Goal: Feedback & Contribution: Contribute content

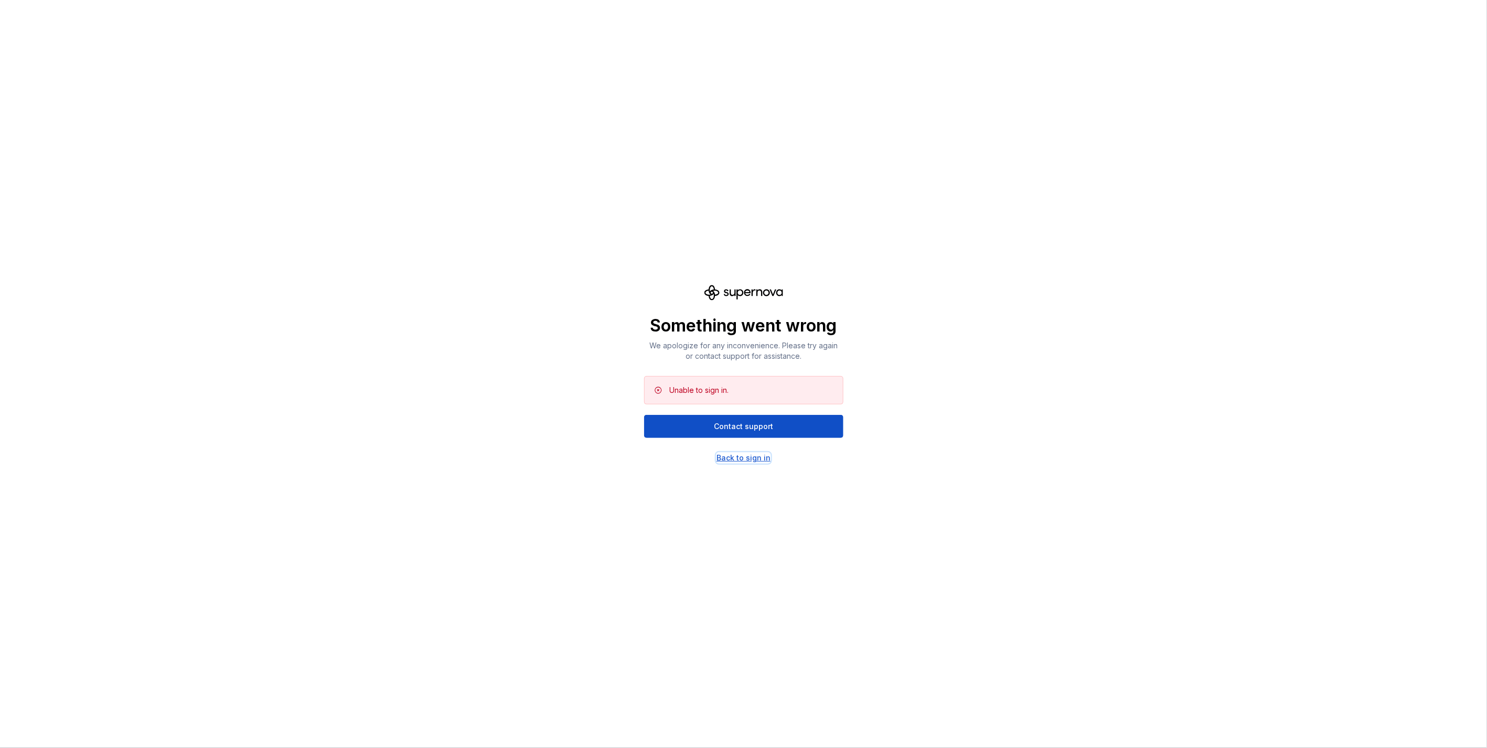
click at [735, 462] on div "Back to sign in" at bounding box center [744, 458] width 54 height 10
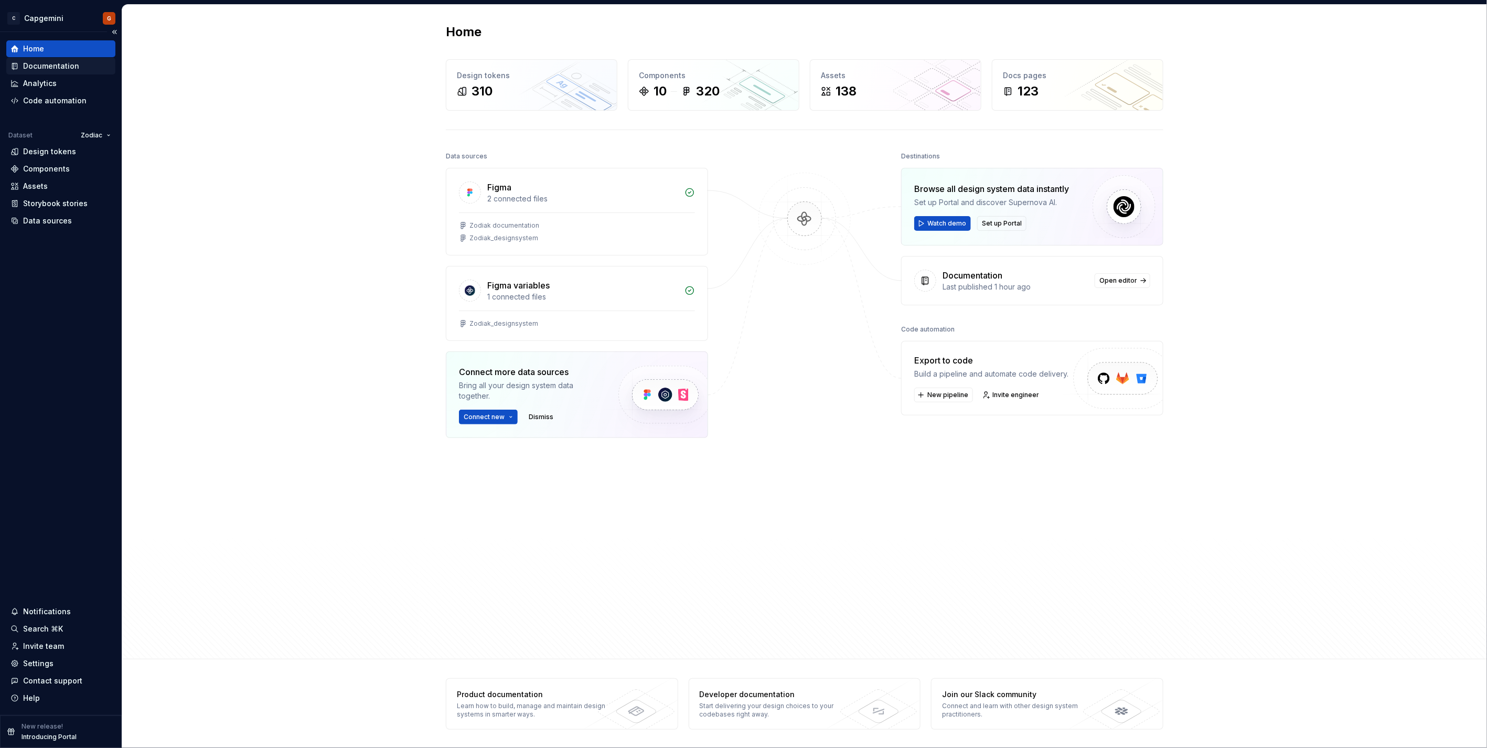
click at [61, 72] on div "Documentation" at bounding box center [60, 66] width 109 height 17
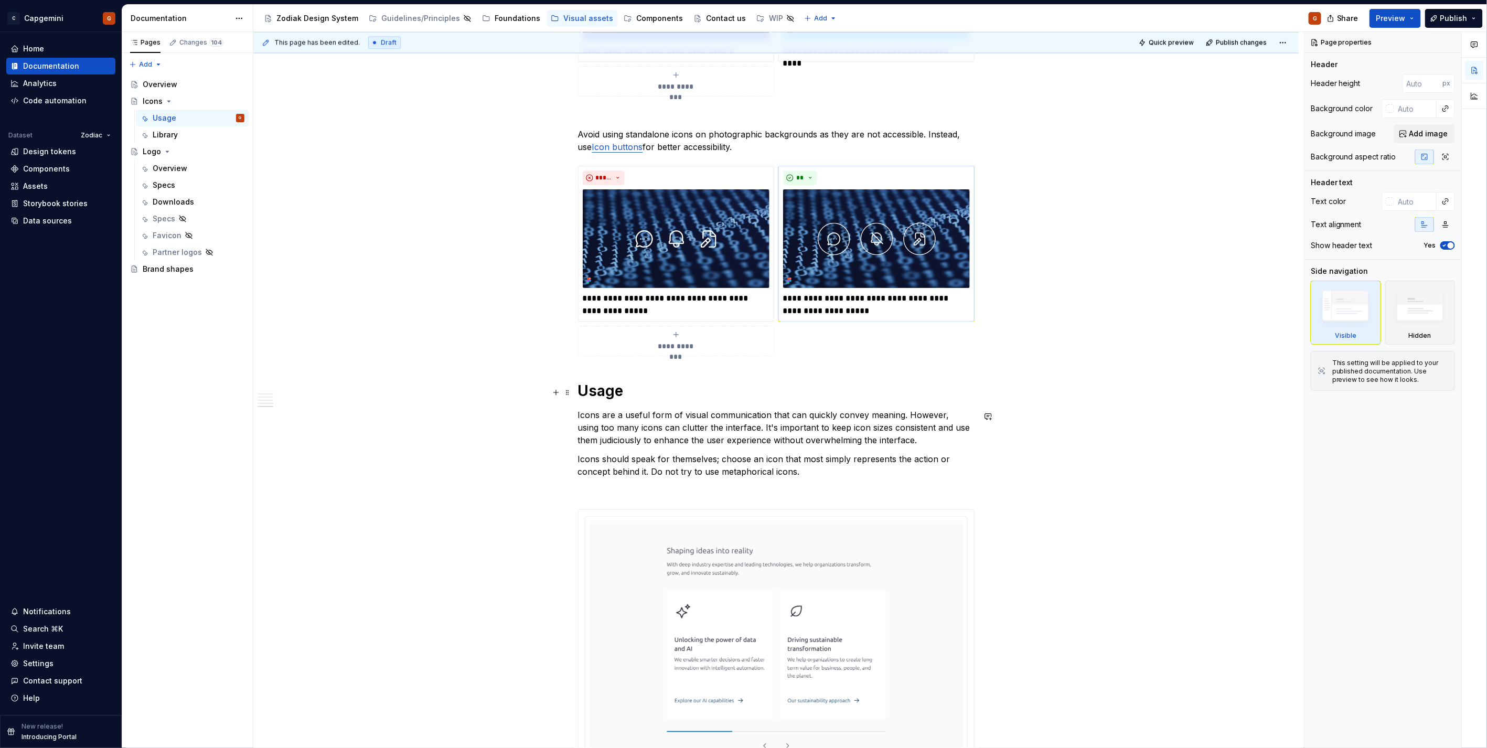
scroll to position [1865, 0]
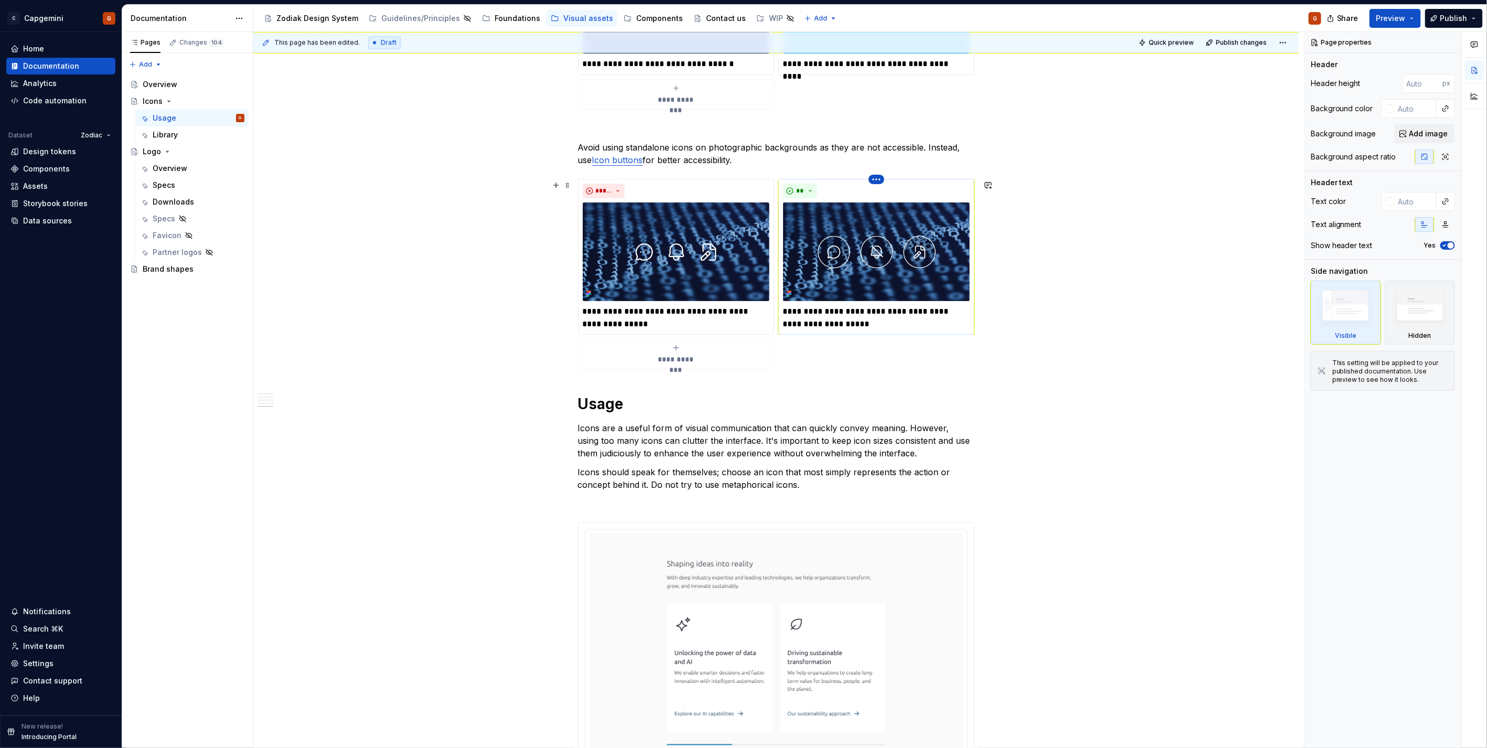
click at [871, 182] on html "C Capgemini G Home Documentation Analytics Code automation Dataset Zodiac Desig…" at bounding box center [743, 374] width 1487 height 748
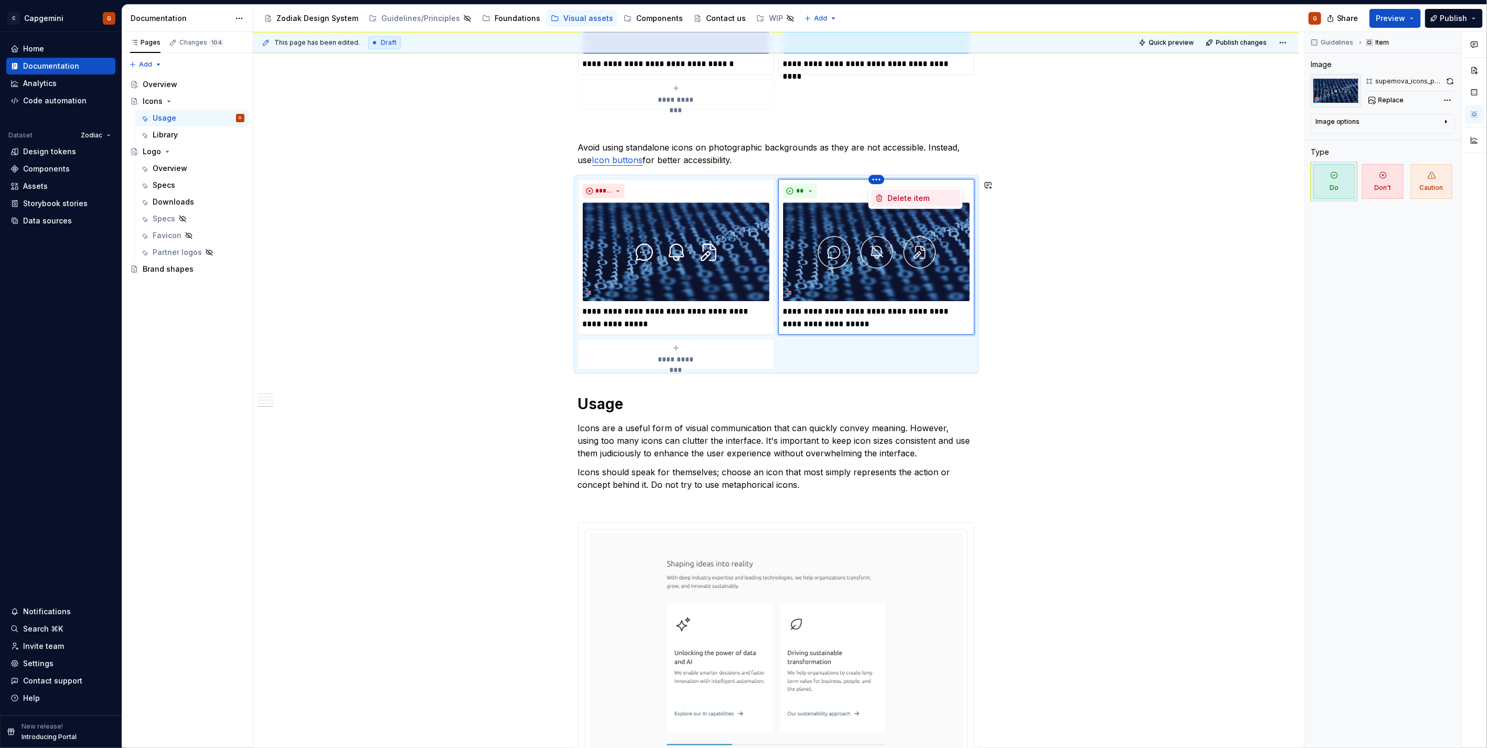
click at [889, 193] on div "Delete item" at bounding box center [922, 198] width 68 height 10
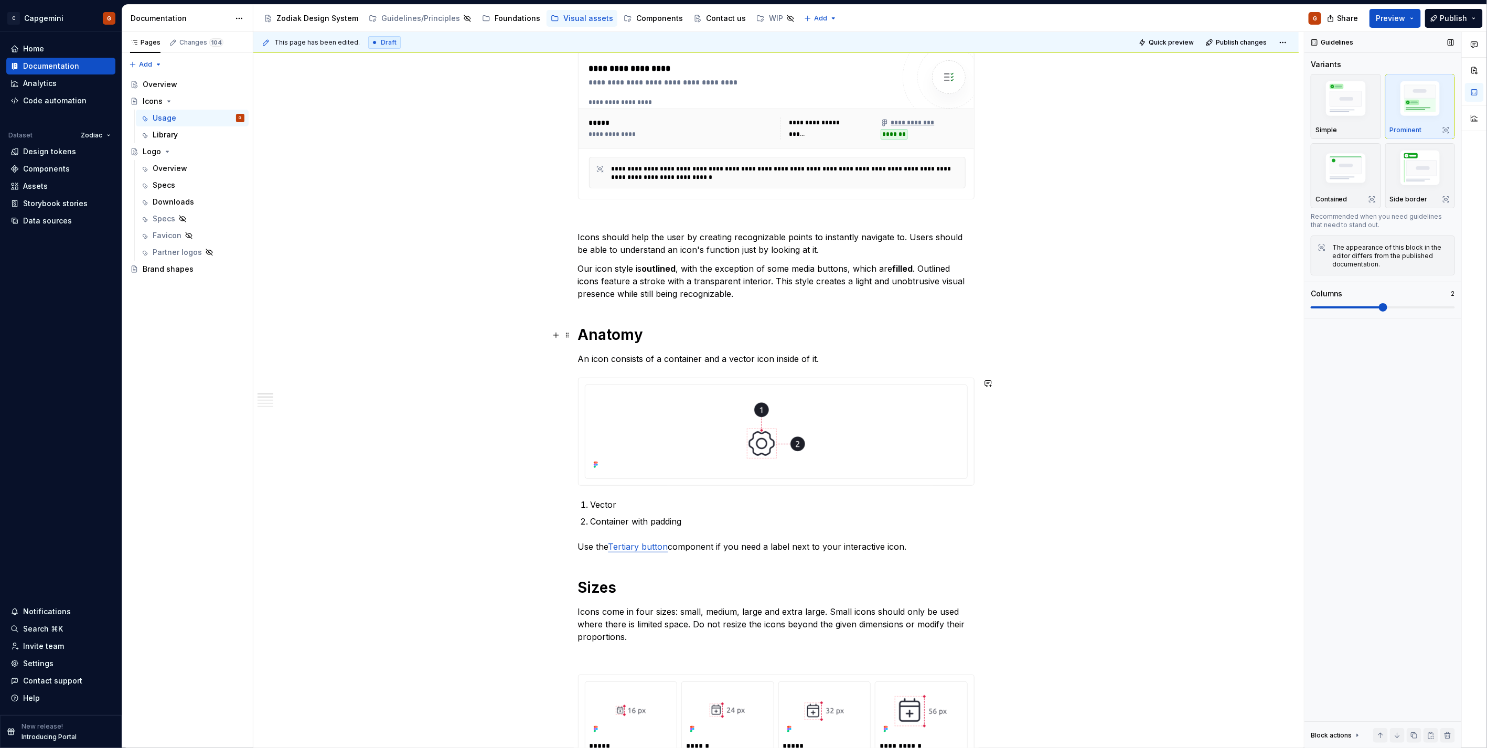
scroll to position [116, 0]
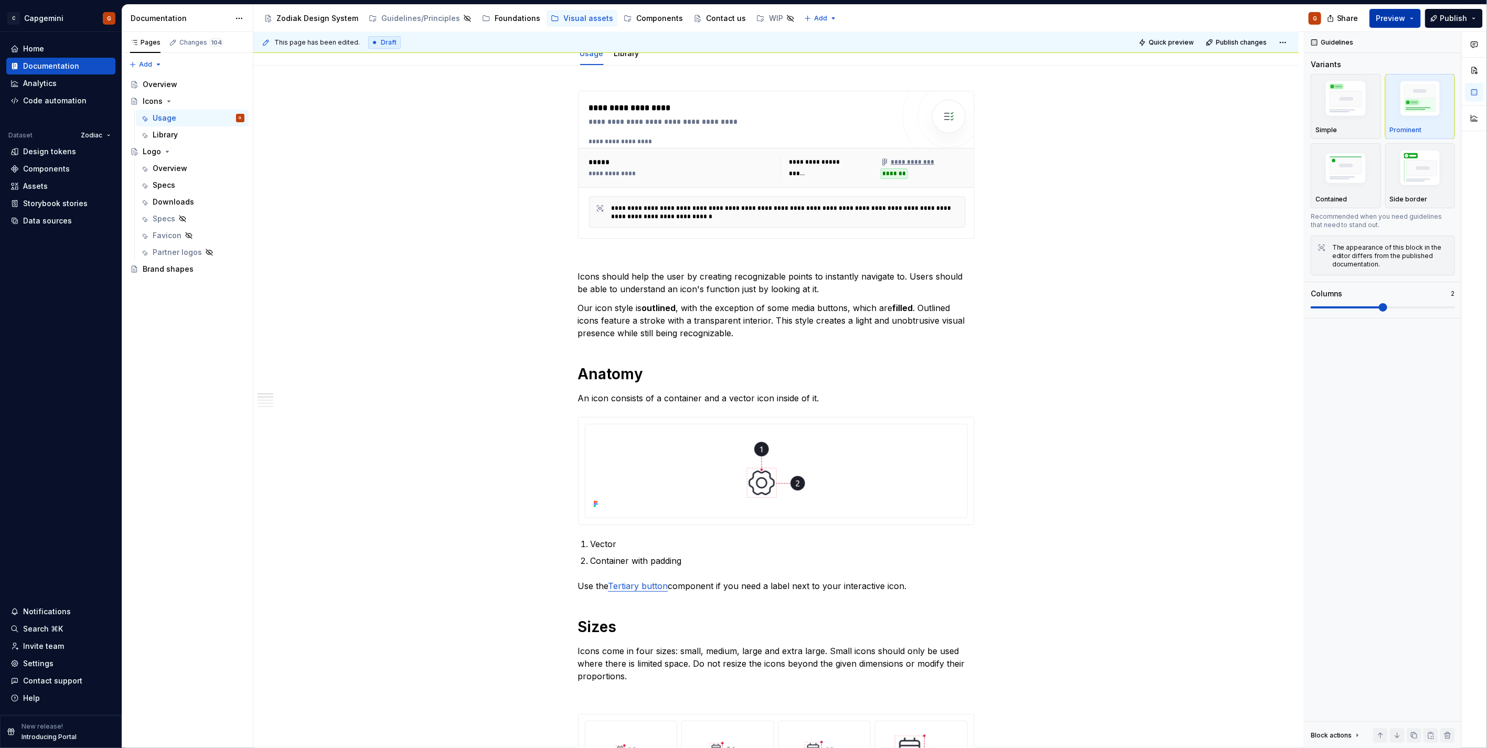
click at [1387, 22] on span "Preview" at bounding box center [1391, 18] width 29 height 10
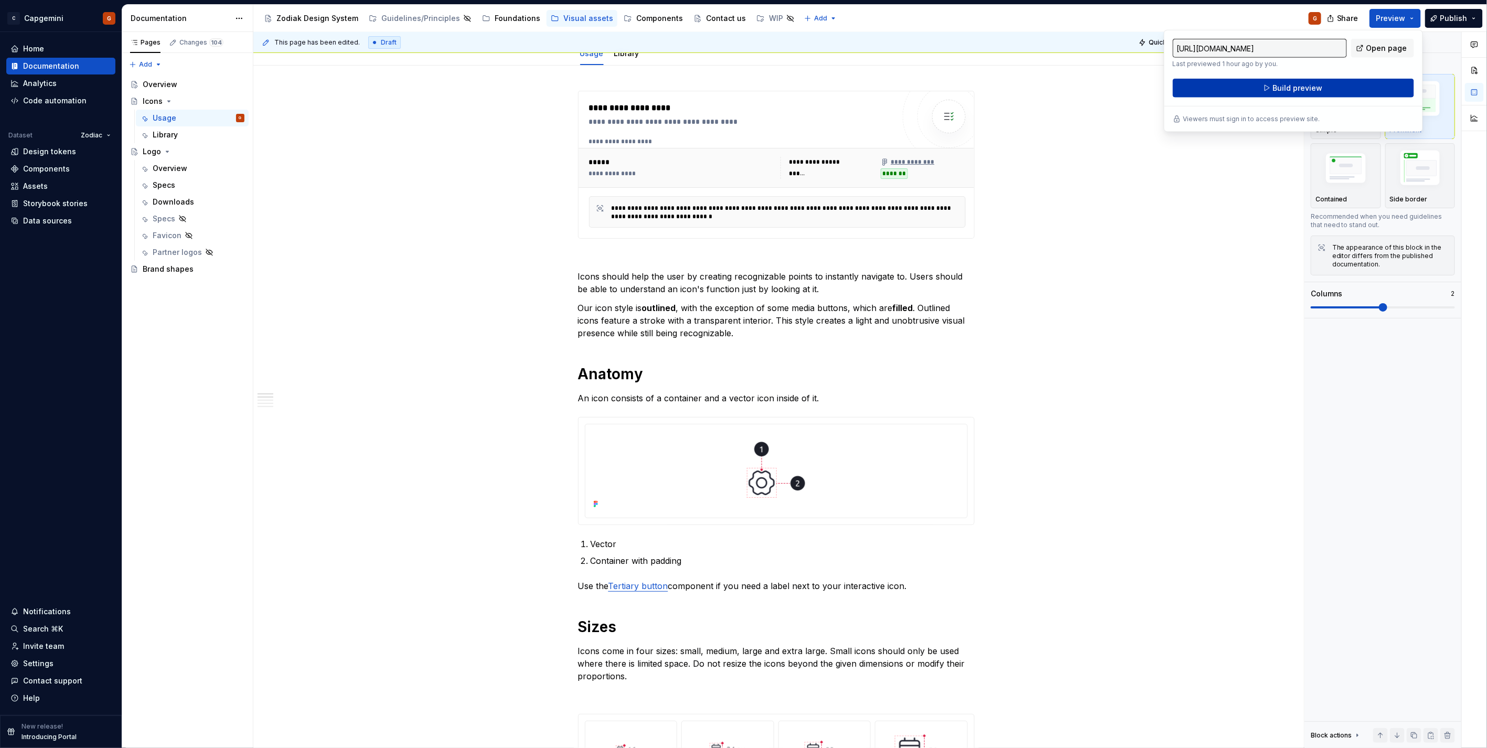
drag, startPoint x: 1387, startPoint y: 22, endPoint x: 1317, endPoint y: 88, distance: 96.5
click at [1317, 88] on span "Build preview" at bounding box center [1298, 88] width 50 height 10
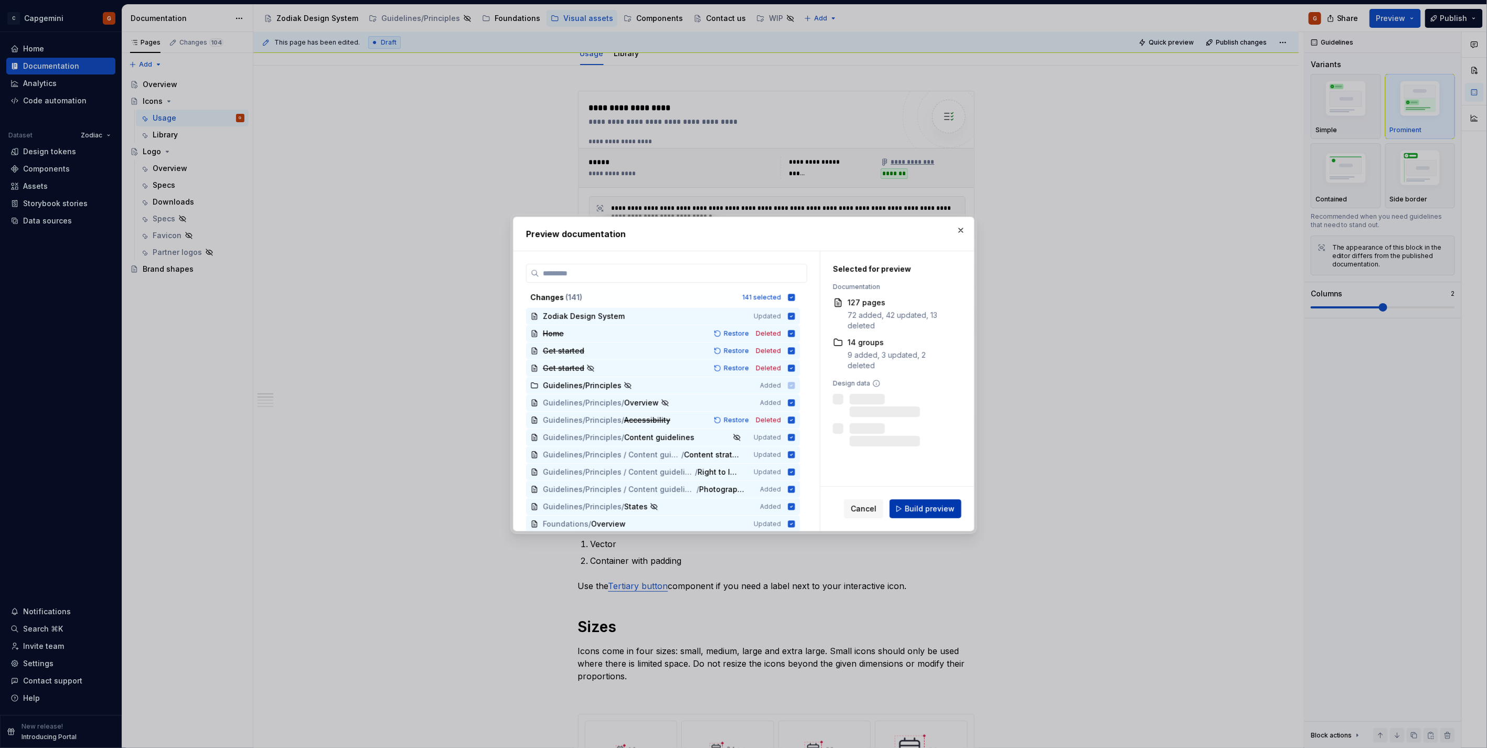
click at [947, 507] on span "Build preview" at bounding box center [930, 509] width 50 height 10
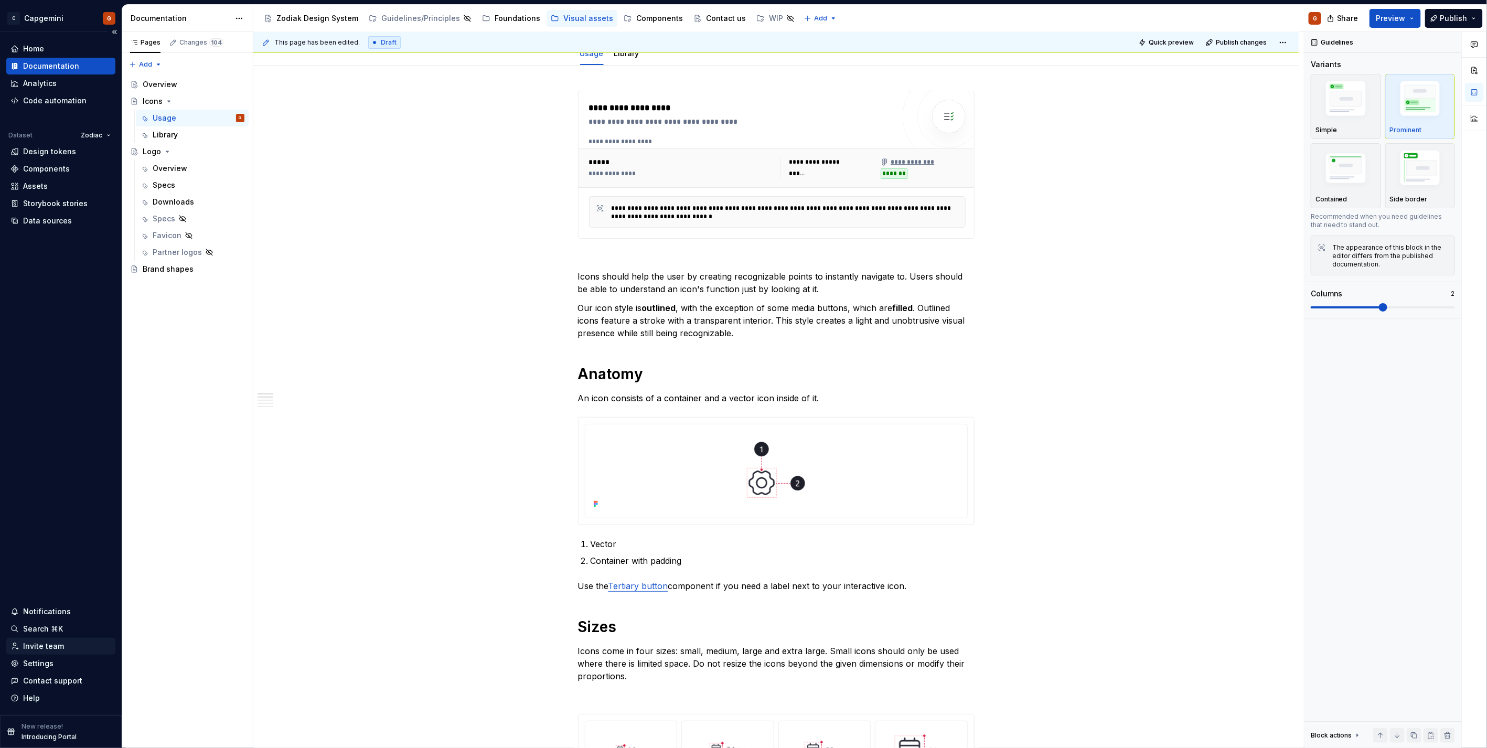
click at [50, 649] on div "Invite team" at bounding box center [43, 646] width 41 height 10
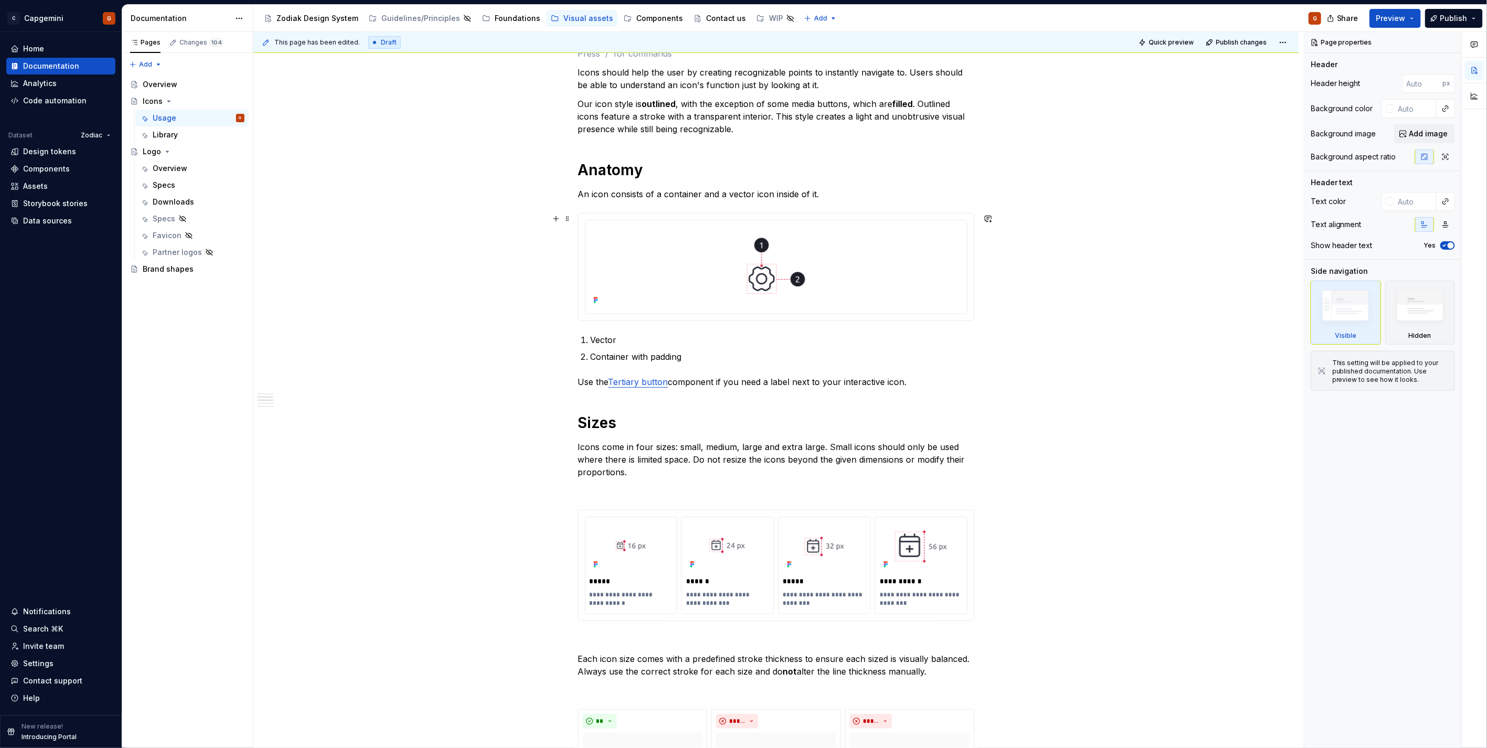
scroll to position [525, 0]
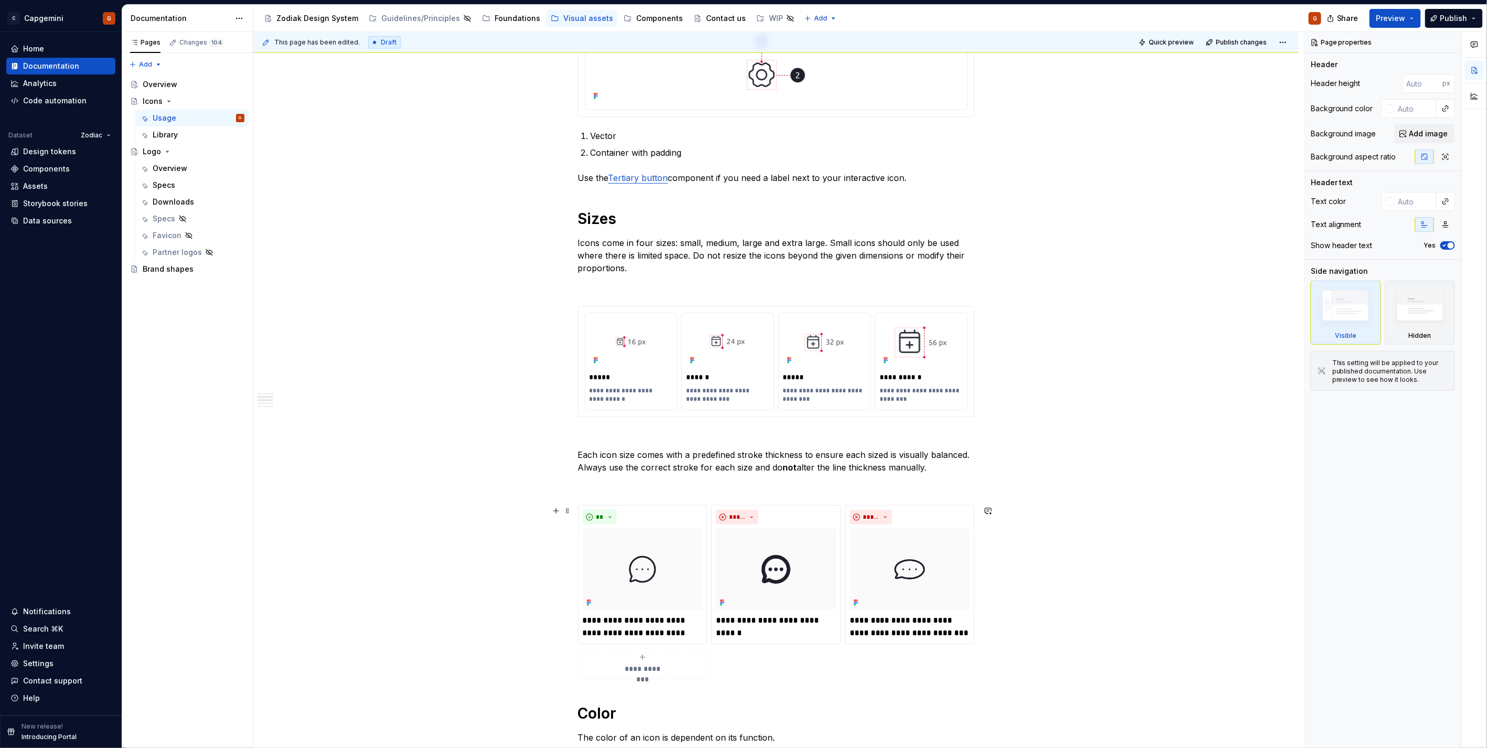
drag, startPoint x: 318, startPoint y: 584, endPoint x: 327, endPoint y: 584, distance: 8.9
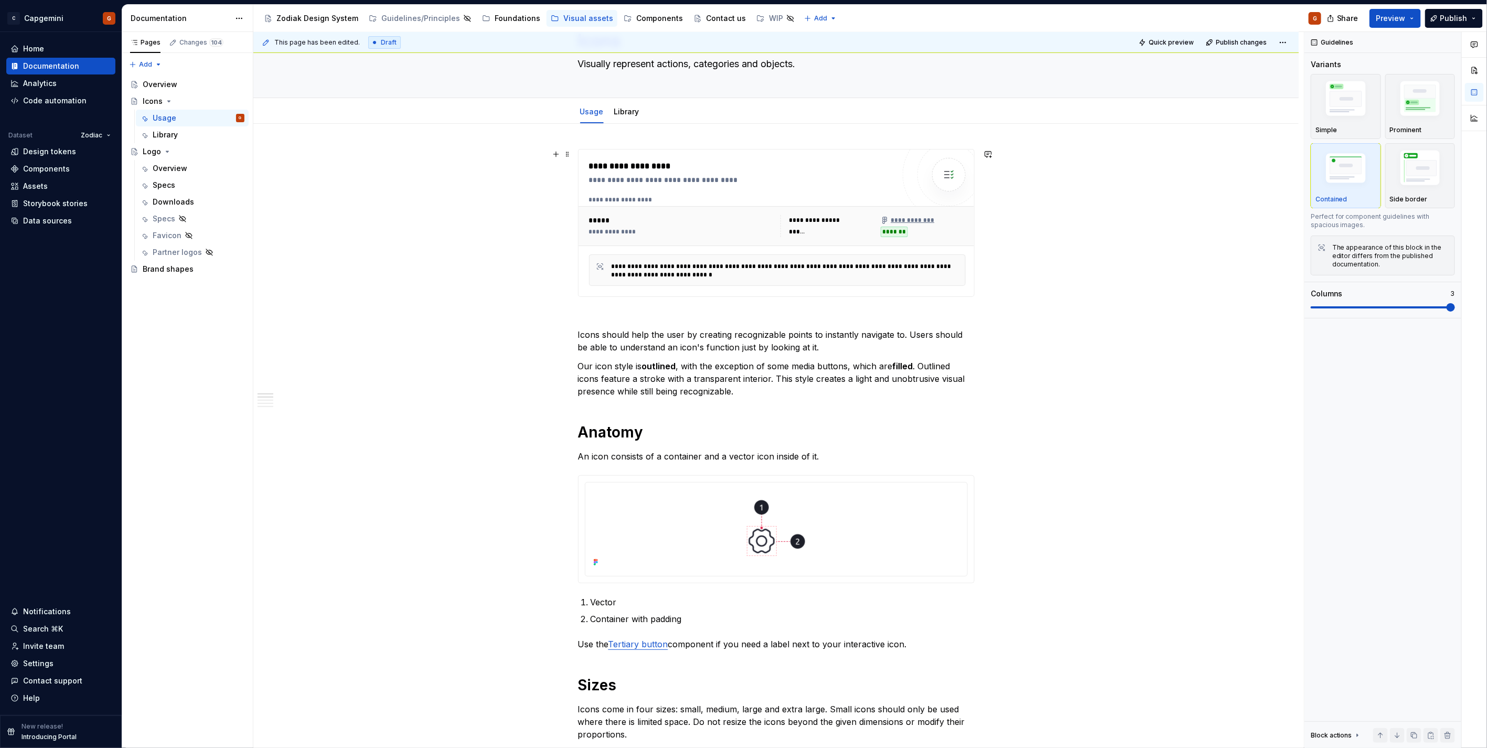
scroll to position [0, 0]
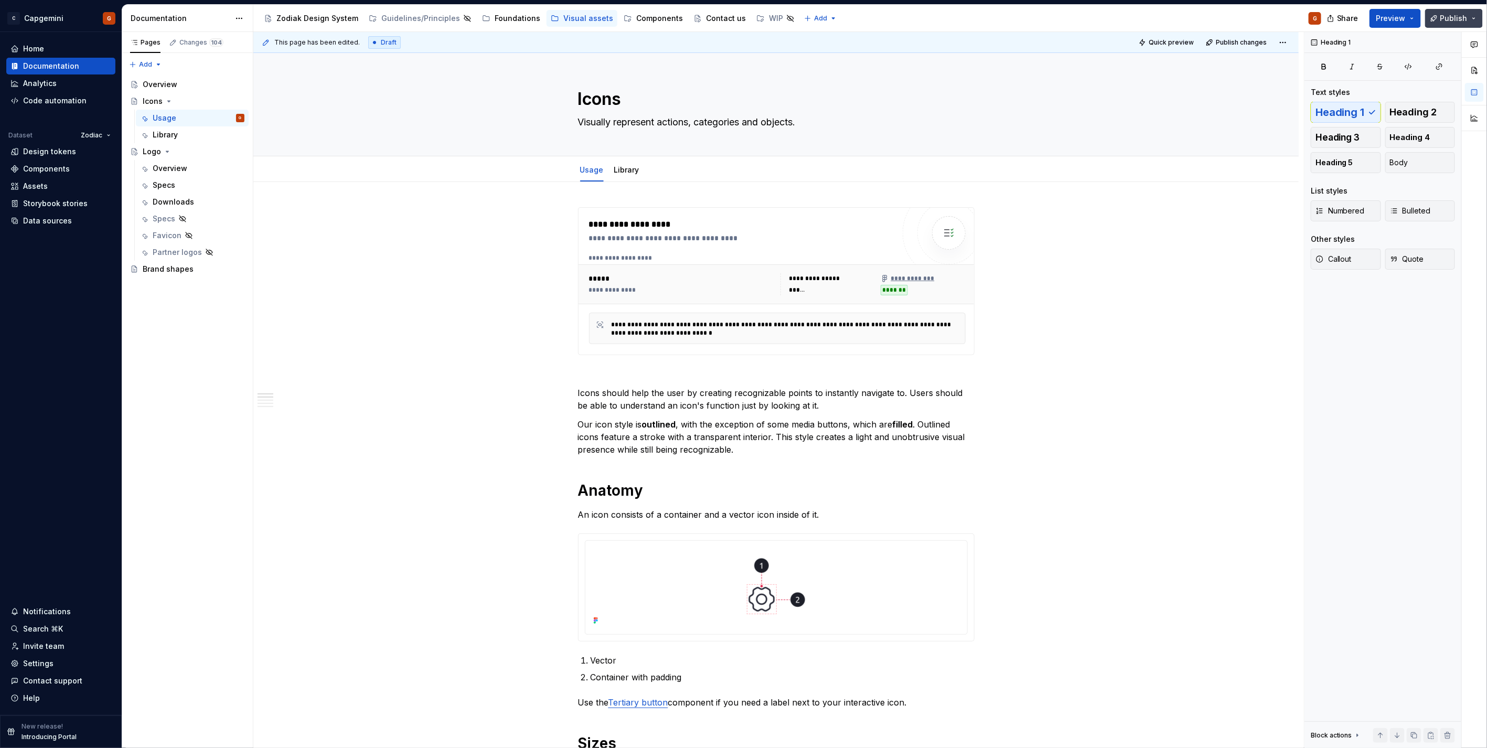
click at [1455, 18] on span "Publish" at bounding box center [1454, 18] width 27 height 10
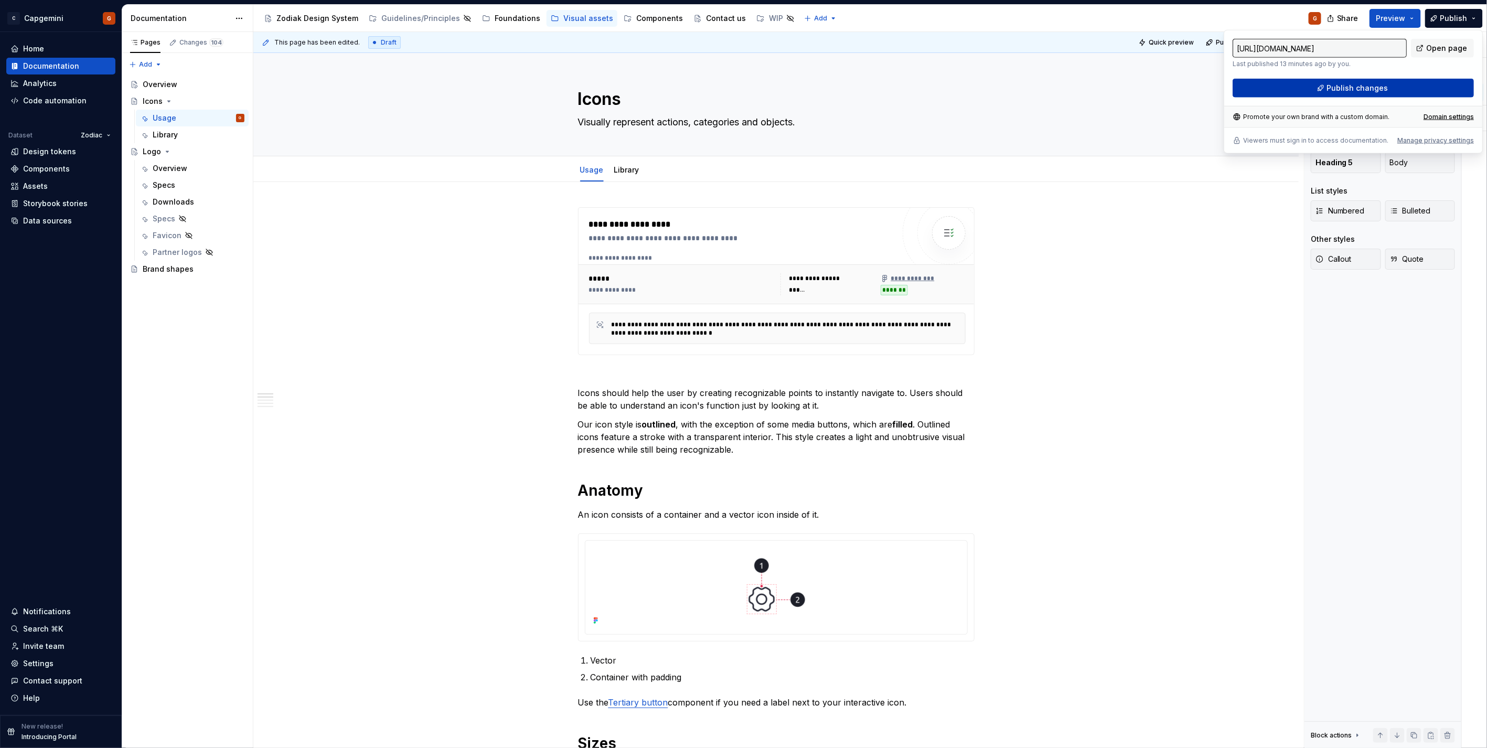
drag, startPoint x: 1455, startPoint y: 18, endPoint x: 1382, endPoint y: 85, distance: 99.1
click at [1382, 85] on span "Publish changes" at bounding box center [1357, 88] width 61 height 10
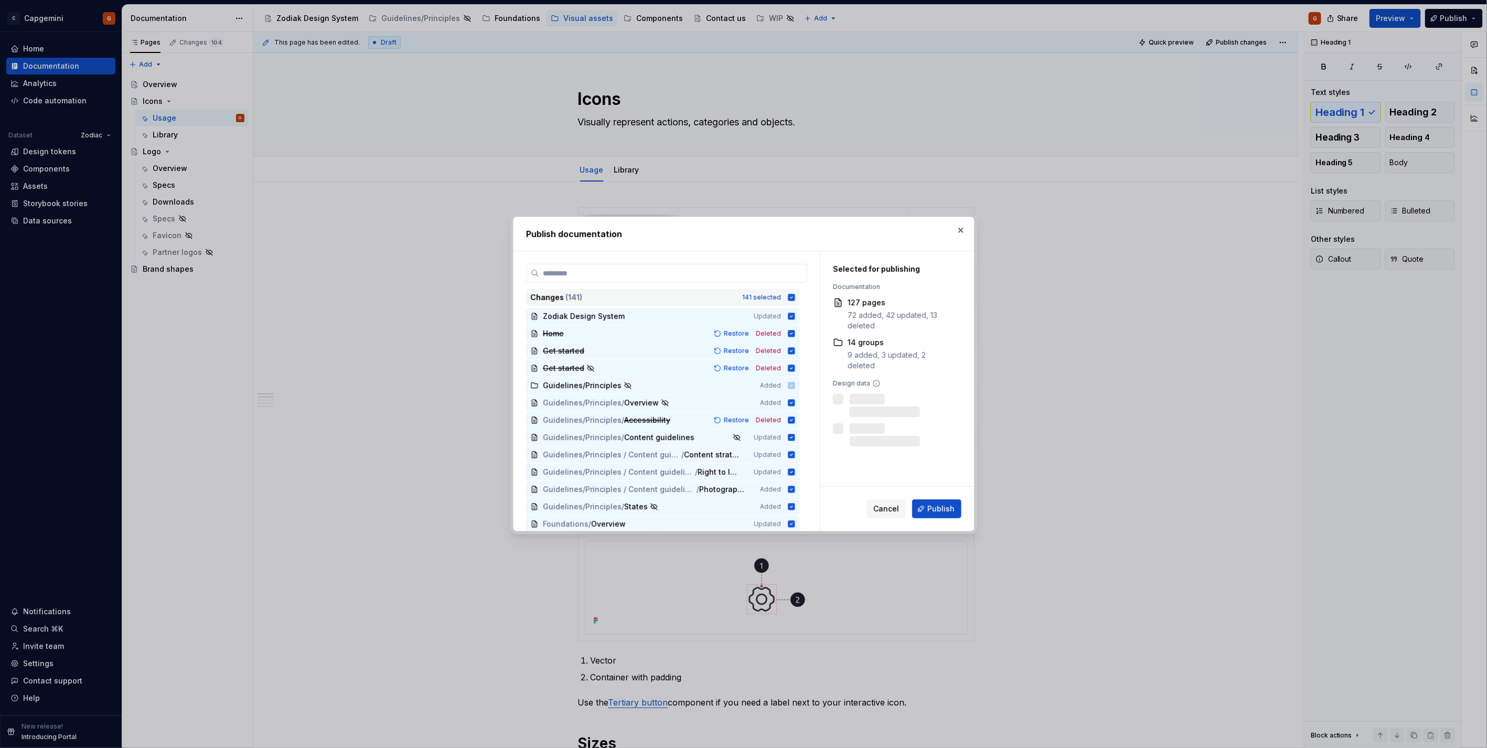
click at [791, 296] on icon at bounding box center [791, 297] width 7 height 7
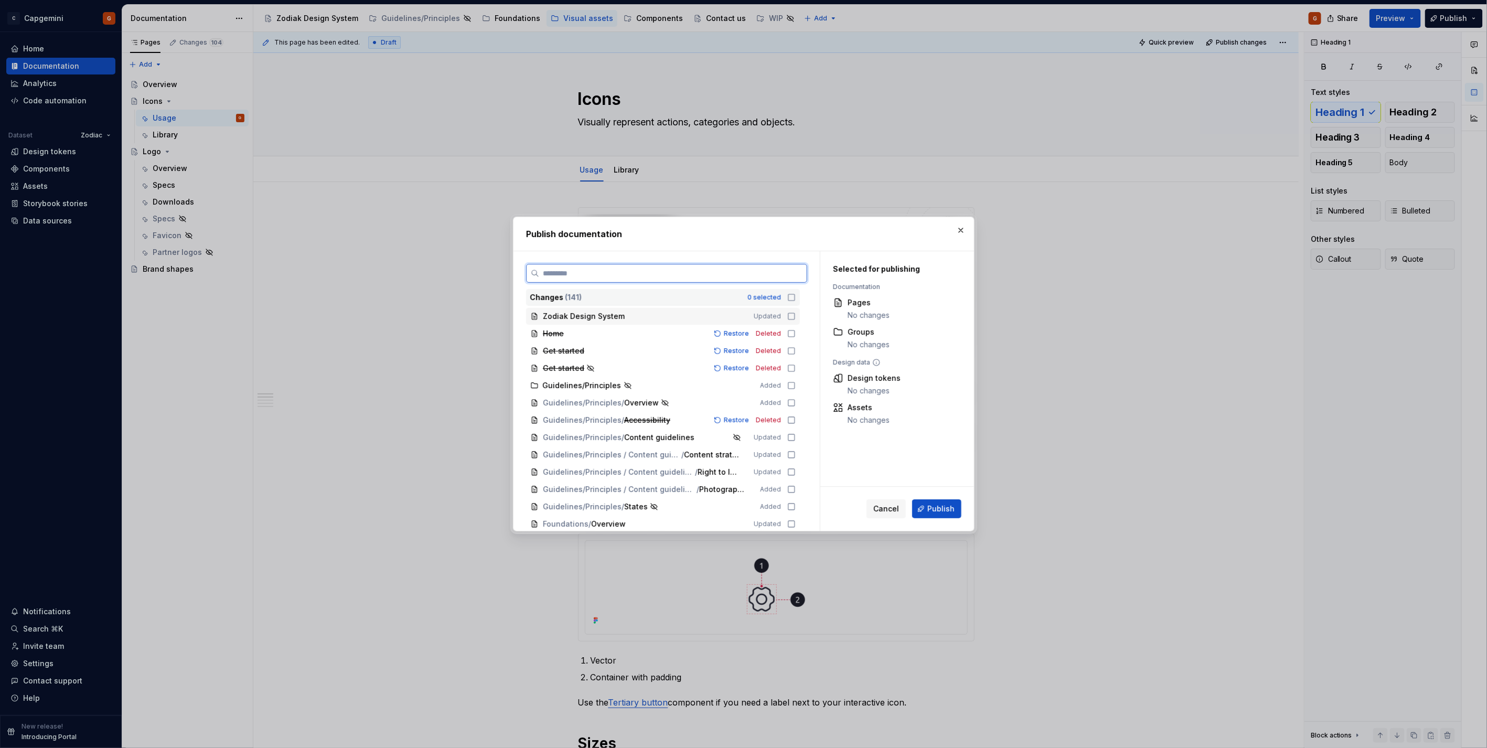
click at [789, 317] on icon at bounding box center [791, 316] width 8 height 8
click at [792, 332] on icon at bounding box center [791, 333] width 8 height 8
click at [789, 347] on icon at bounding box center [791, 351] width 8 height 8
click at [792, 364] on icon at bounding box center [791, 368] width 8 height 8
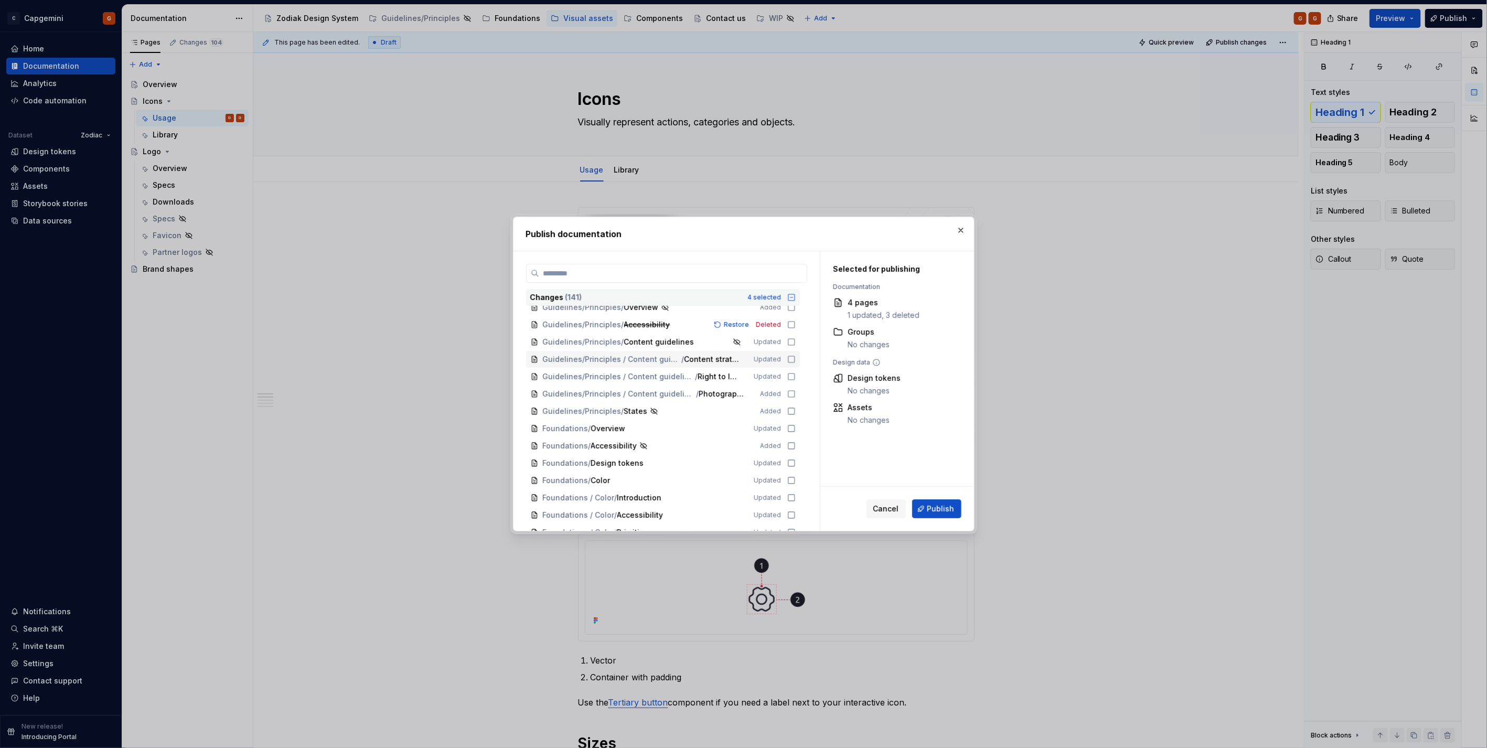
scroll to position [116, 0]
click at [792, 407] on icon at bounding box center [791, 407] width 8 height 8
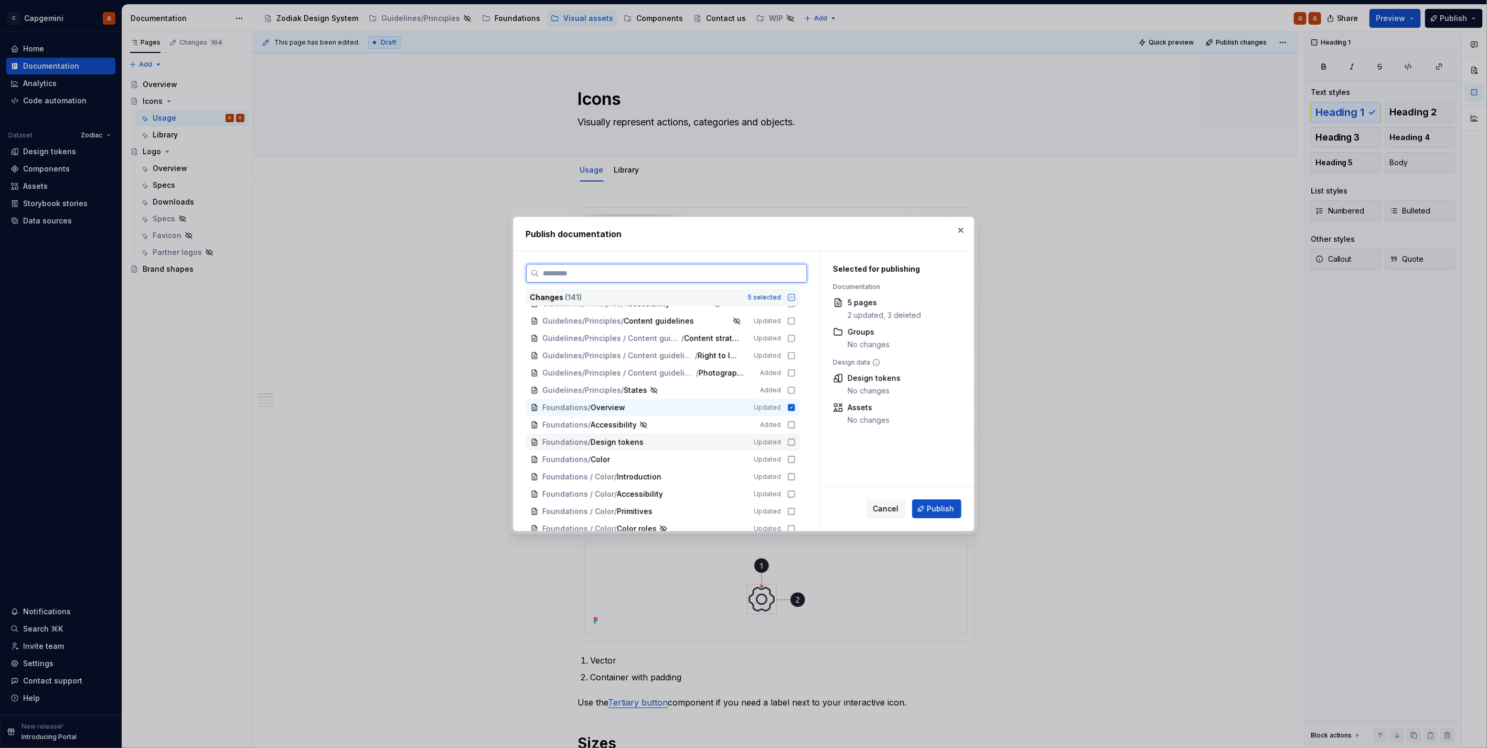
click at [790, 443] on icon at bounding box center [791, 442] width 8 height 8
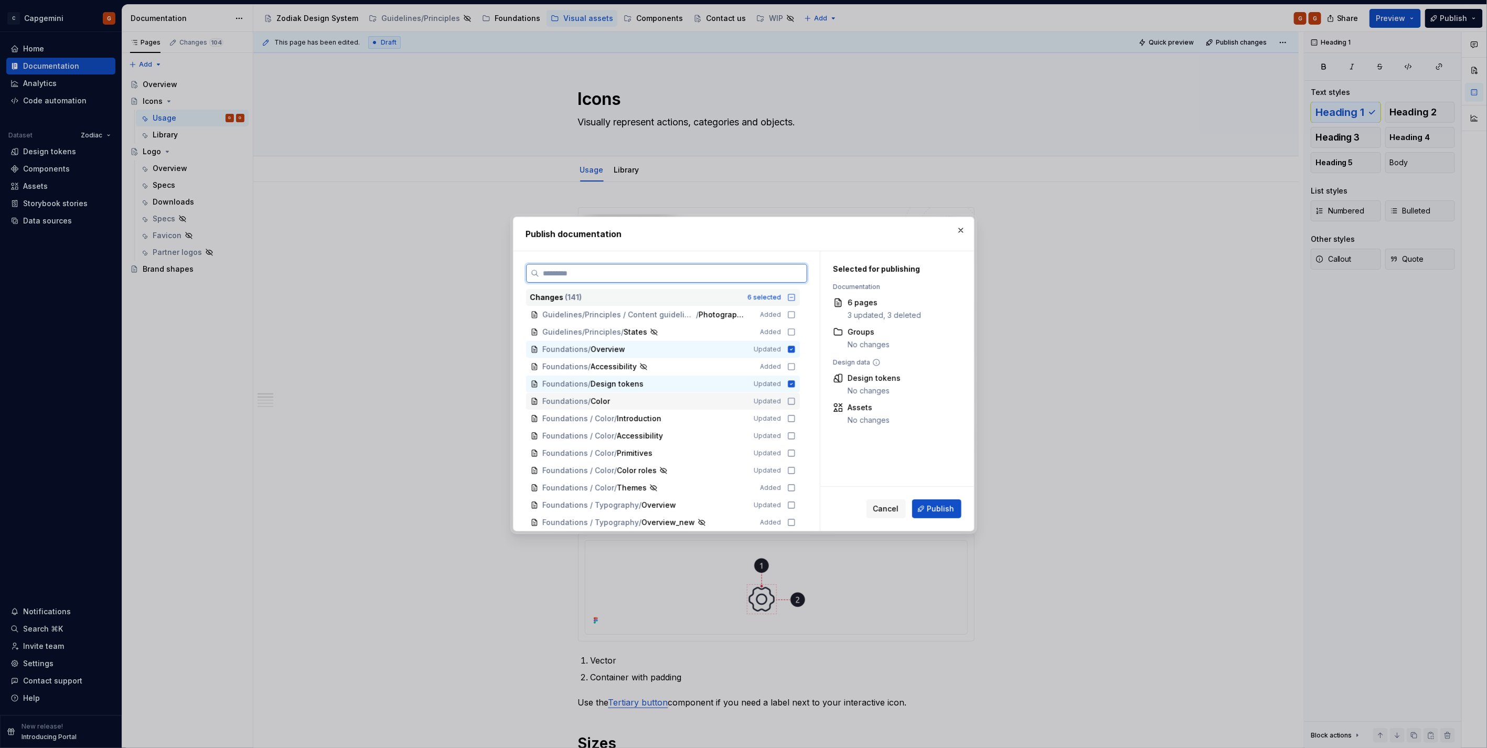
click at [790, 403] on icon at bounding box center [791, 401] width 8 height 8
click at [790, 420] on icon at bounding box center [791, 418] width 8 height 8
click at [792, 434] on icon at bounding box center [791, 436] width 8 height 8
click at [792, 450] on icon at bounding box center [791, 453] width 8 height 8
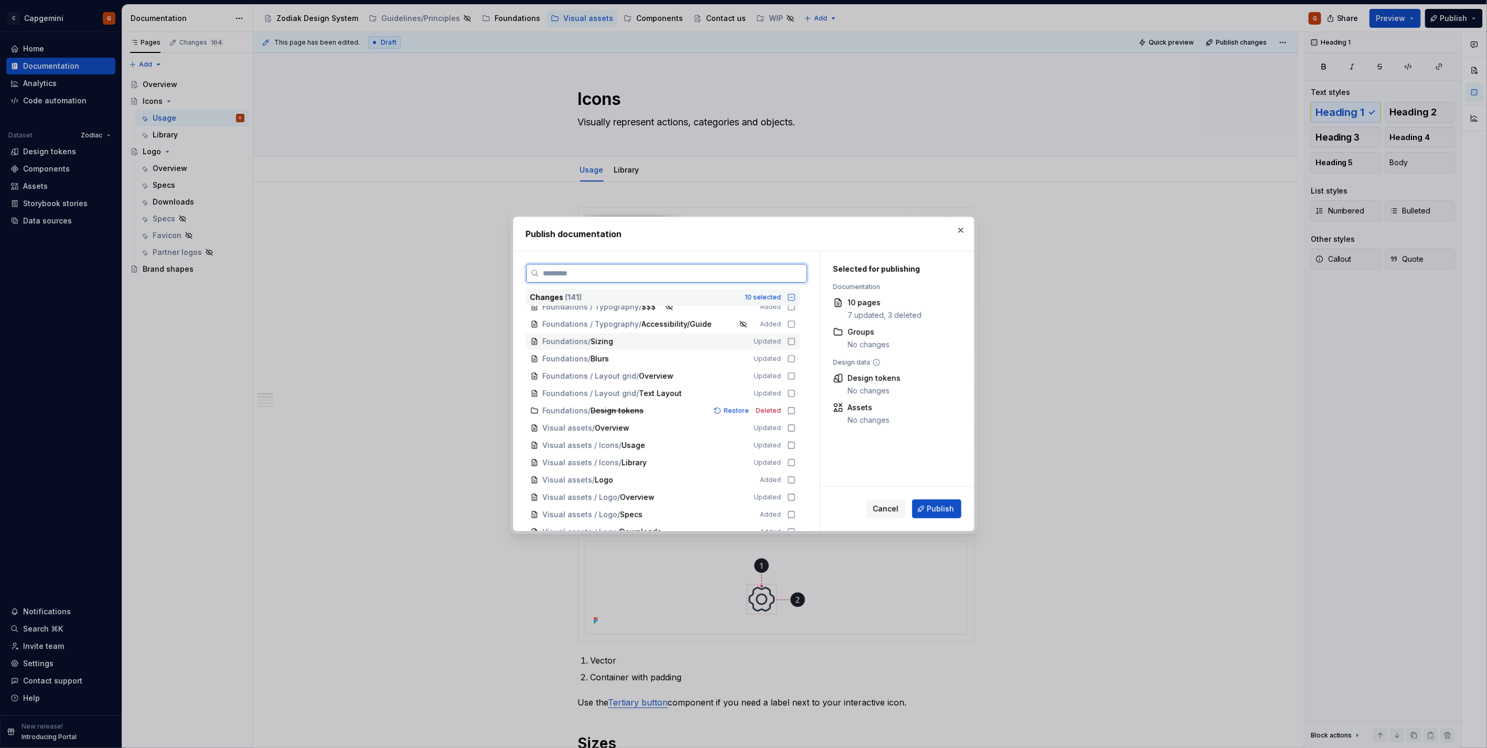
click at [790, 342] on icon at bounding box center [791, 341] width 8 height 8
click at [789, 355] on icon at bounding box center [791, 359] width 8 height 8
click at [791, 384] on icon at bounding box center [791, 387] width 8 height 8
click at [794, 401] on icon at bounding box center [792, 404] width 6 height 6
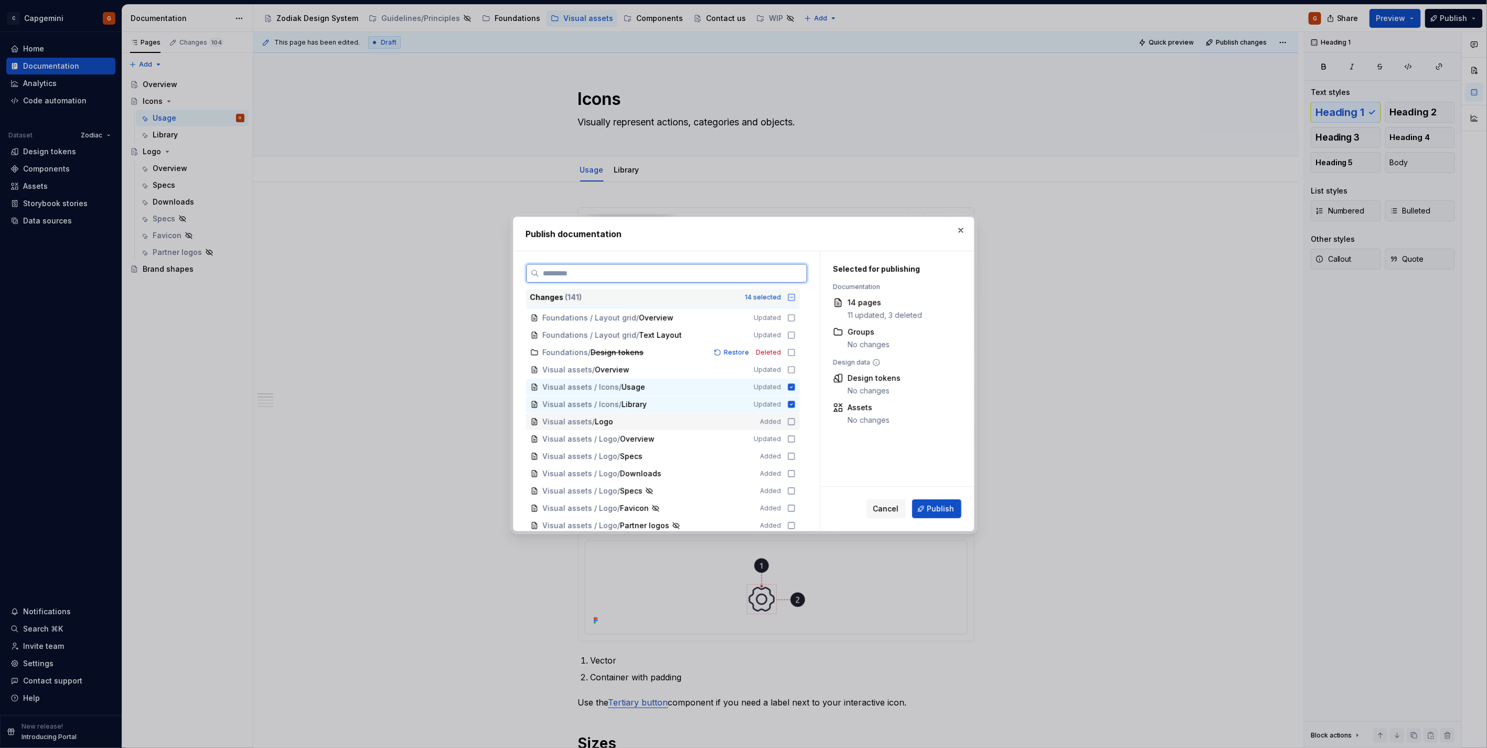
click at [789, 418] on icon at bounding box center [791, 422] width 8 height 8
click at [794, 436] on icon at bounding box center [792, 439] width 6 height 6
click at [791, 456] on icon at bounding box center [791, 456] width 8 height 8
click at [790, 468] on div "Visual assets / Logo / Downloads Added" at bounding box center [663, 473] width 274 height 17
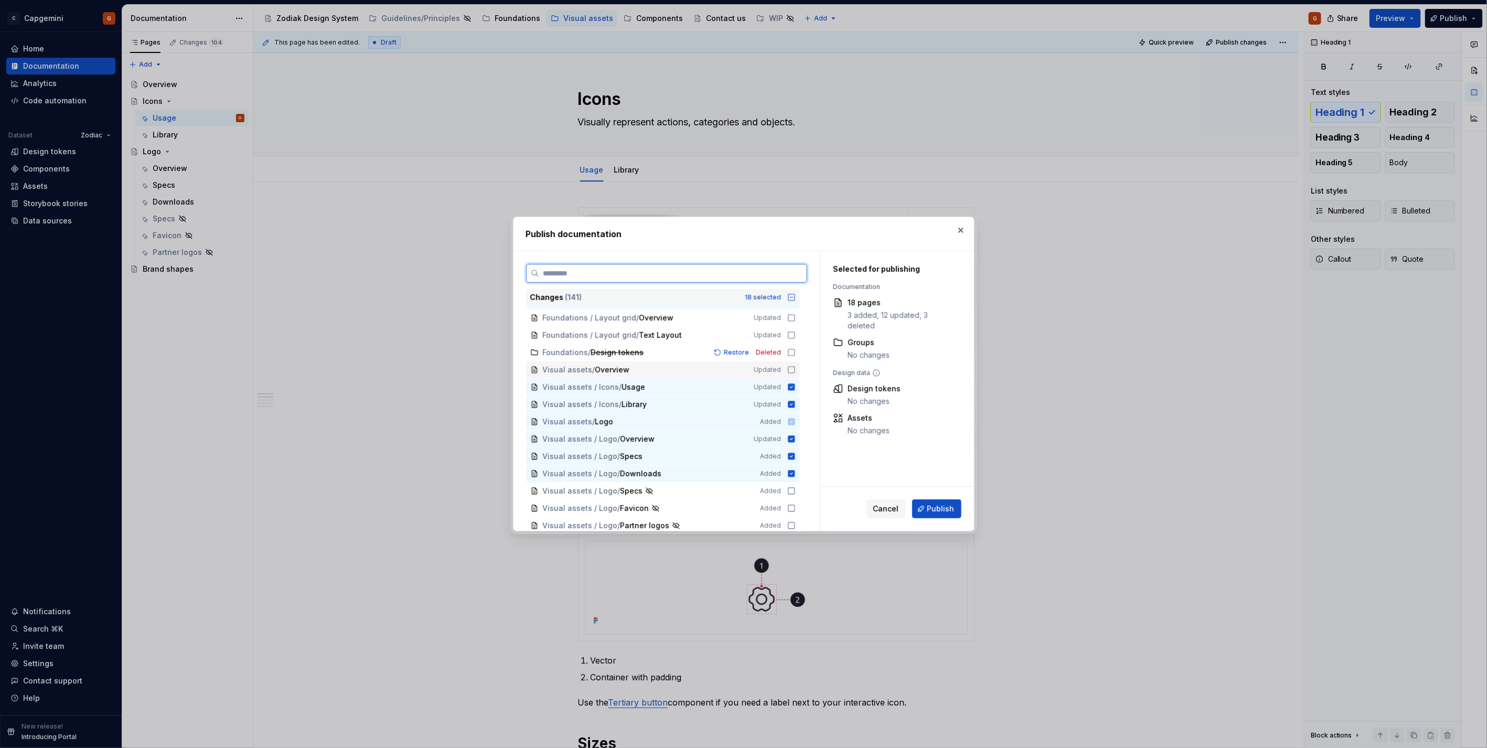
click at [794, 371] on icon at bounding box center [791, 370] width 8 height 8
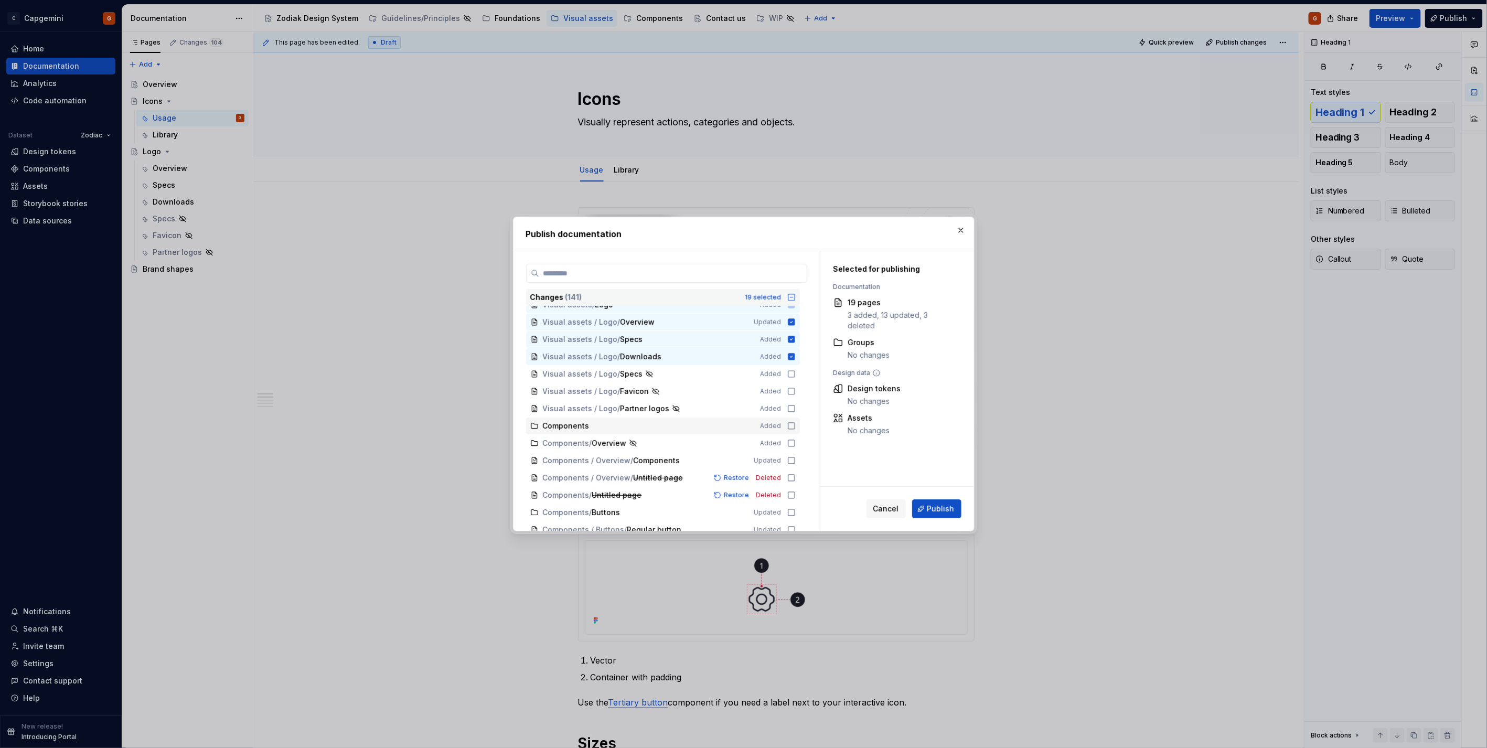
scroll to position [641, 0]
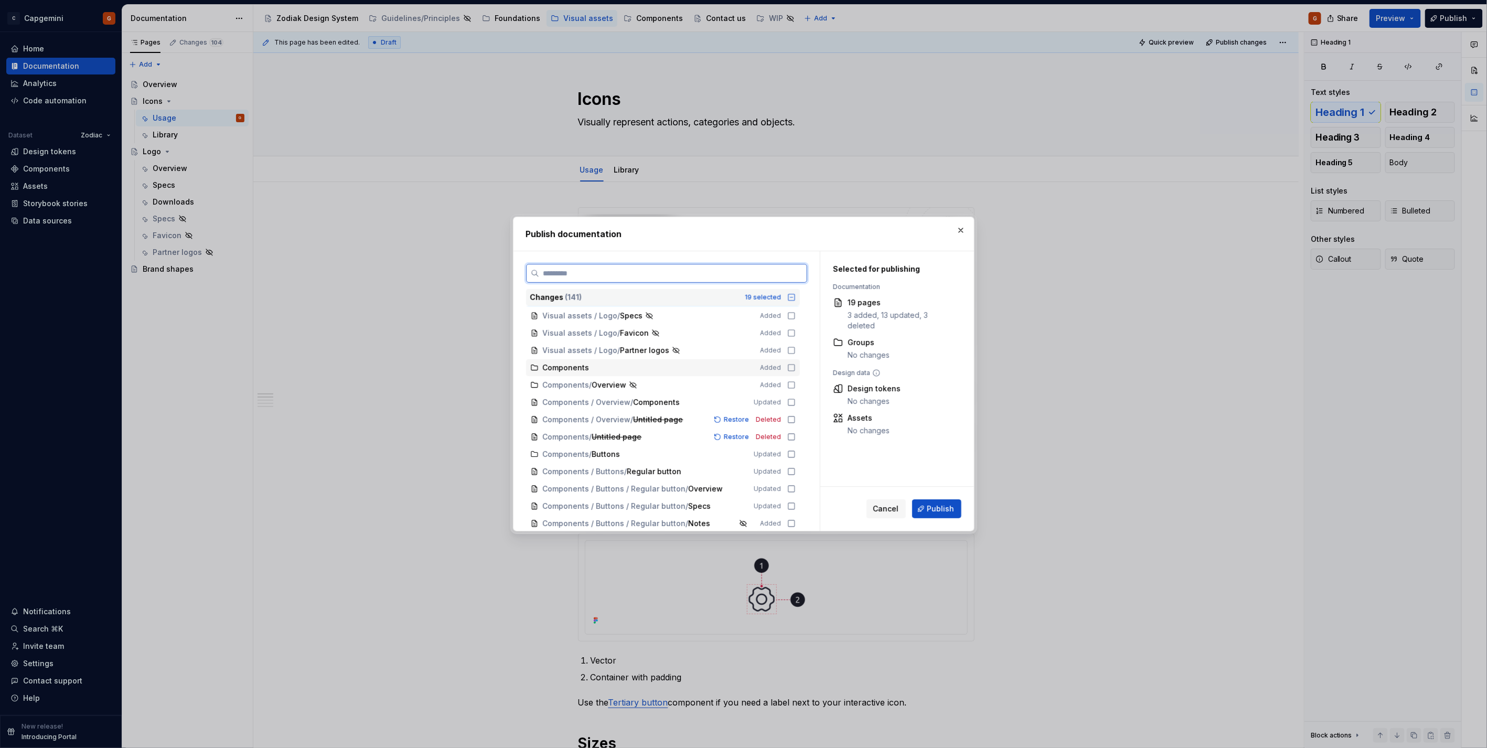
click at [790, 369] on icon at bounding box center [791, 368] width 8 height 8
click at [791, 367] on icon at bounding box center [791, 368] width 8 height 8
click at [790, 367] on icon at bounding box center [791, 368] width 8 height 8
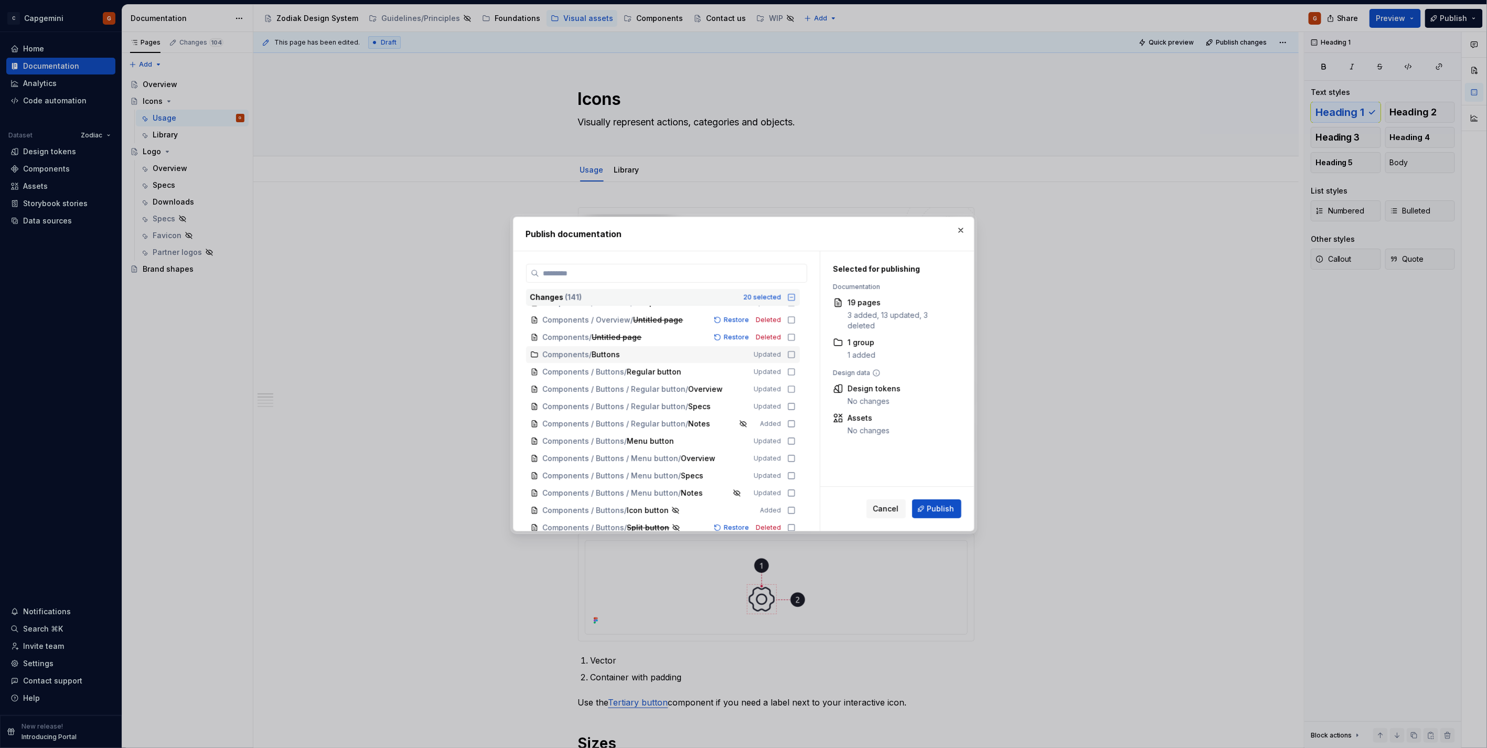
scroll to position [758, 0]
click at [790, 355] on icon at bounding box center [791, 355] width 8 height 8
click at [790, 341] on icon at bounding box center [791, 338] width 8 height 8
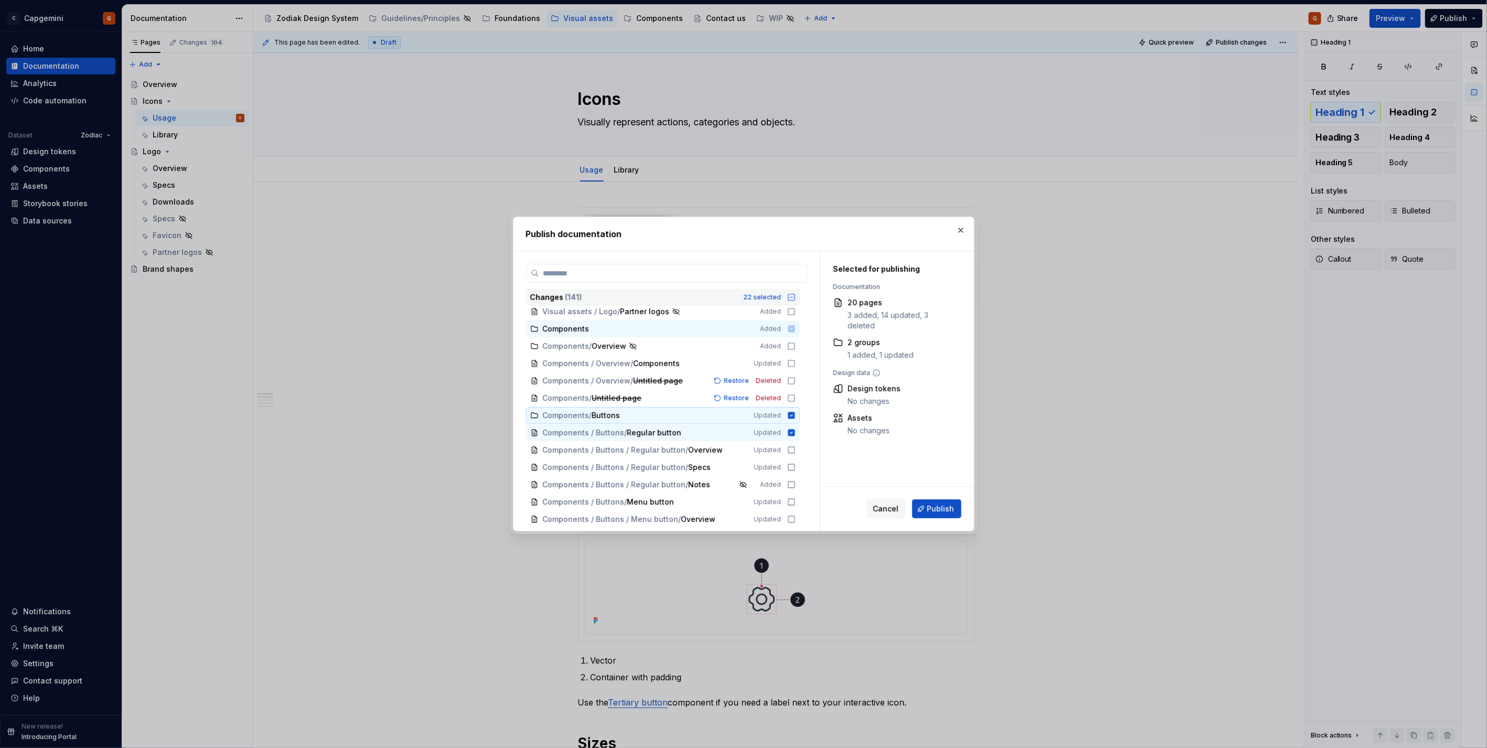
scroll to position [699, 0]
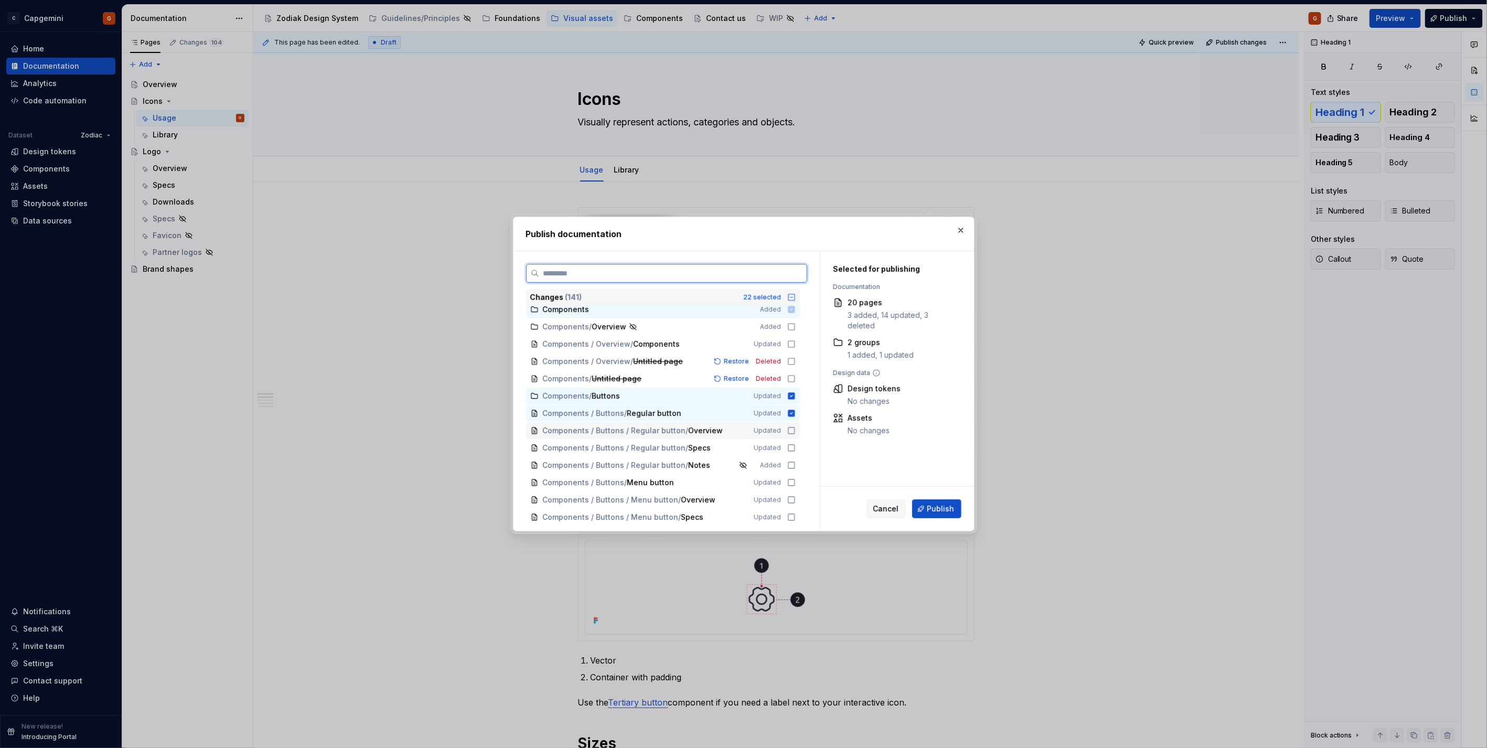
drag, startPoint x: 795, startPoint y: 427, endPoint x: 791, endPoint y: 439, distance: 12.1
click at [794, 427] on icon at bounding box center [791, 431] width 8 height 8
click at [790, 452] on div "Components / Buttons / Regular button / Specs Updated" at bounding box center [663, 448] width 274 height 17
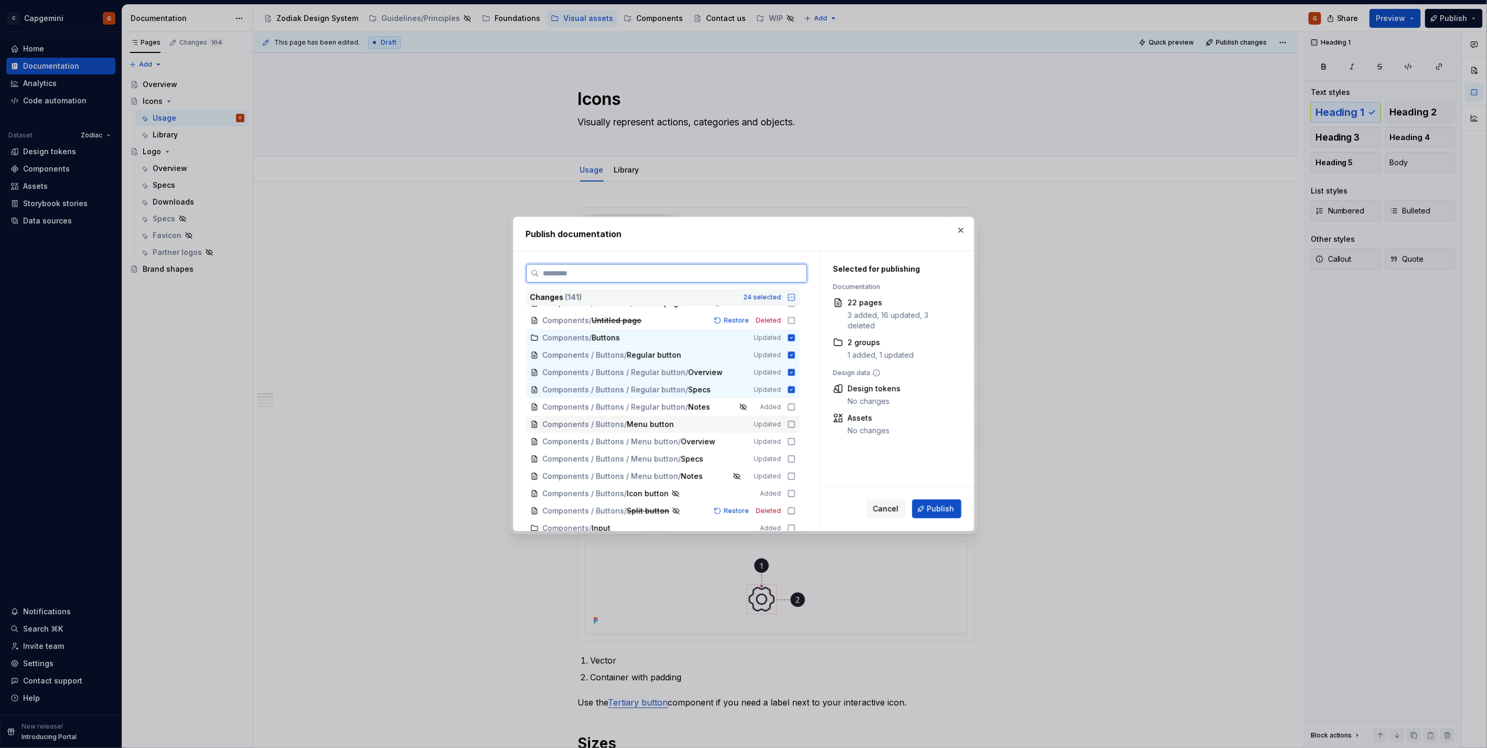
click at [794, 426] on icon at bounding box center [791, 424] width 8 height 8
click at [790, 441] on icon at bounding box center [791, 442] width 8 height 8
click at [791, 458] on icon at bounding box center [791, 459] width 8 height 8
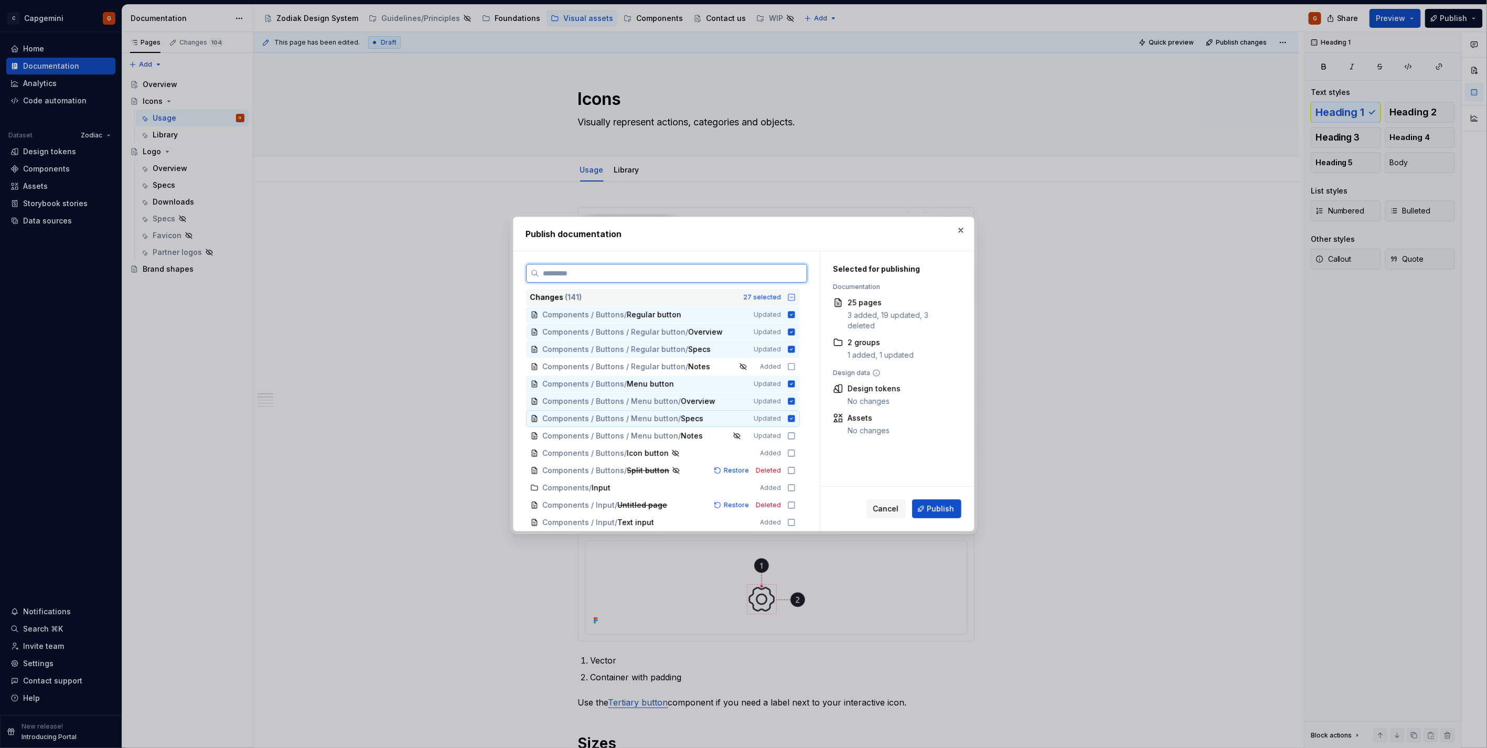
scroll to position [816, 0]
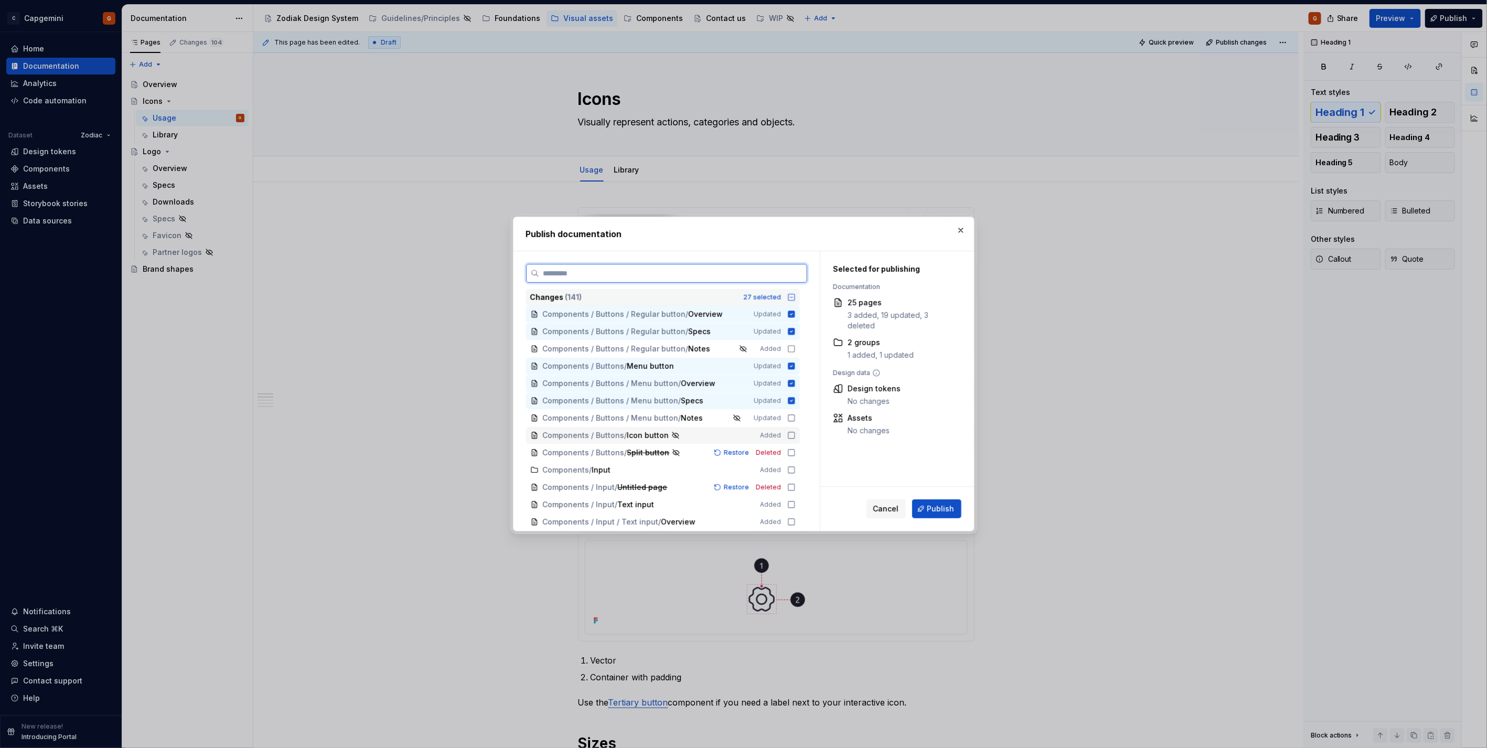
click at [791, 436] on icon at bounding box center [791, 435] width 8 height 8
click at [787, 435] on icon at bounding box center [791, 435] width 8 height 8
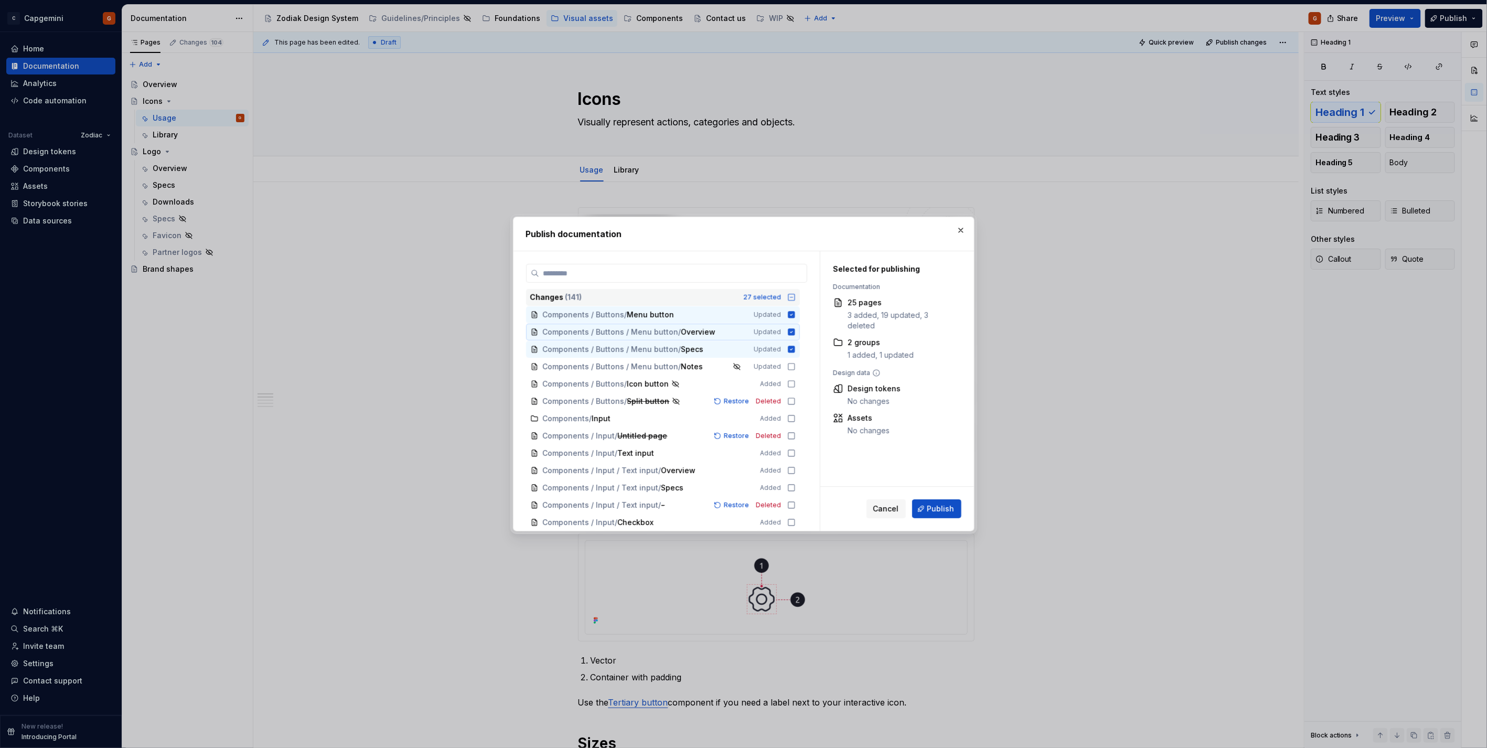
scroll to position [874, 0]
click at [792, 413] on icon at bounding box center [791, 412] width 8 height 8
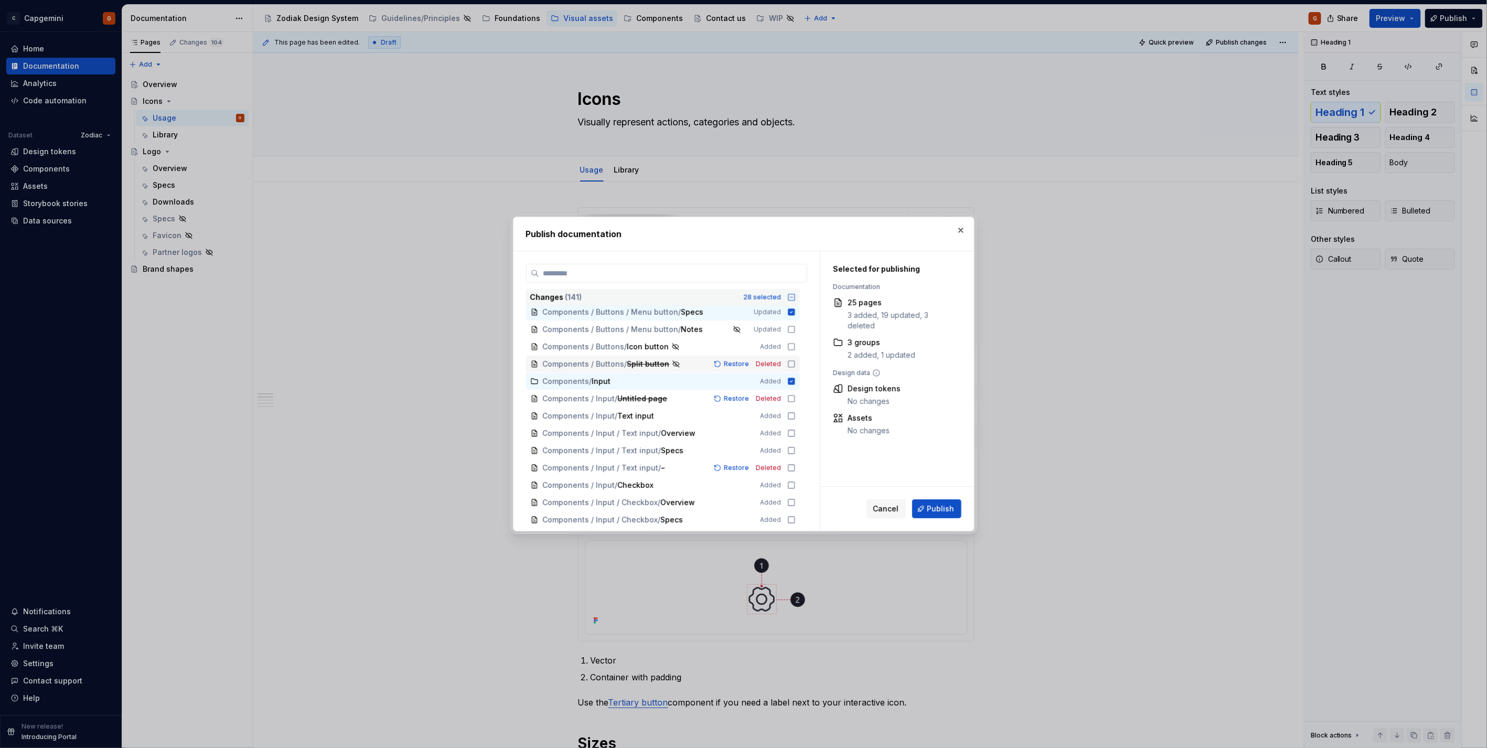
scroll to position [932, 0]
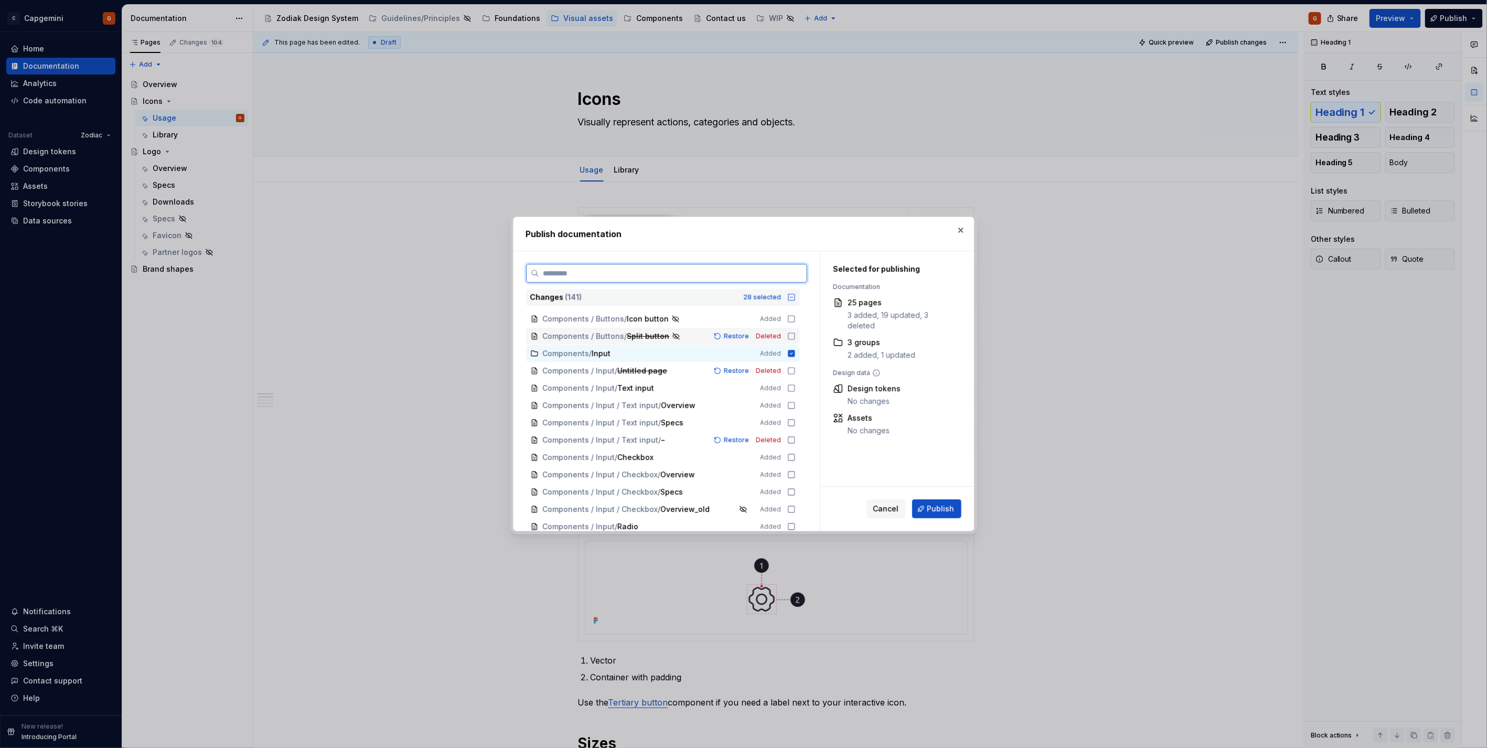
click at [791, 335] on icon at bounding box center [791, 336] width 8 height 8
click at [791, 368] on icon at bounding box center [792, 371] width 6 height 6
click at [792, 384] on icon at bounding box center [791, 388] width 8 height 8
click at [791, 402] on icon at bounding box center [792, 405] width 6 height 6
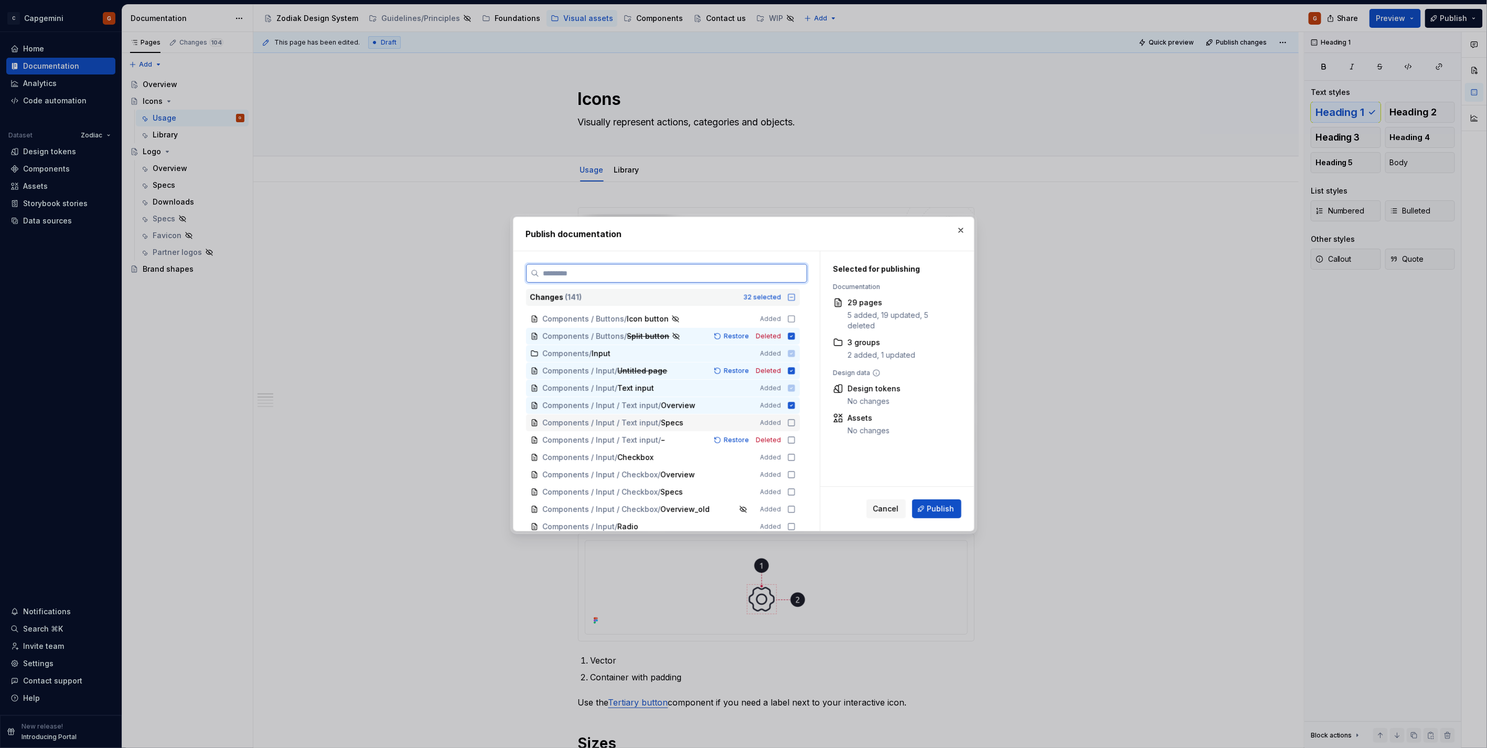
click at [790, 420] on icon at bounding box center [791, 423] width 8 height 8
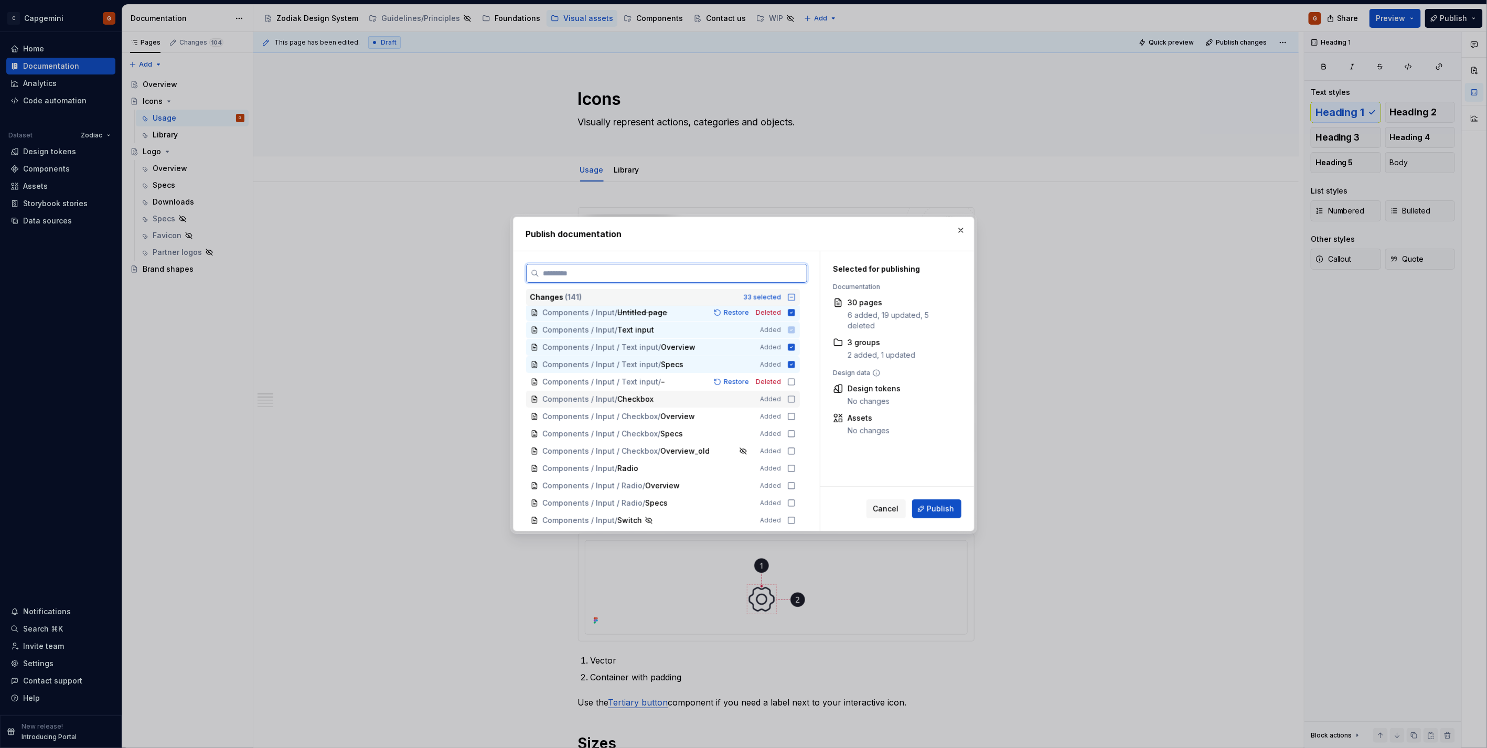
click at [789, 397] on icon at bounding box center [791, 399] width 8 height 8
click at [791, 413] on icon at bounding box center [792, 416] width 6 height 6
click at [791, 430] on icon at bounding box center [791, 434] width 8 height 8
click at [789, 378] on icon at bounding box center [791, 382] width 8 height 8
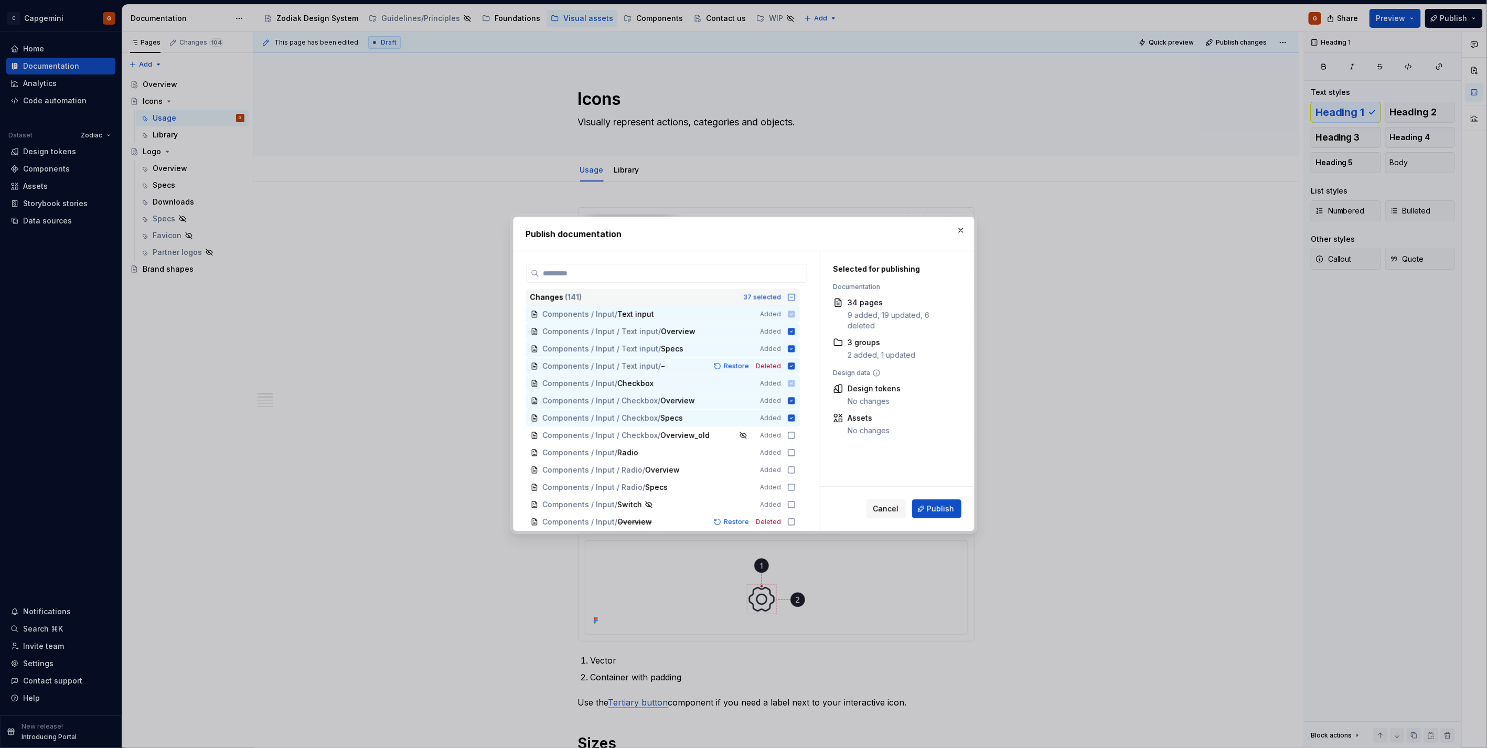
scroll to position [1049, 0]
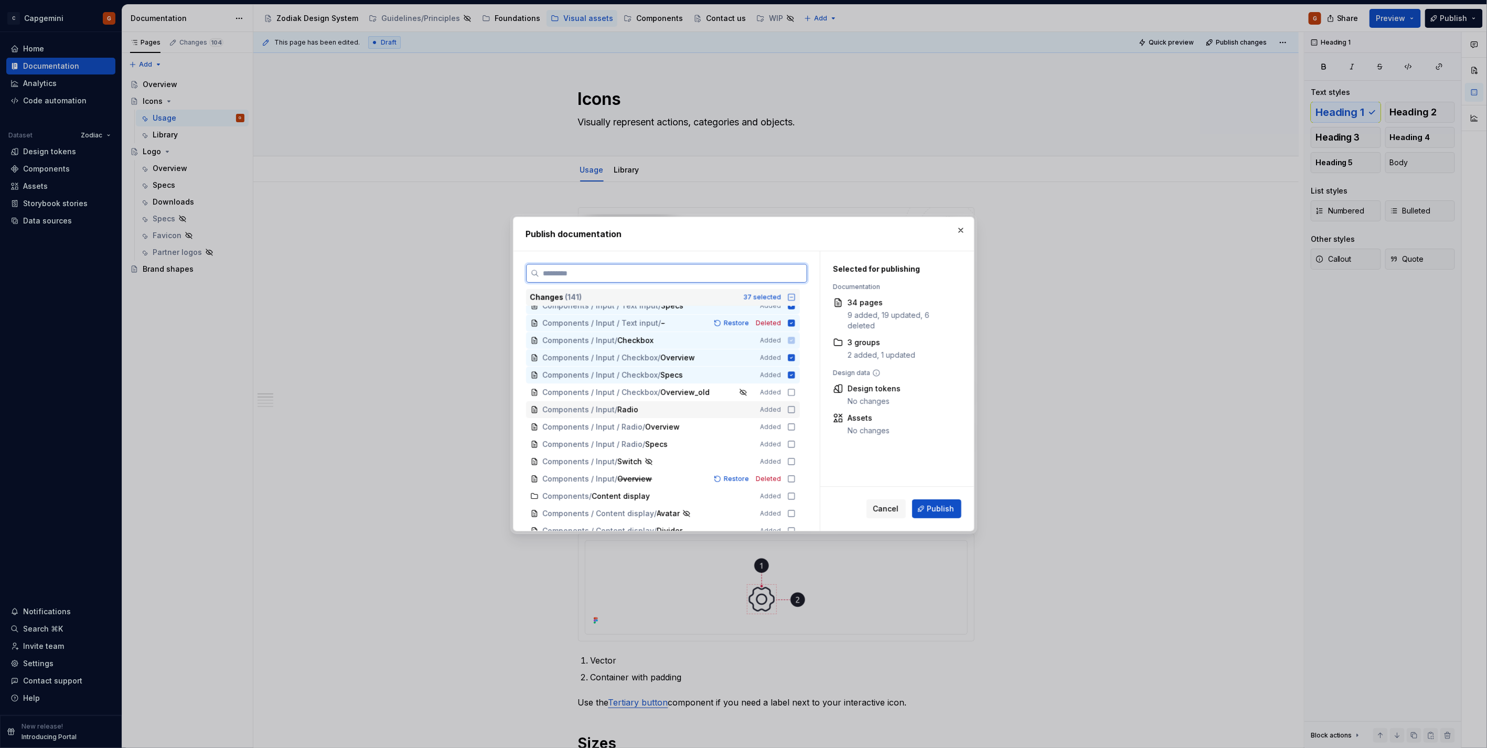
click at [793, 410] on icon at bounding box center [791, 410] width 8 height 8
click at [789, 425] on icon at bounding box center [791, 427] width 8 height 8
click at [789, 442] on icon at bounding box center [791, 444] width 8 height 8
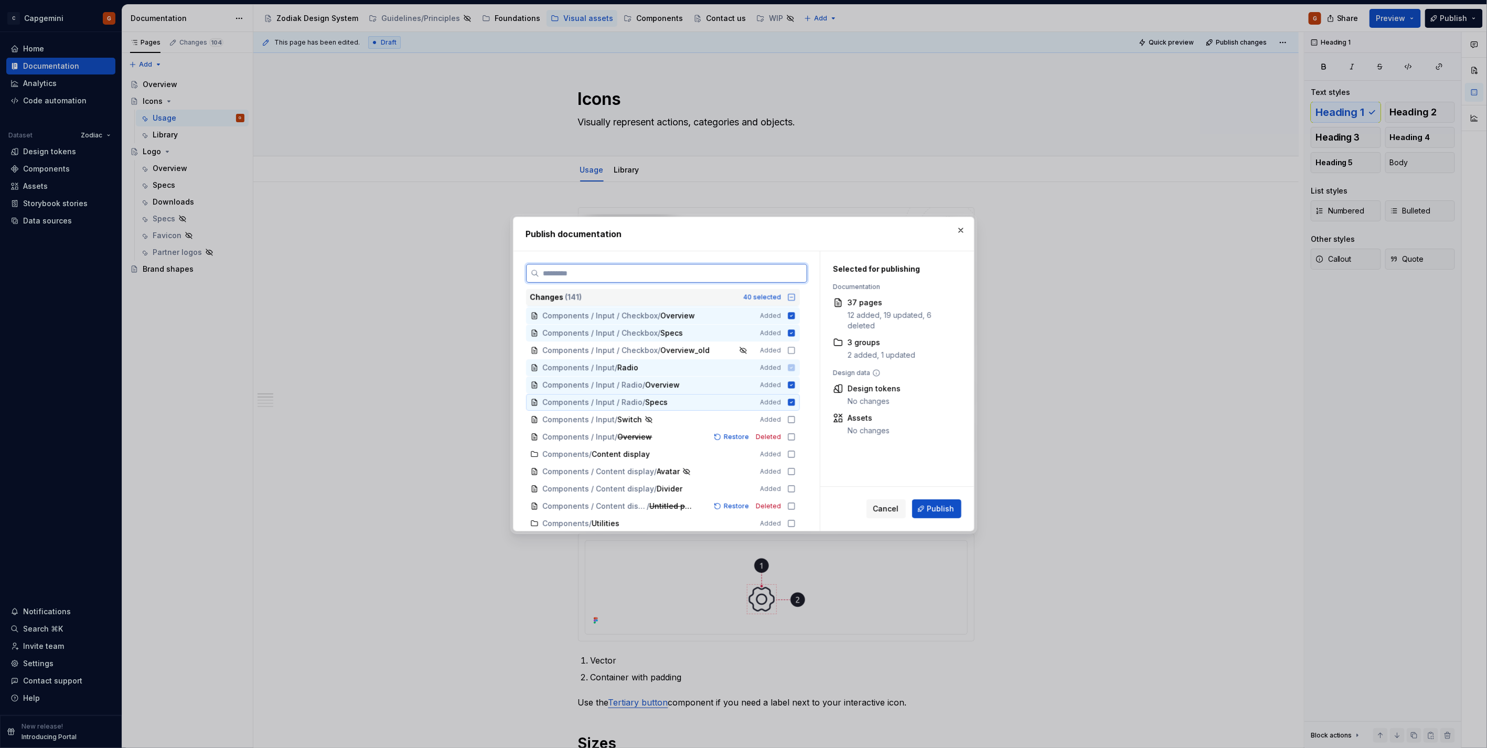
scroll to position [1166, 0]
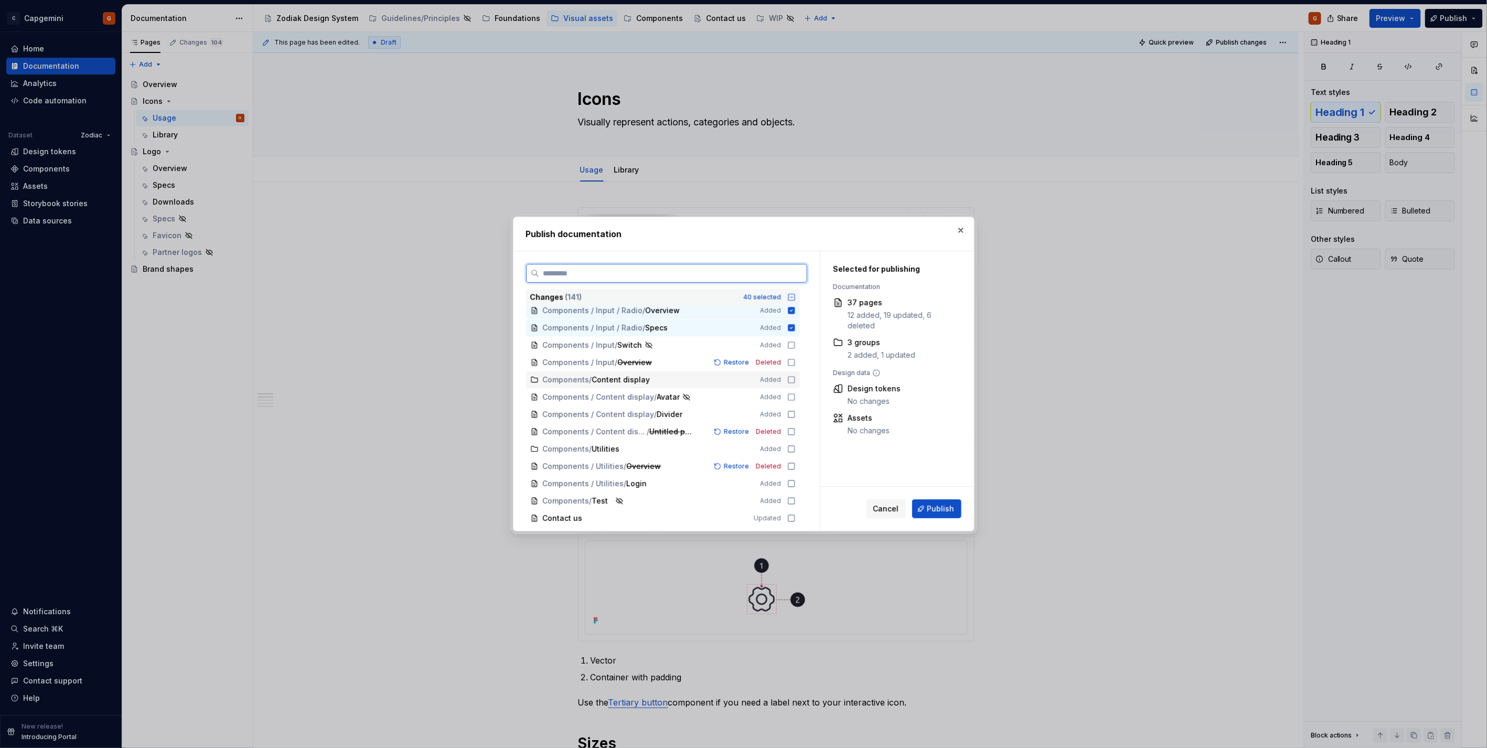
click at [791, 379] on icon at bounding box center [791, 380] width 8 height 8
click at [793, 413] on icon at bounding box center [791, 414] width 8 height 8
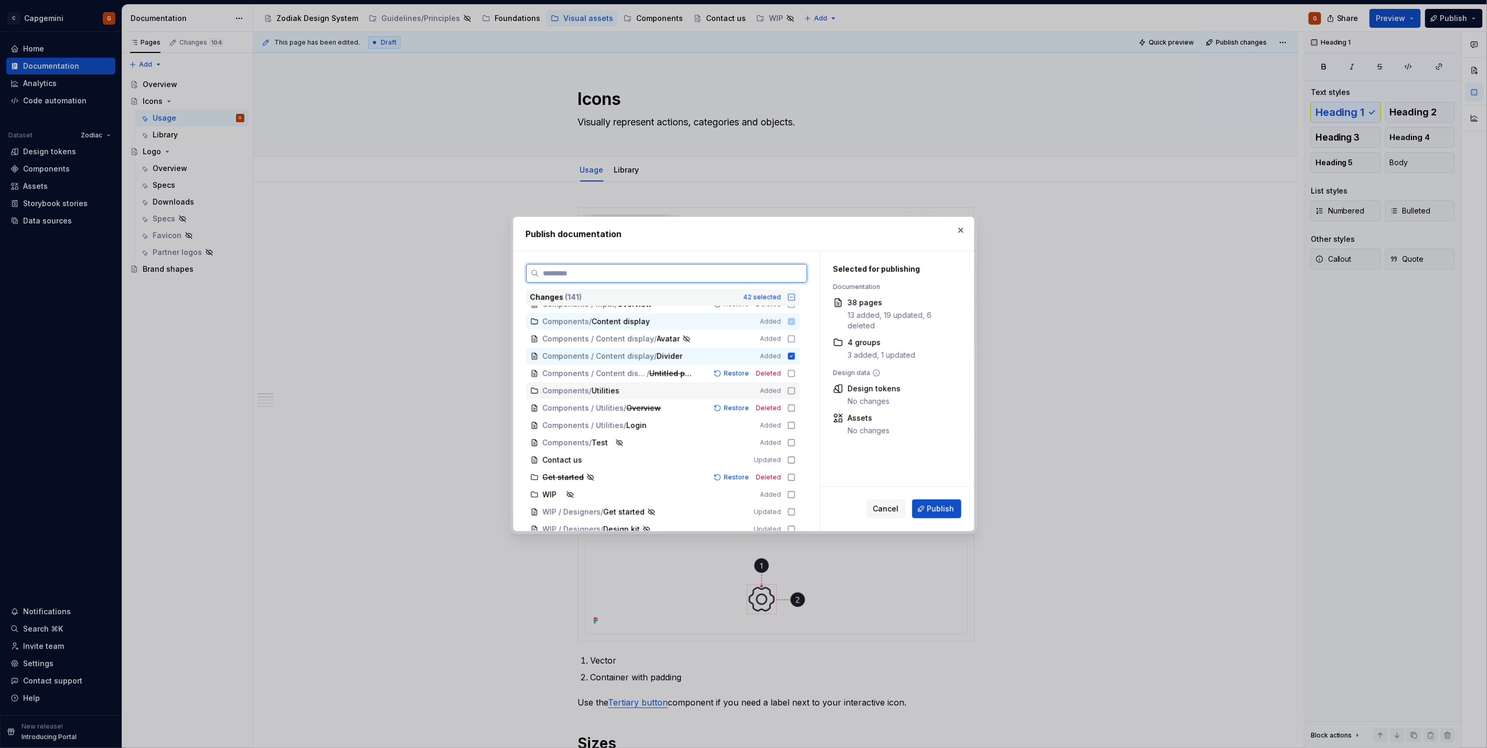
click at [790, 393] on icon at bounding box center [791, 391] width 8 height 8
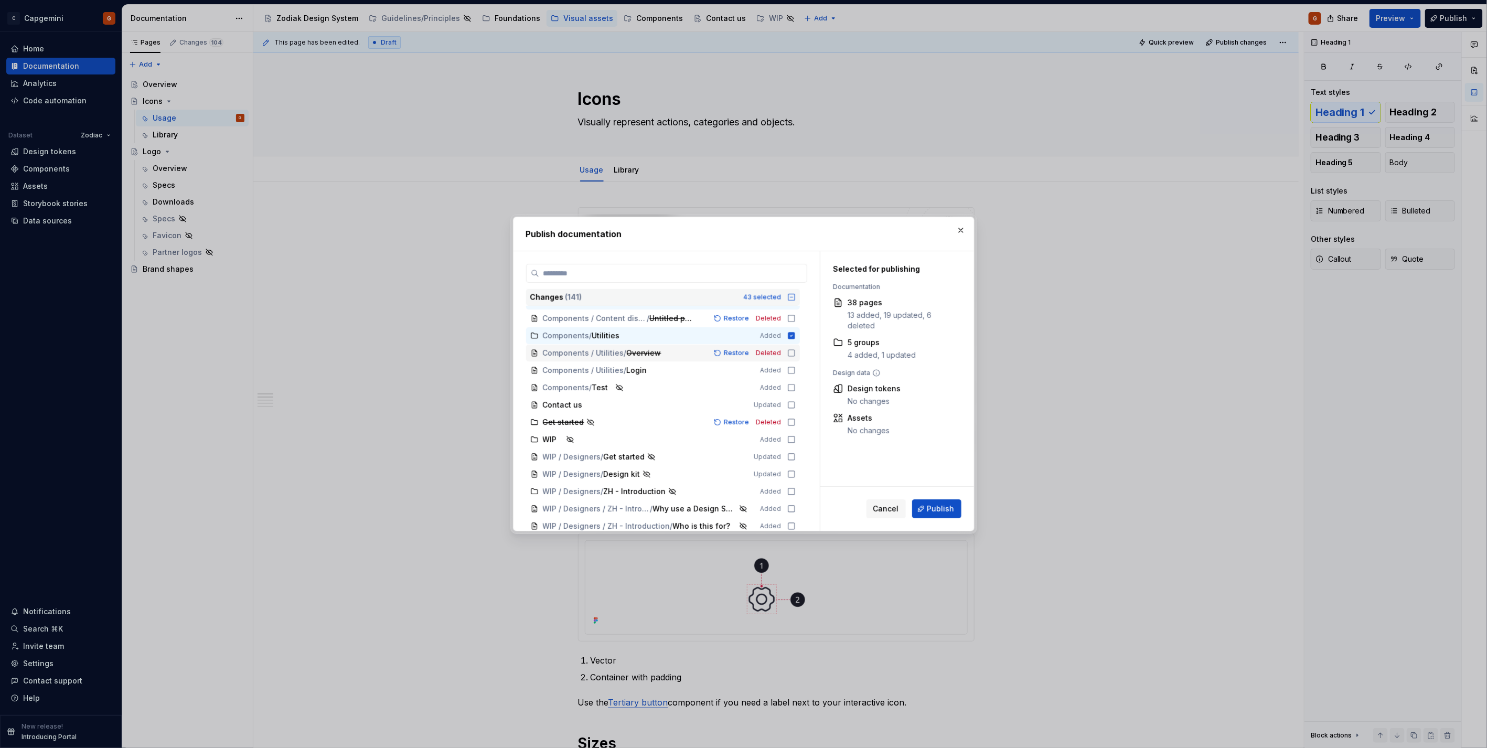
scroll to position [1282, 0]
click at [790, 366] on icon at bounding box center [791, 367] width 8 height 8
click at [793, 401] on icon at bounding box center [791, 402] width 8 height 8
click at [793, 416] on icon at bounding box center [791, 419] width 8 height 8
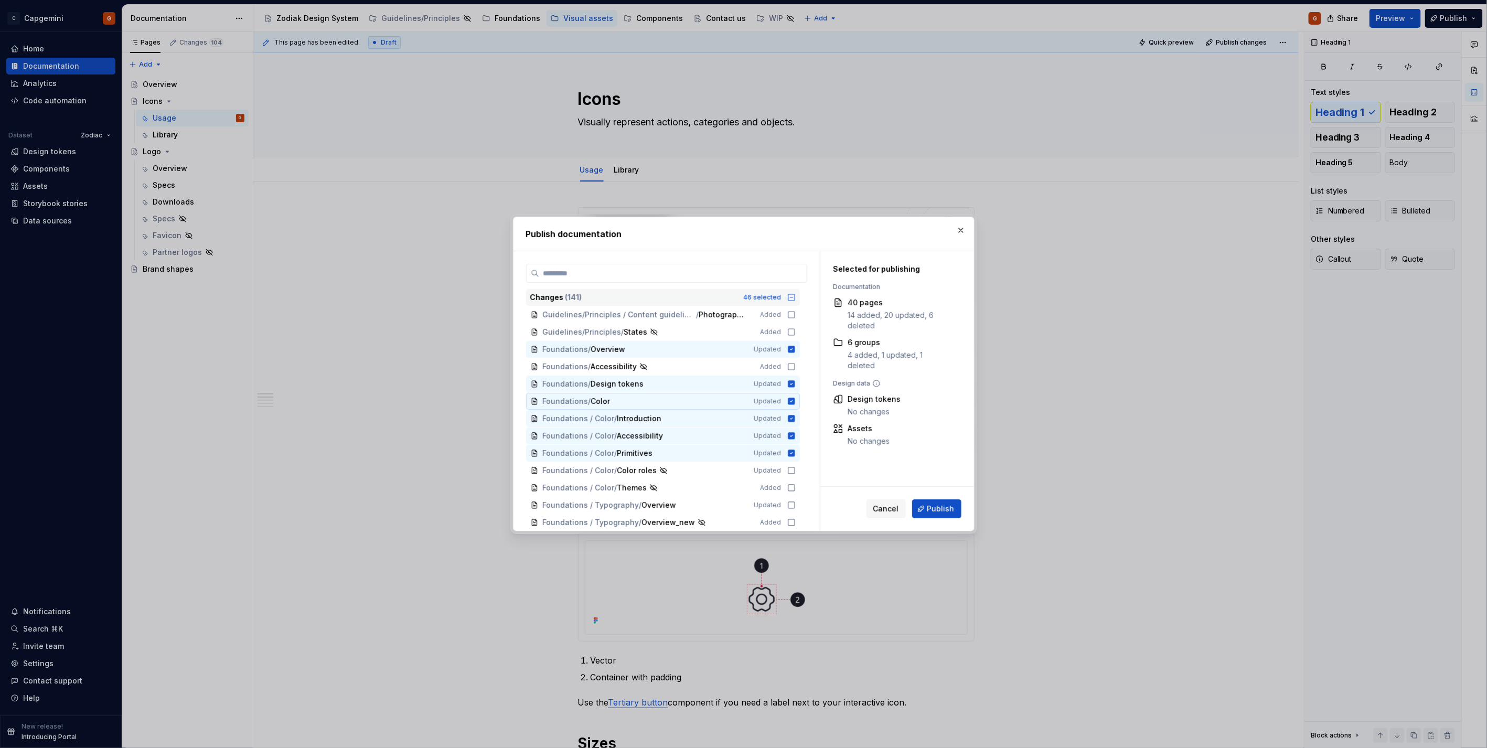
scroll to position [233, 0]
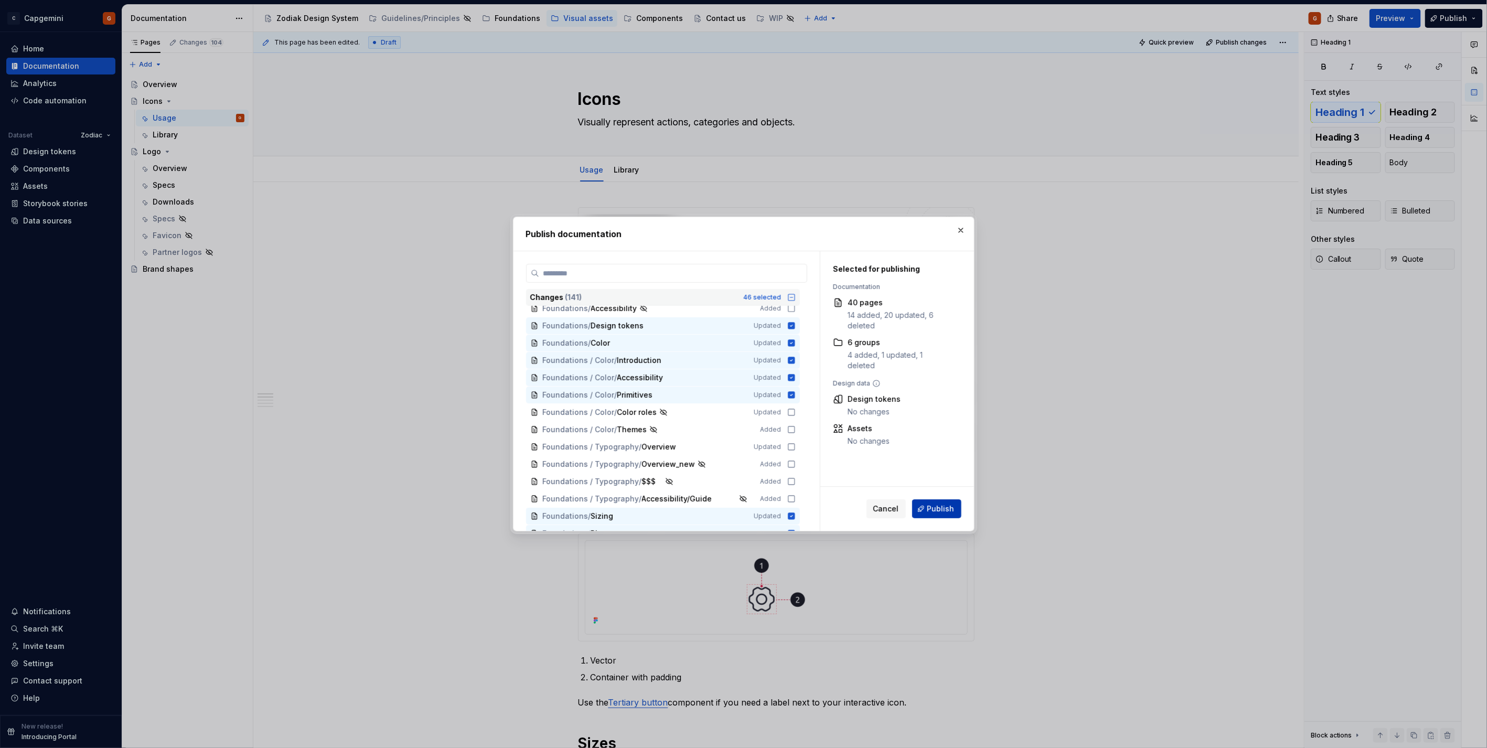
click at [943, 504] on span "Publish" at bounding box center [941, 509] width 27 height 10
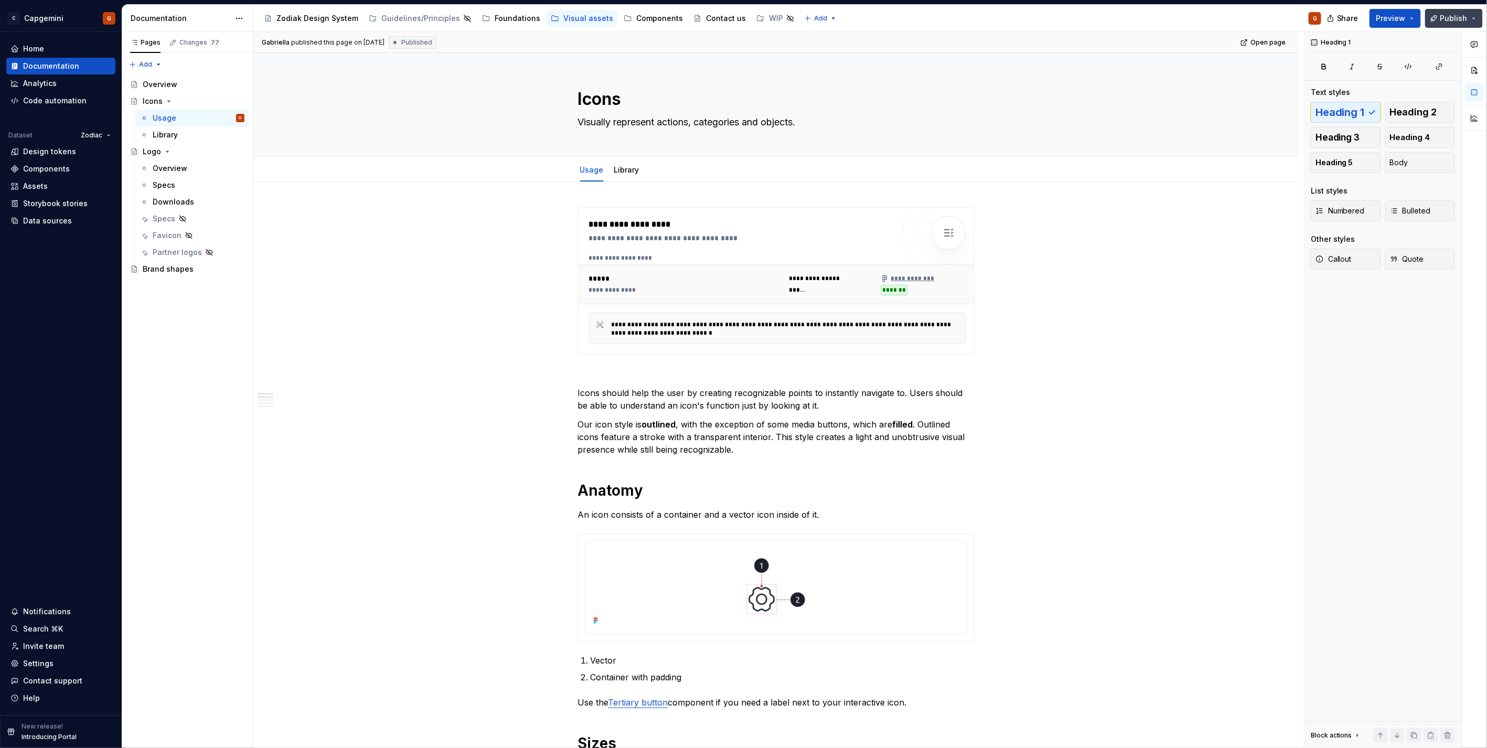
click at [1474, 13] on button "Publish" at bounding box center [1454, 18] width 58 height 19
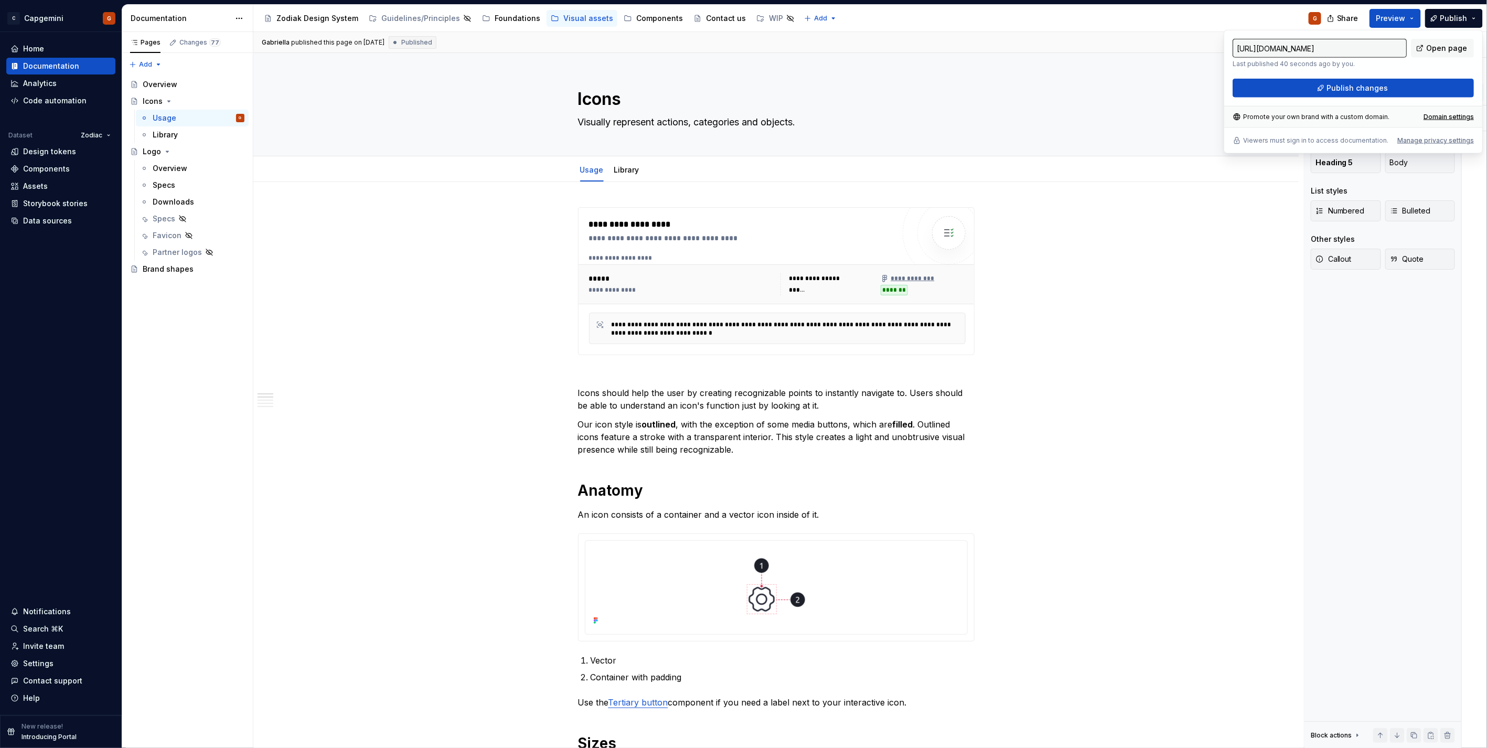
drag, startPoint x: 1474, startPoint y: 13, endPoint x: 1343, endPoint y: 68, distance: 142.5
click at [1338, 68] on div "https://capgemini.supernova-docs.io/latest/visual-assets/icons/usage-LnZXN7jG L…" at bounding box center [1353, 68] width 241 height 59
click at [1433, 54] on link "Open page" at bounding box center [1442, 48] width 63 height 19
click at [313, 15] on div "Zodiak Design System" at bounding box center [317, 18] width 82 height 10
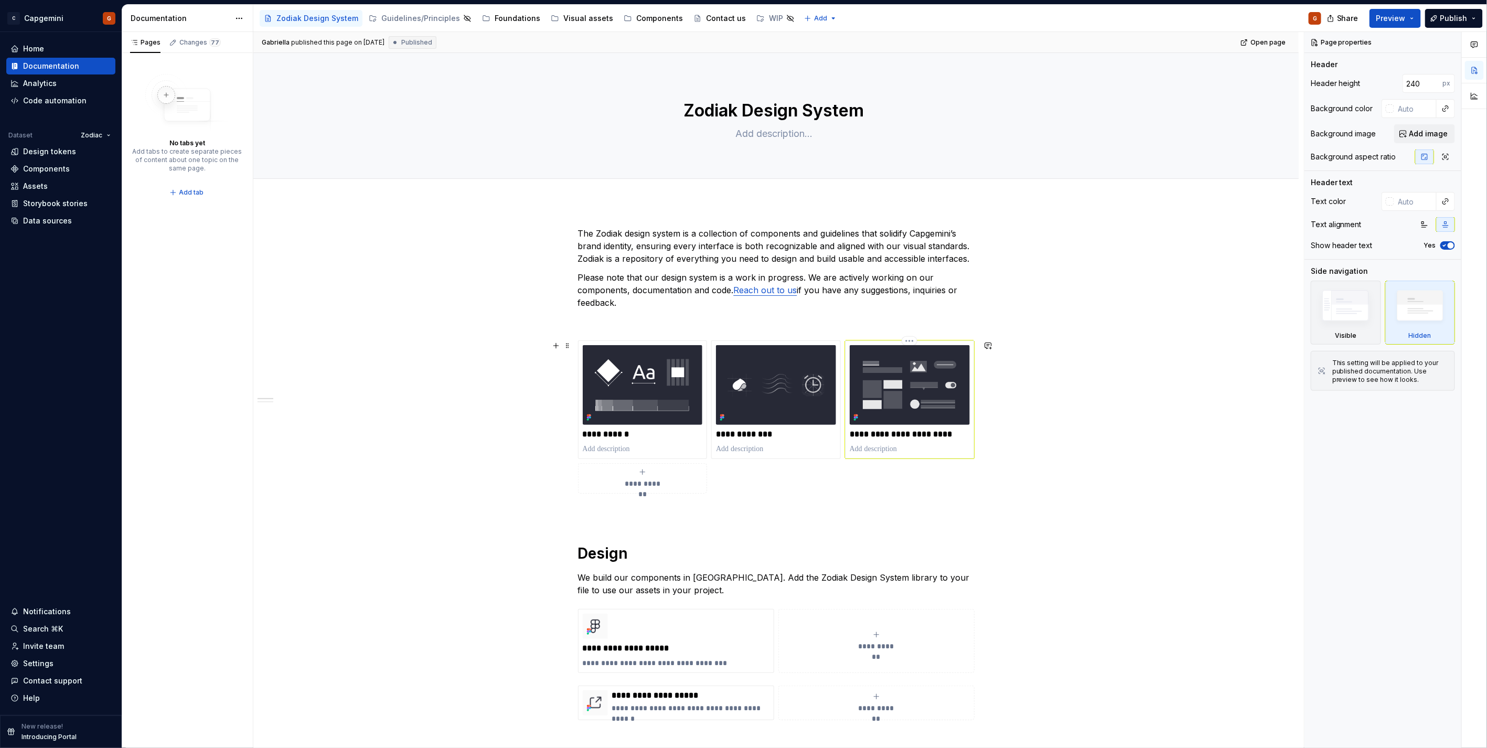
click at [923, 439] on p "**********" at bounding box center [910, 434] width 120 height 10
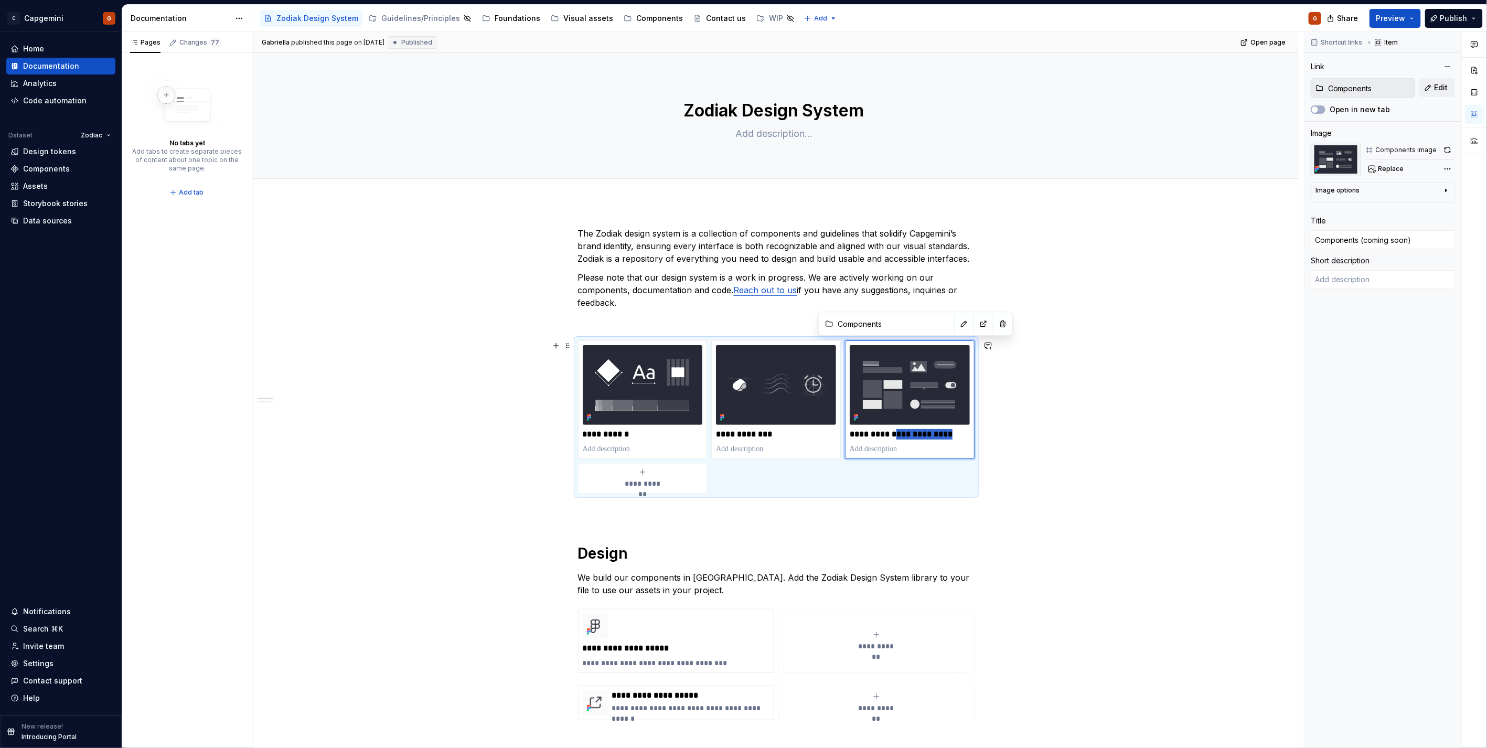
drag, startPoint x: 903, startPoint y: 433, endPoint x: 1019, endPoint y: 441, distance: 115.7
click at [1015, 439] on div "**********" at bounding box center [776, 643] width 1046 height 882
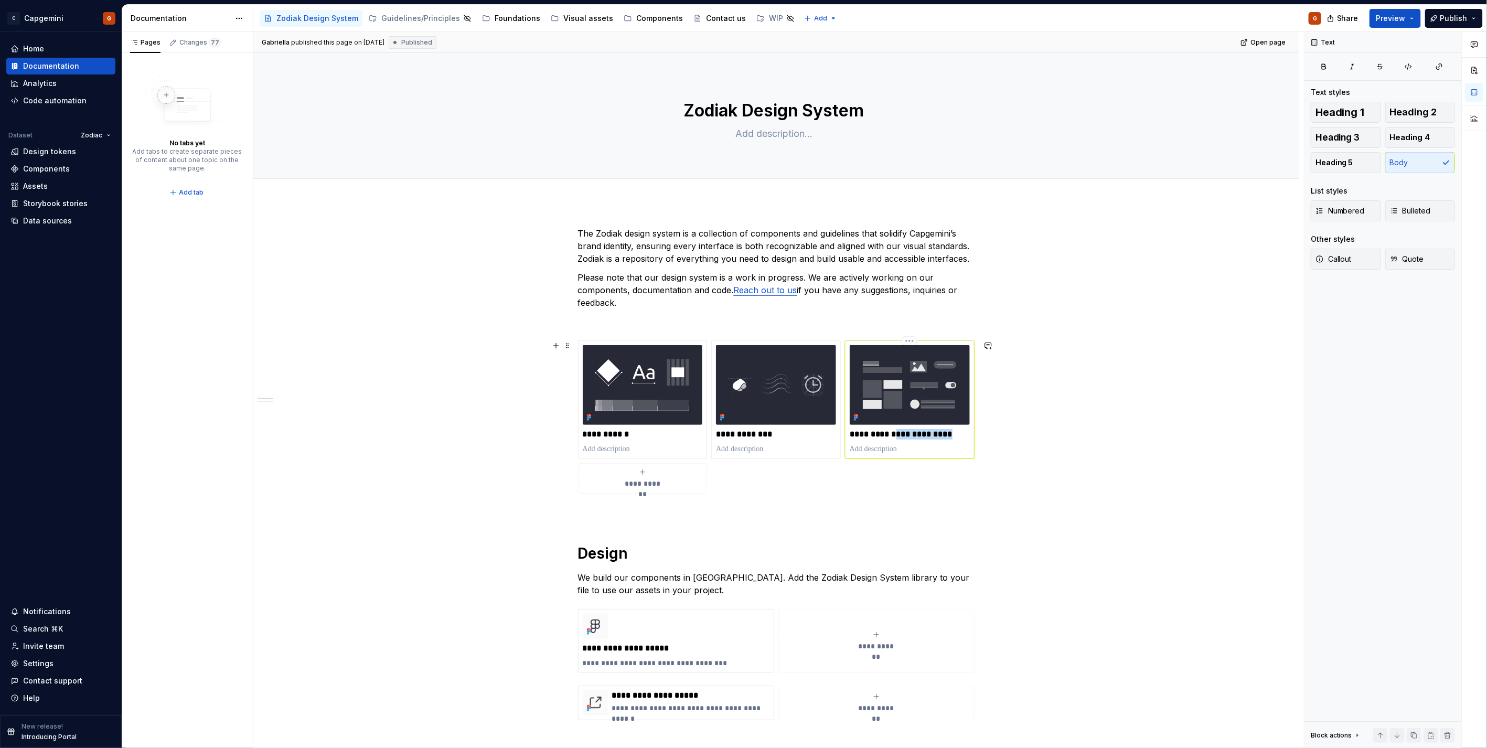
drag, startPoint x: 966, startPoint y: 432, endPoint x: 938, endPoint y: 457, distance: 37.9
click at [905, 433] on p "**********" at bounding box center [910, 434] width 120 height 10
type textarea "*"
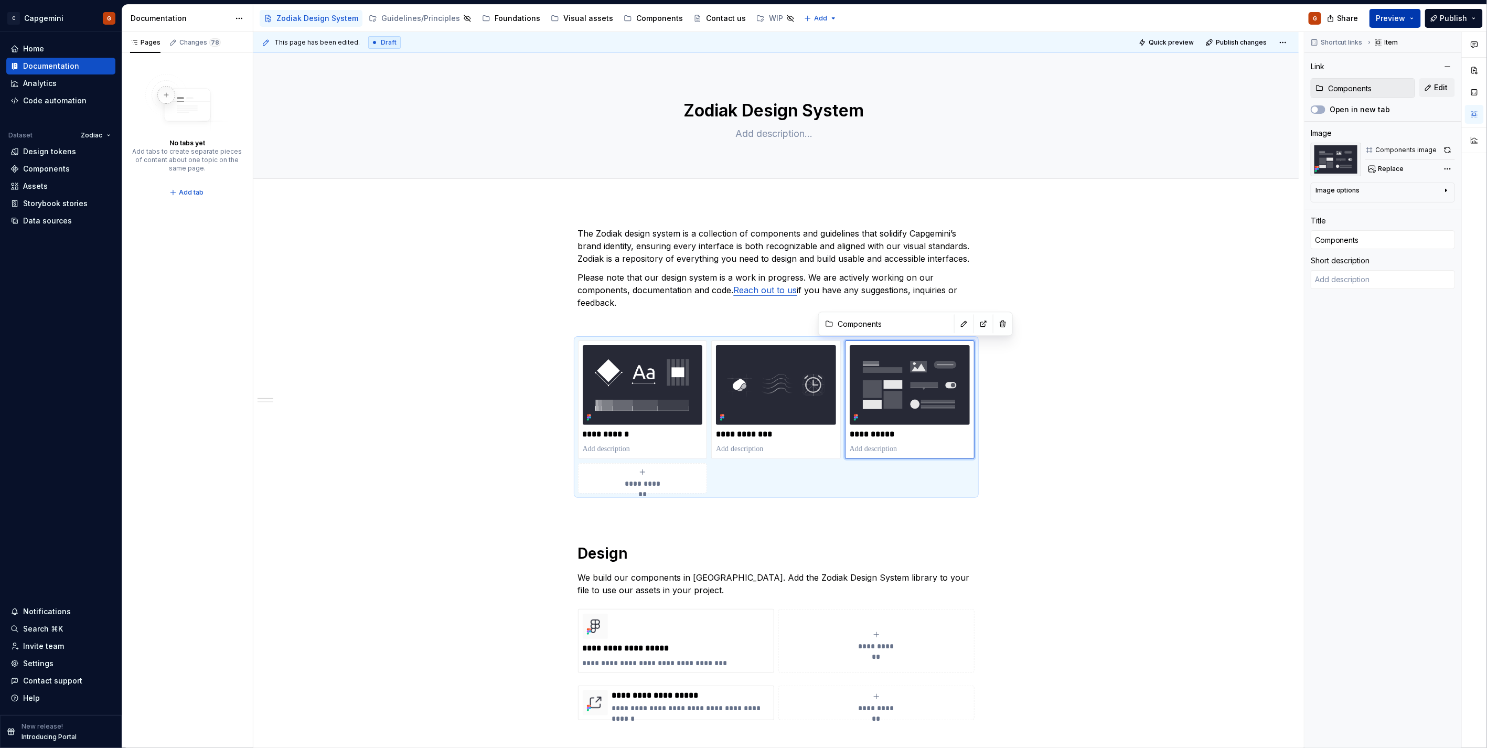
click at [1409, 18] on button "Preview" at bounding box center [1395, 18] width 51 height 19
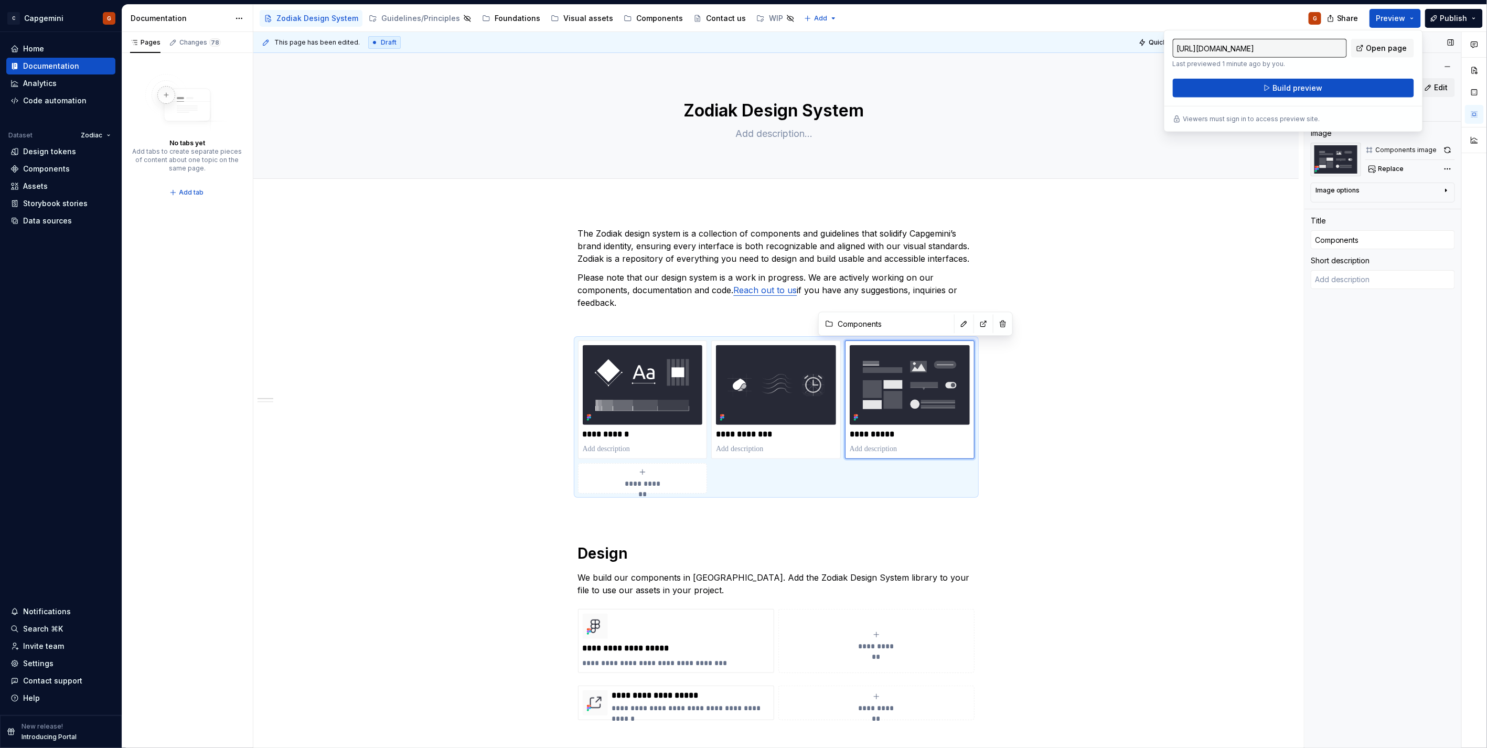
drag, startPoint x: 1409, startPoint y: 18, endPoint x: 1383, endPoint y: 53, distance: 43.5
click at [1099, 206] on div "**********" at bounding box center [776, 643] width 1046 height 882
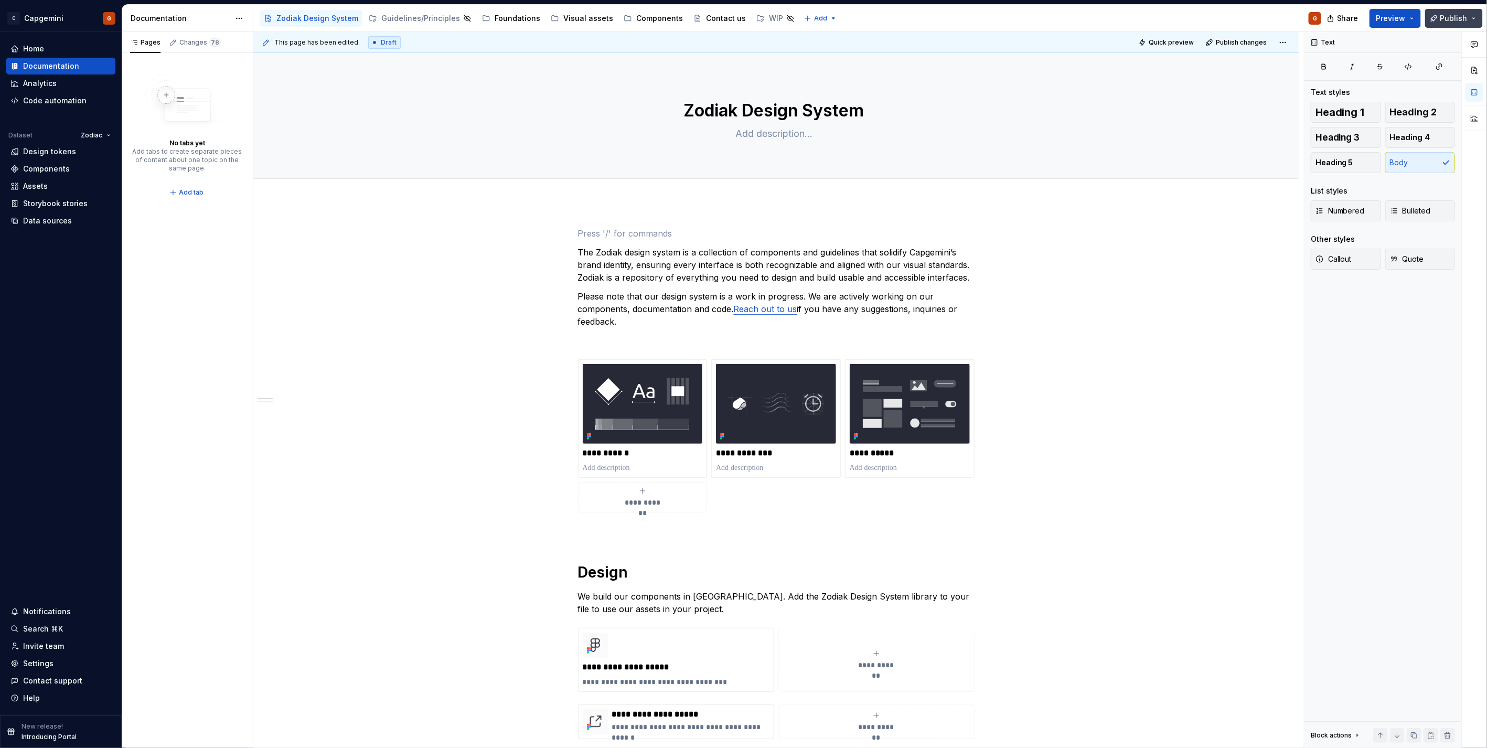
click at [1444, 21] on span "Publish" at bounding box center [1454, 18] width 27 height 10
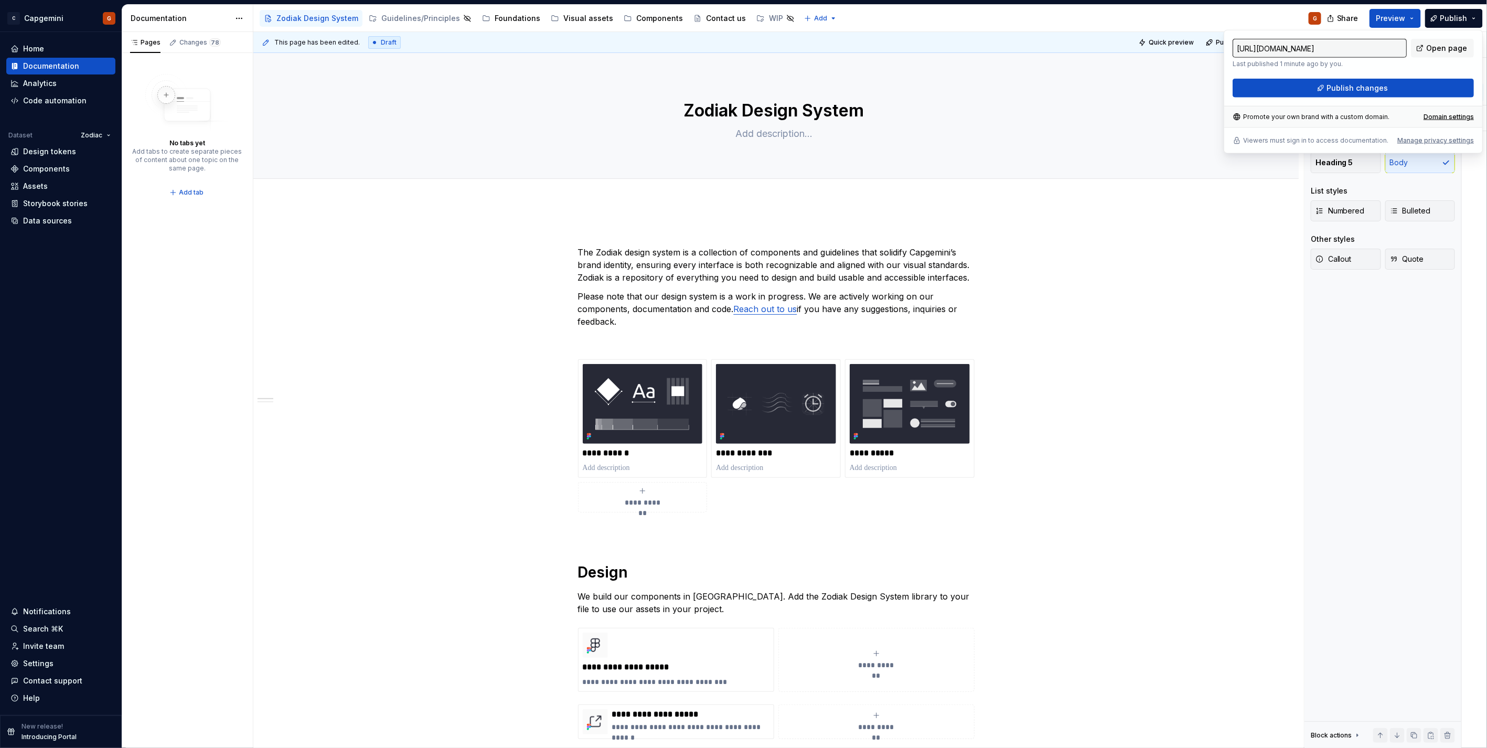
click at [752, 208] on div "**********" at bounding box center [776, 652] width 1046 height 901
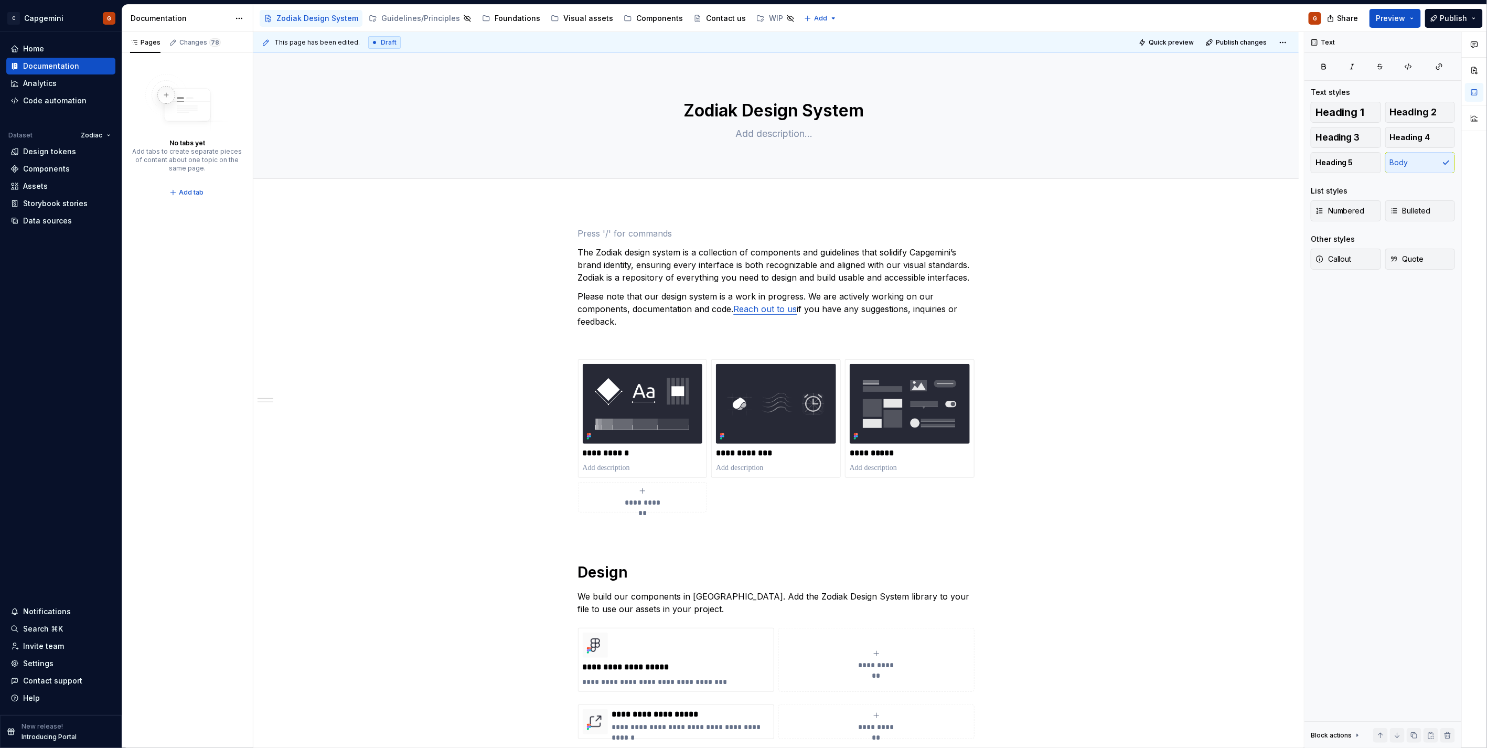
scroll to position [101, 0]
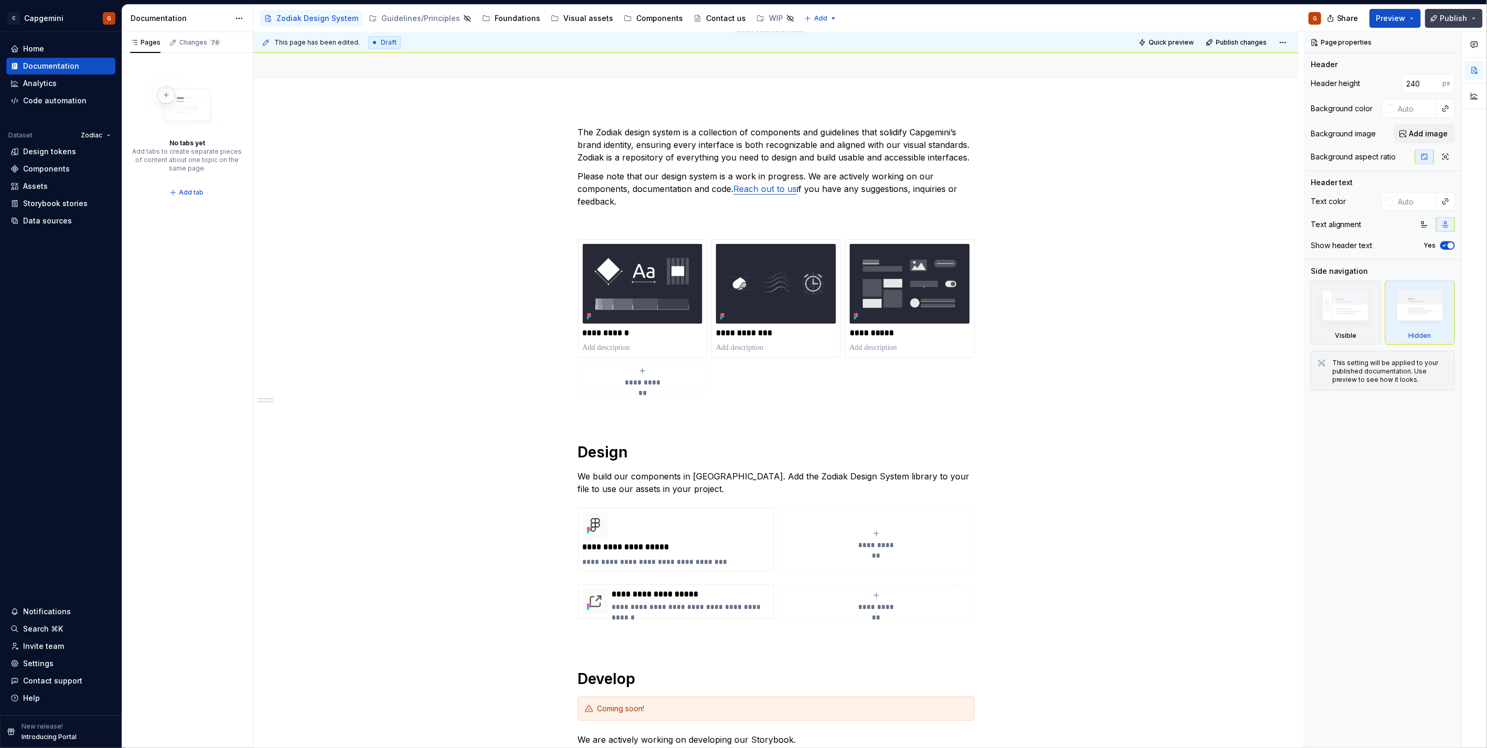
click at [1441, 19] on button "Publish" at bounding box center [1454, 18] width 58 height 19
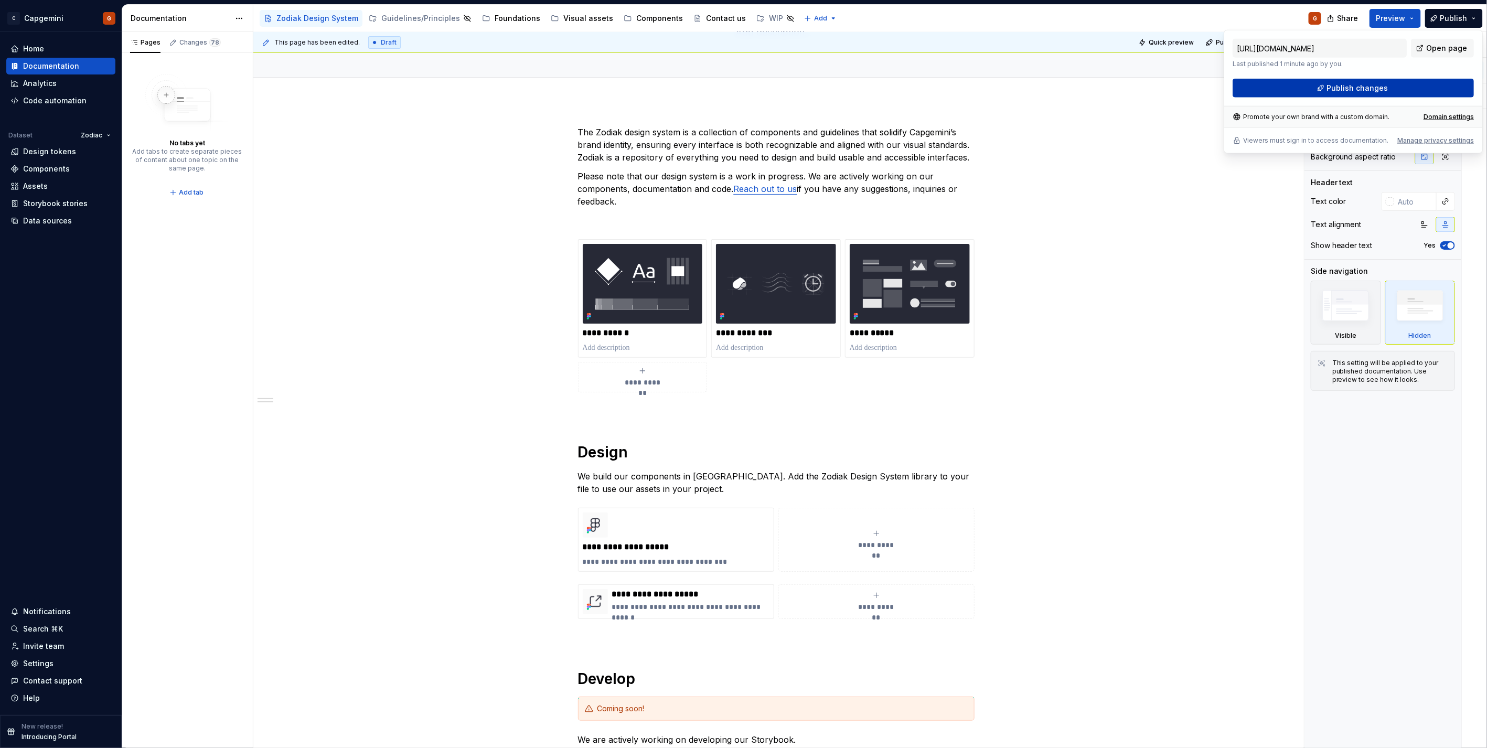
drag, startPoint x: 1441, startPoint y: 19, endPoint x: 1376, endPoint y: 93, distance: 98.9
click at [1376, 93] on button "Publish changes" at bounding box center [1353, 88] width 241 height 19
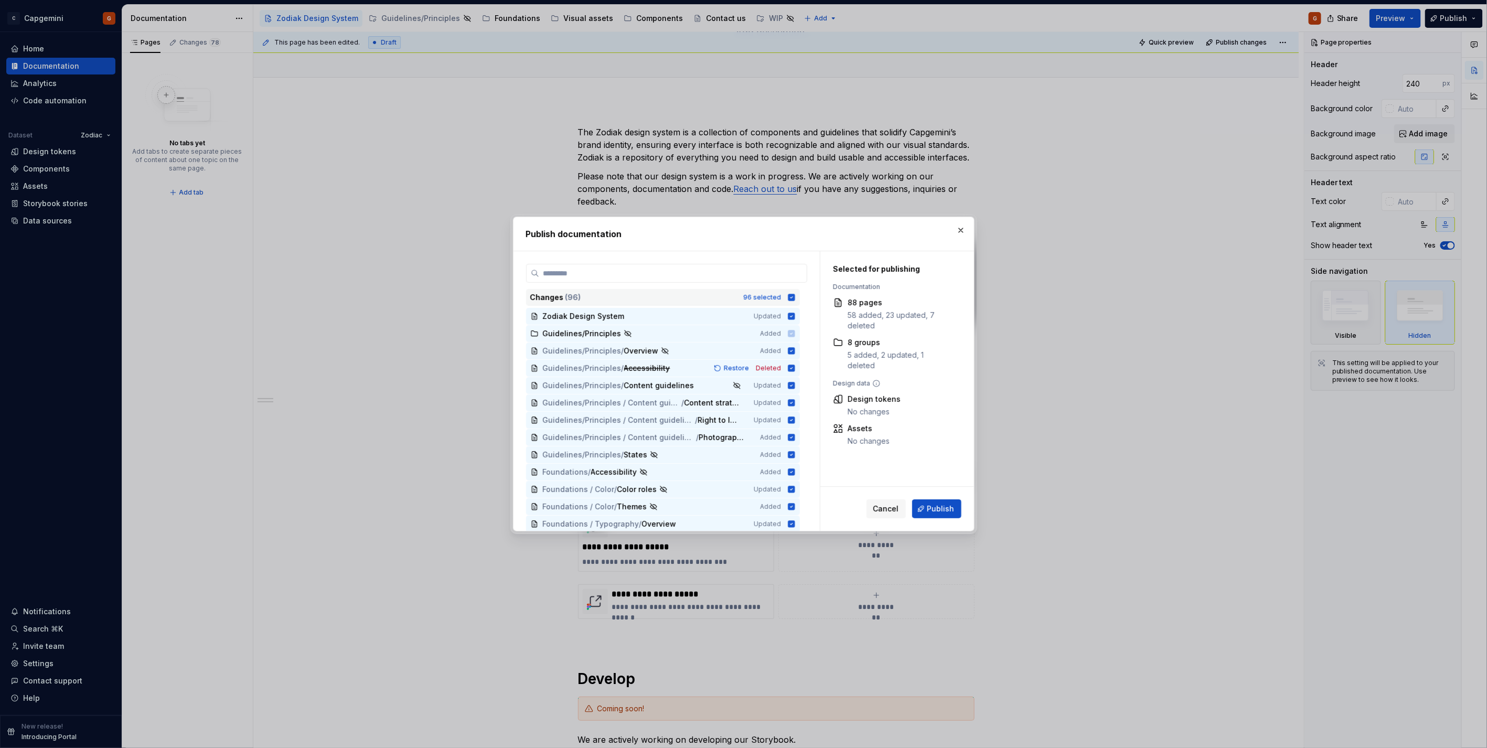
click at [796, 294] on div "Changes ( 96 ) 96 selected" at bounding box center [663, 297] width 274 height 17
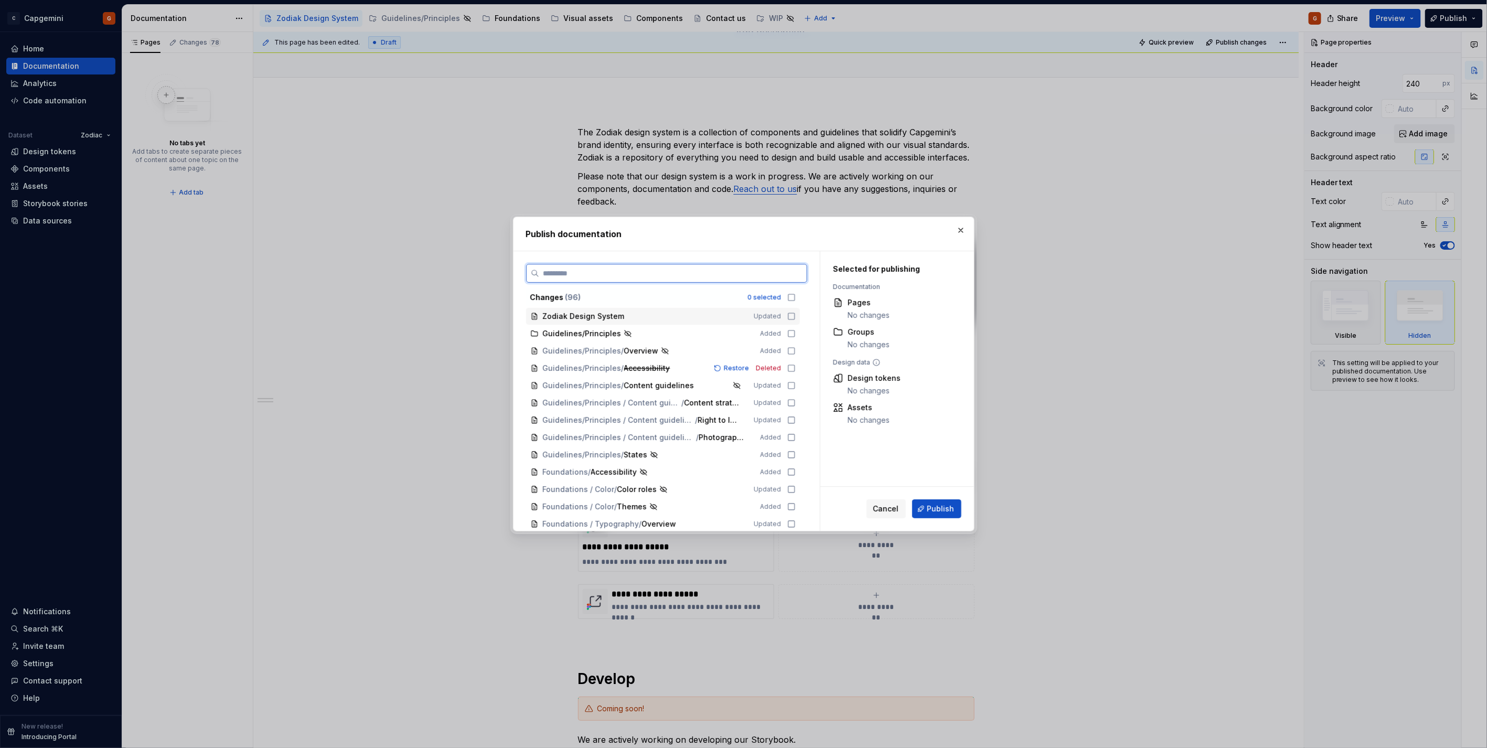
click at [791, 312] on icon at bounding box center [791, 316] width 8 height 8
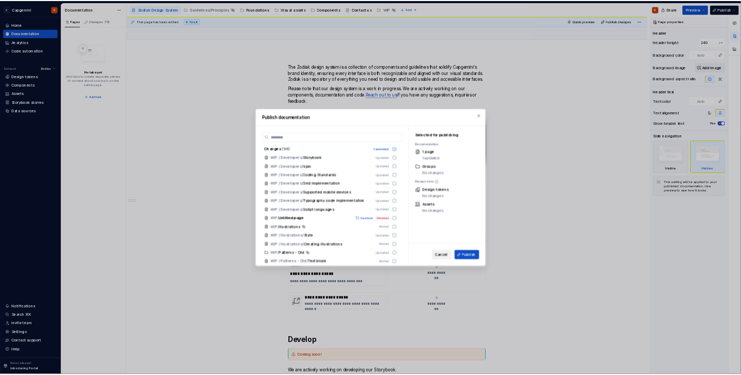
scroll to position [1166, 0]
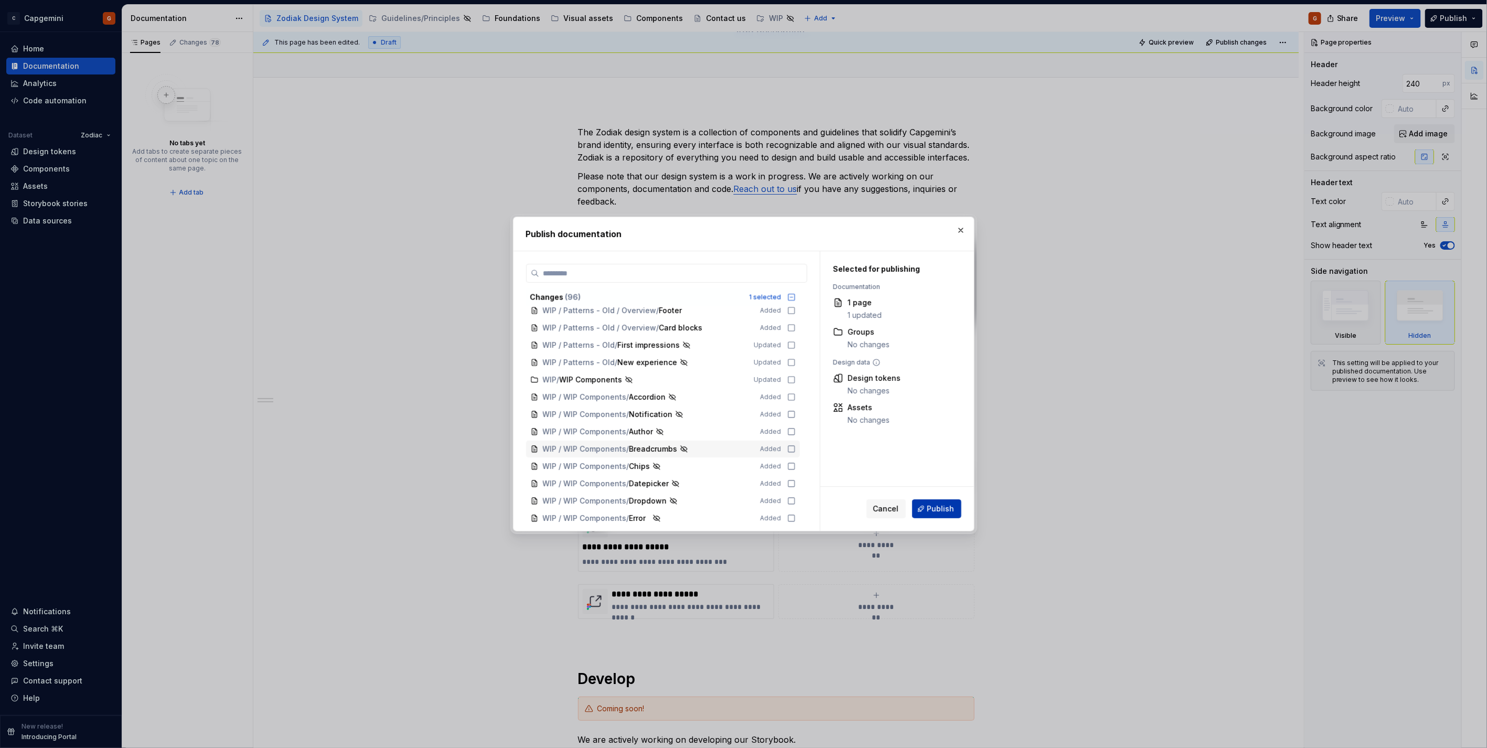
click at [939, 515] on button "Publish" at bounding box center [936, 508] width 49 height 19
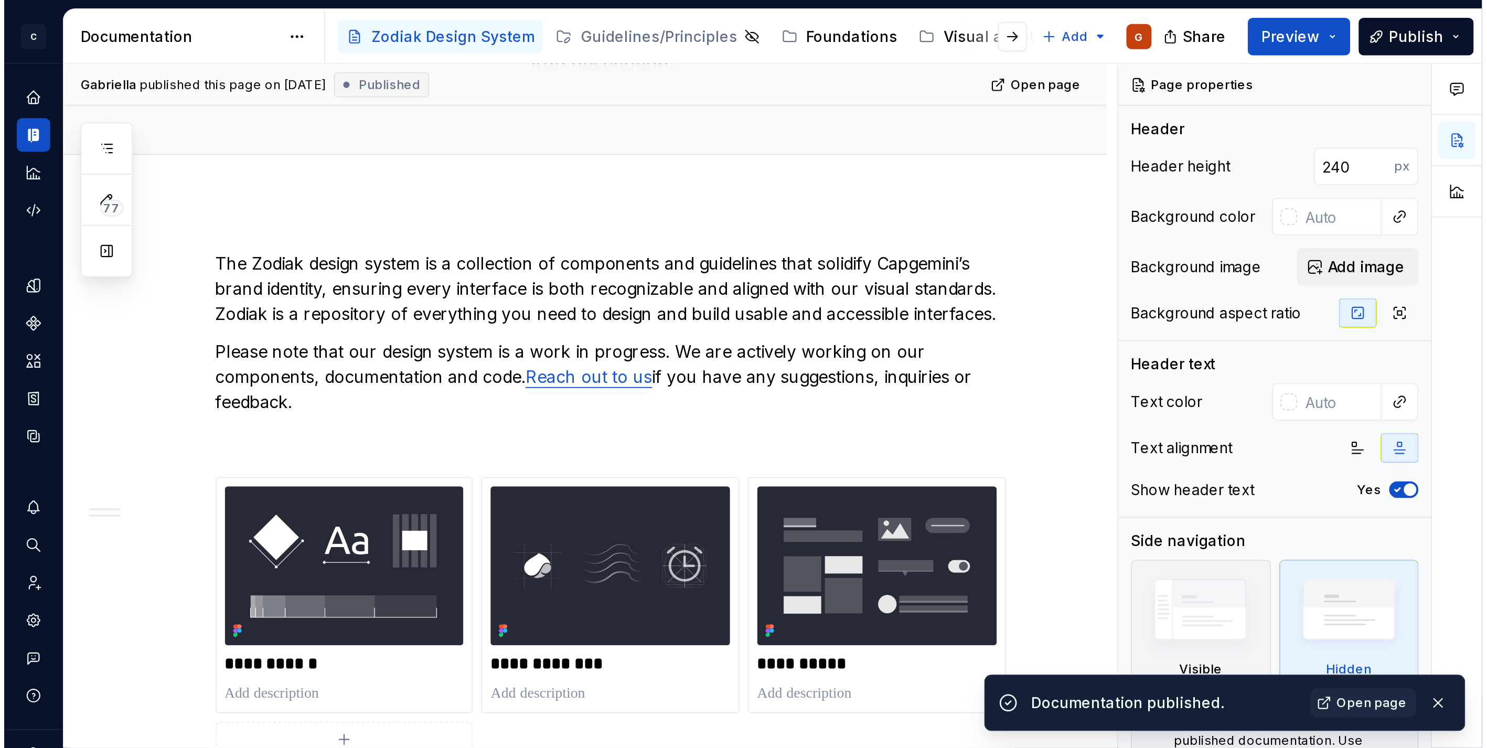
scroll to position [101, 0]
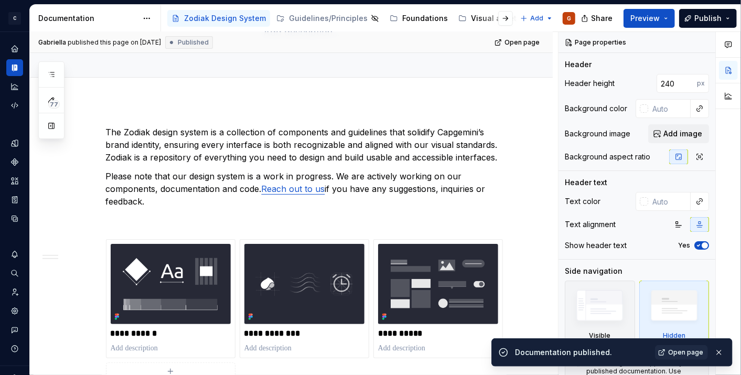
type textarea "*"
click at [11, 295] on icon "Invite team" at bounding box center [14, 291] width 9 height 9
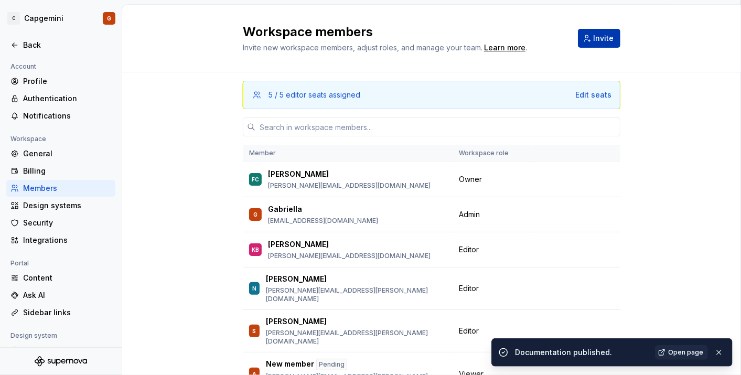
click at [586, 41] on button "Invite" at bounding box center [599, 38] width 42 height 19
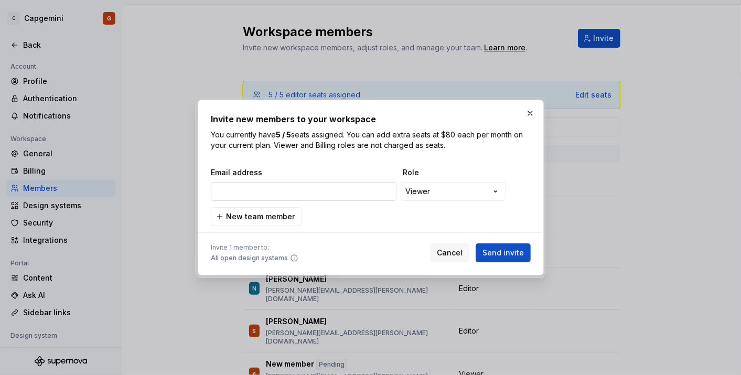
type input "kanwalmeetsingh-amarjeetsingh.kochar@capgemini.com"
click at [419, 211] on div "**********" at bounding box center [371, 196] width 320 height 59
click at [520, 257] on span "Send invite" at bounding box center [503, 253] width 41 height 10
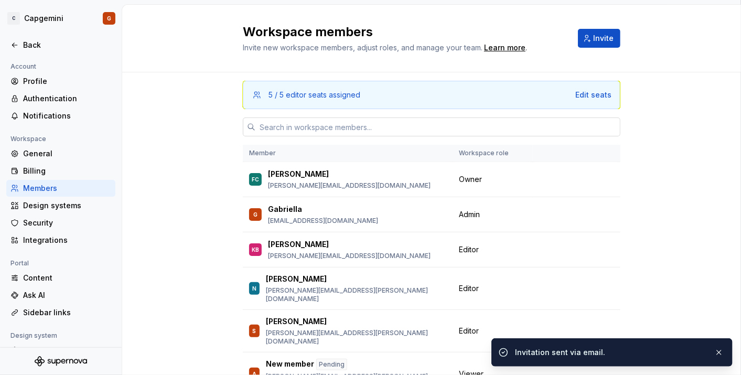
click at [324, 124] on input "text" at bounding box center [437, 127] width 365 height 19
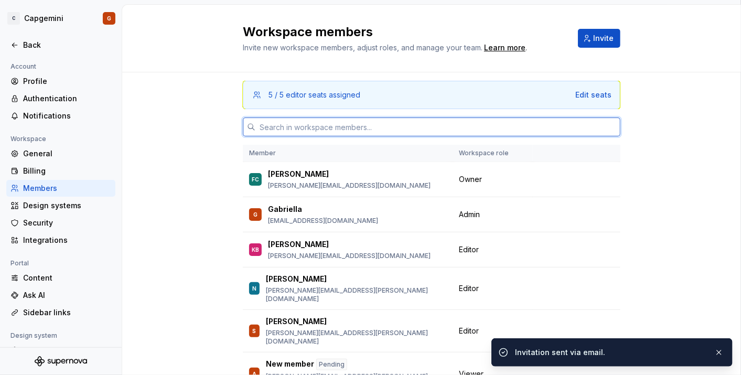
paste input "kanwalmeetsingh-amarjeetsingh.kochar@capgemini.com"
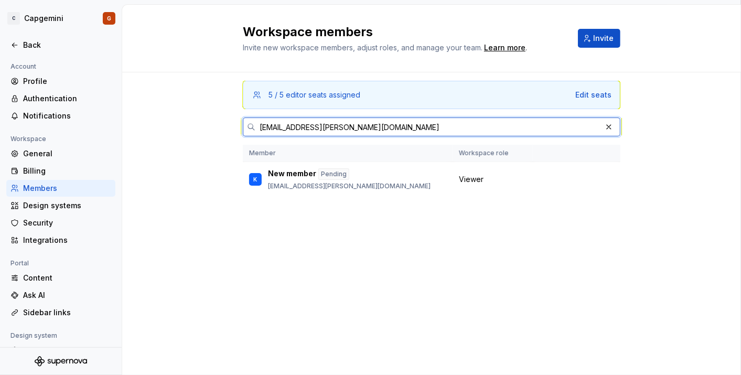
drag, startPoint x: 318, startPoint y: 126, endPoint x: 248, endPoint y: 126, distance: 70.3
click at [248, 126] on div "kanwalmeetsingh-amarjeetsingh.kochar@capgemini.com" at bounding box center [432, 127] width 378 height 19
type input "kanwalmeetsingh-amarjeetsingh.kochar@capgemini.com"
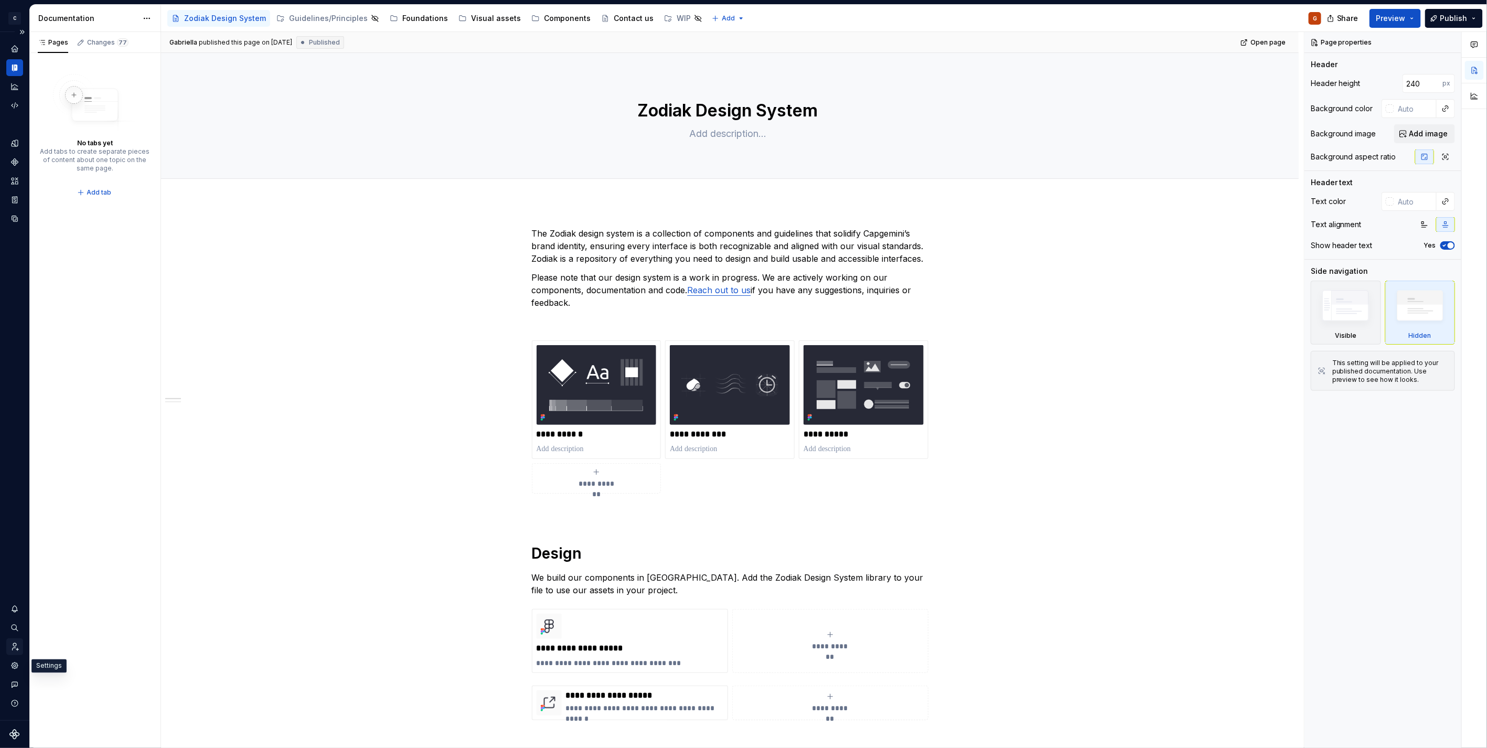
click at [16, 653] on div "Invite team" at bounding box center [14, 646] width 17 height 17
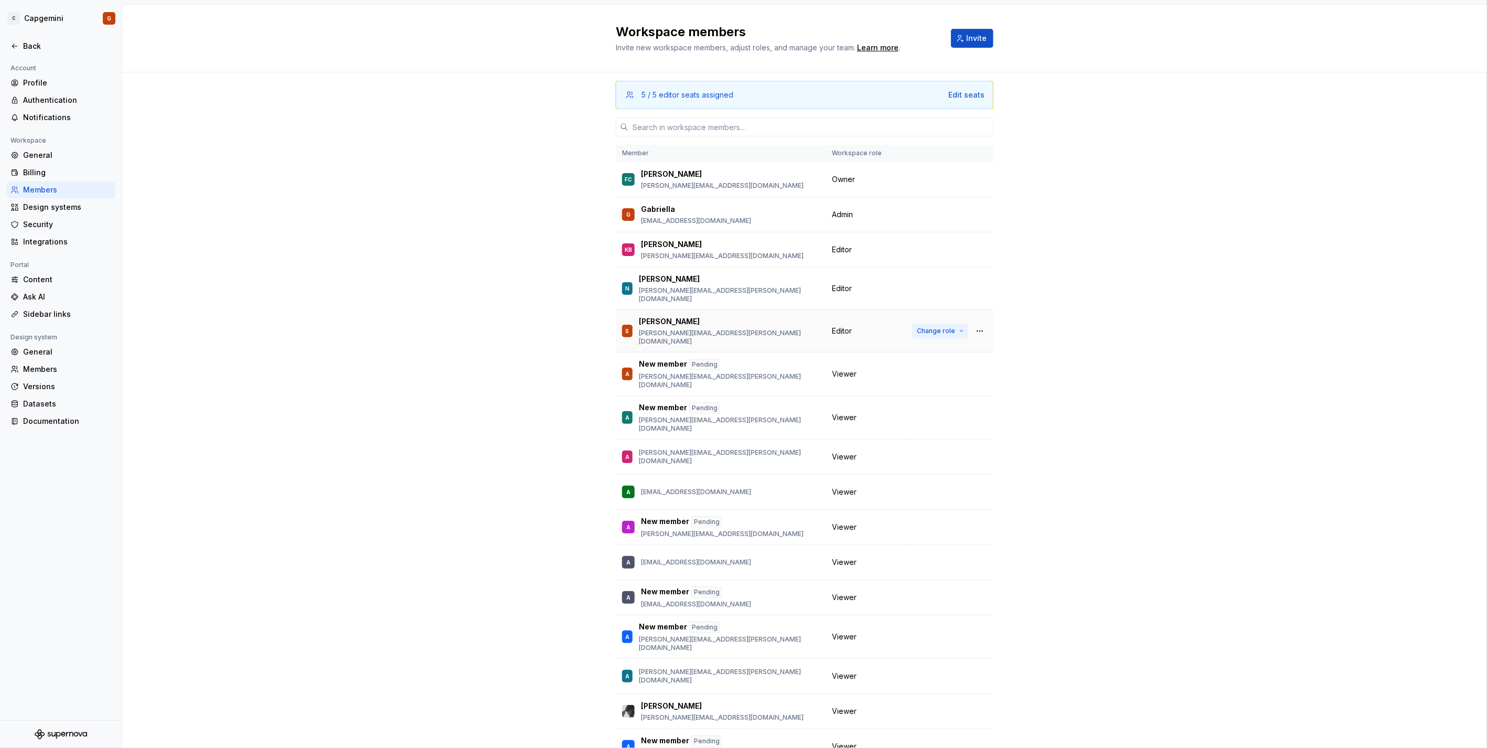
click at [922, 327] on span "Change role" at bounding box center [936, 331] width 38 height 8
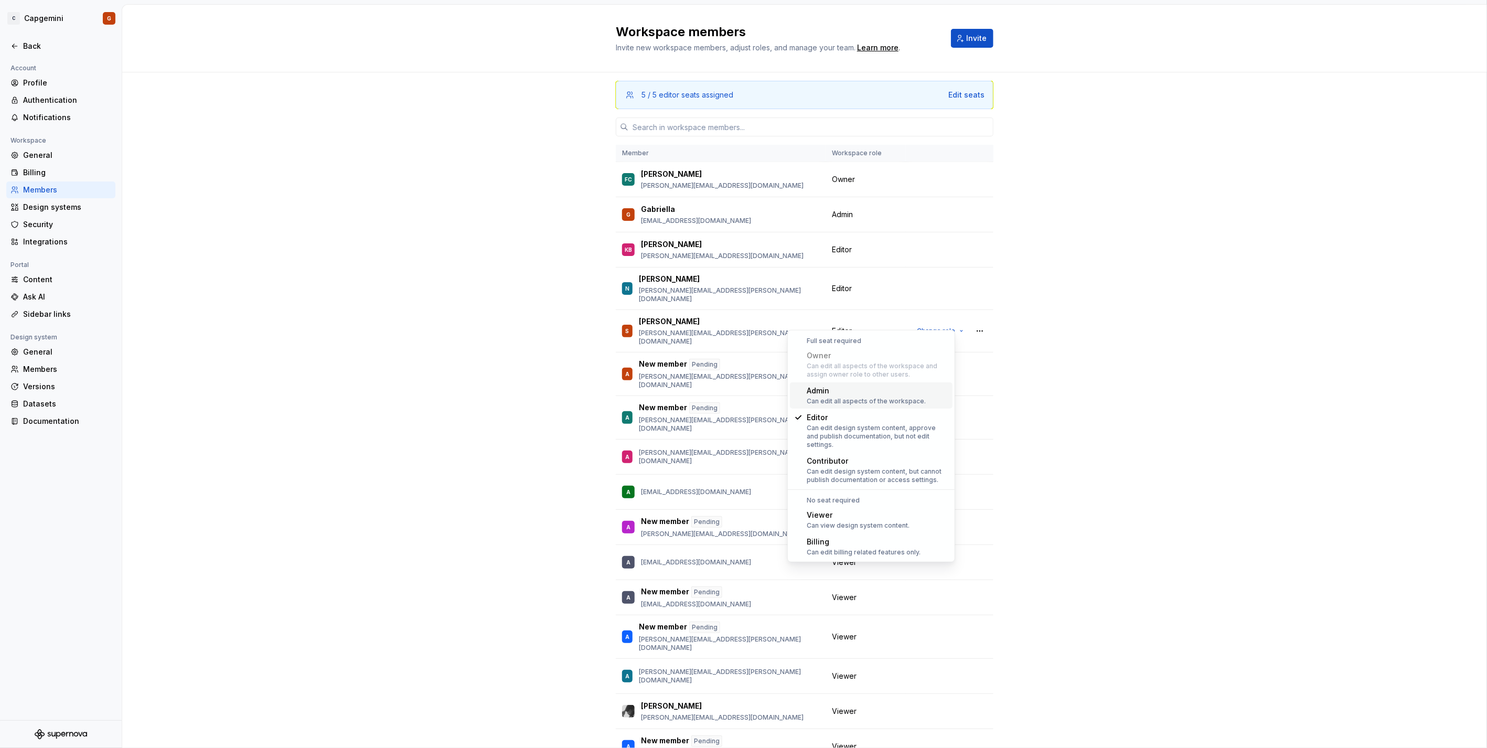
click at [816, 396] on div "Admin Can edit all aspects of the workspace." at bounding box center [866, 396] width 119 height 20
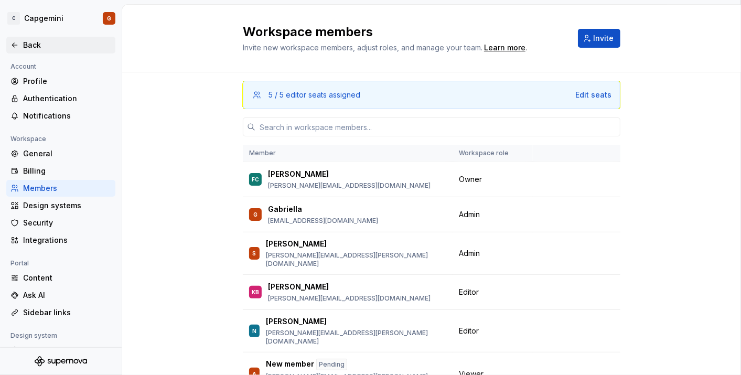
click at [42, 43] on div "Back" at bounding box center [67, 45] width 88 height 10
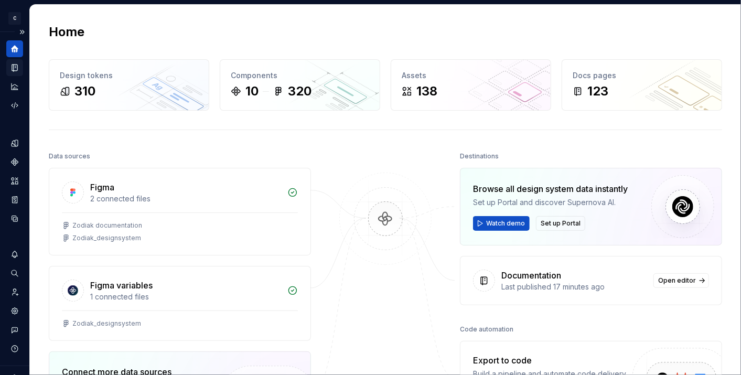
click at [18, 73] on div "Documentation" at bounding box center [14, 67] width 17 height 17
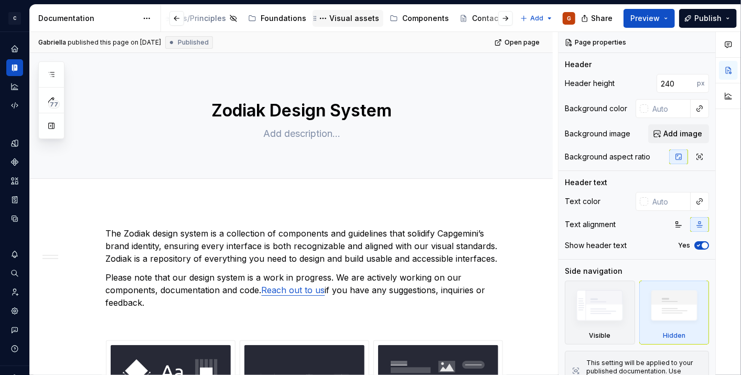
scroll to position [0, 155]
click at [378, 24] on div "Components" at bounding box center [406, 18] width 59 height 13
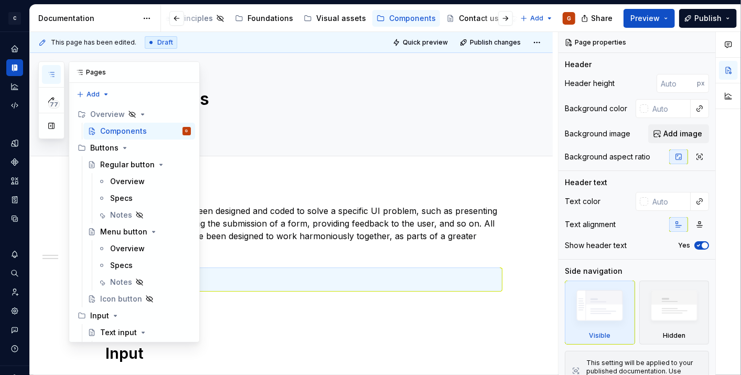
click at [51, 77] on icon "button" at bounding box center [51, 74] width 8 height 8
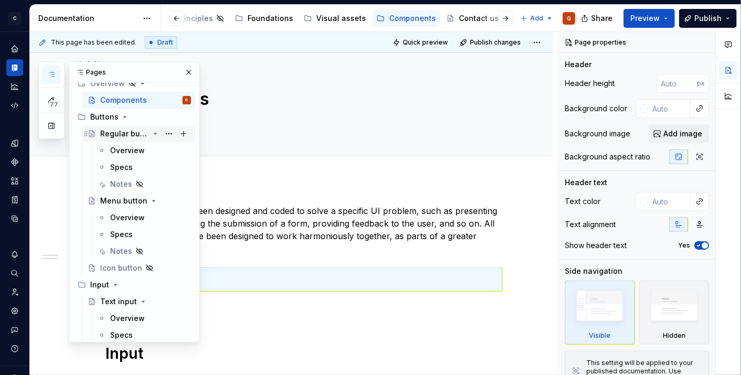
scroll to position [31, 0]
click at [126, 221] on div "Overview" at bounding box center [127, 217] width 35 height 10
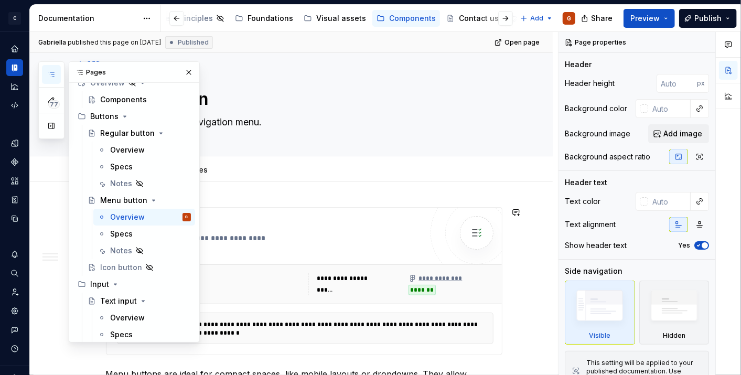
click at [393, 207] on div "**********" at bounding box center [304, 281] width 397 height 148
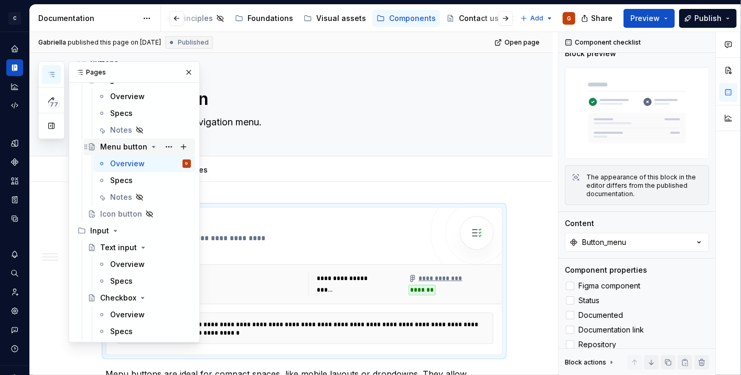
scroll to position [86, 0]
click at [17, 164] on icon "Components" at bounding box center [14, 161] width 9 height 9
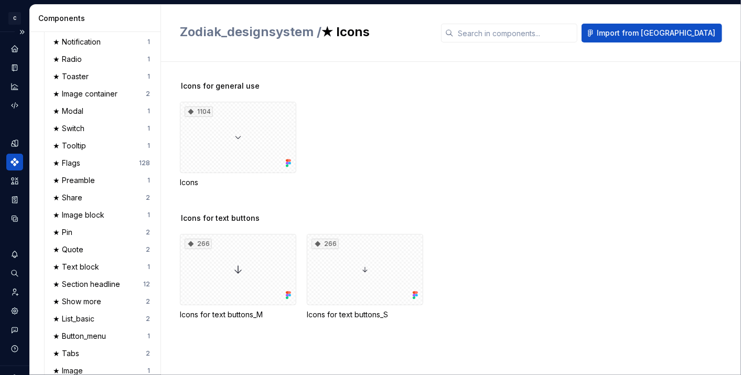
scroll to position [468, 0]
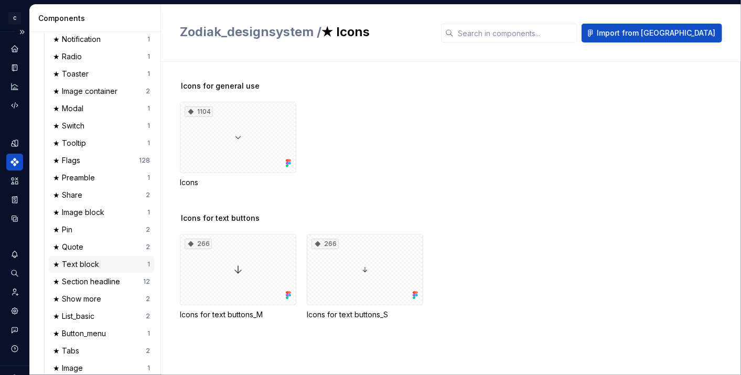
click at [85, 263] on div "★ Text block" at bounding box center [78, 264] width 50 height 10
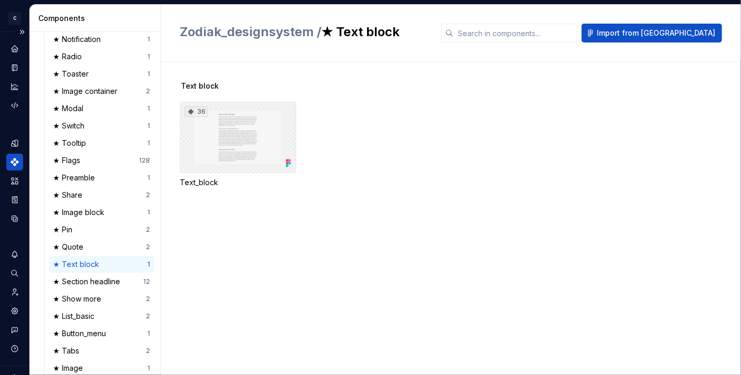
click at [244, 148] on div "36" at bounding box center [238, 137] width 116 height 71
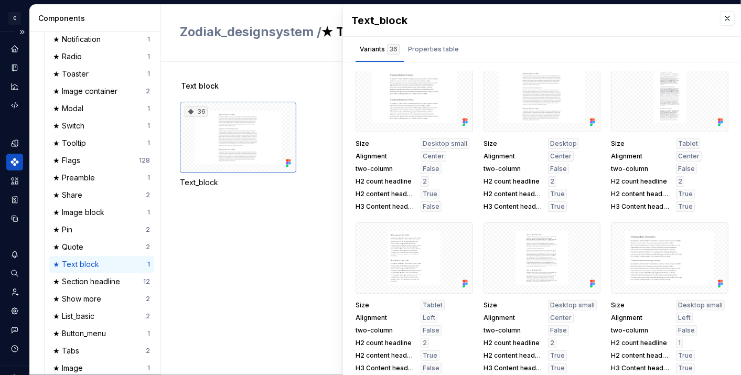
scroll to position [4, 0]
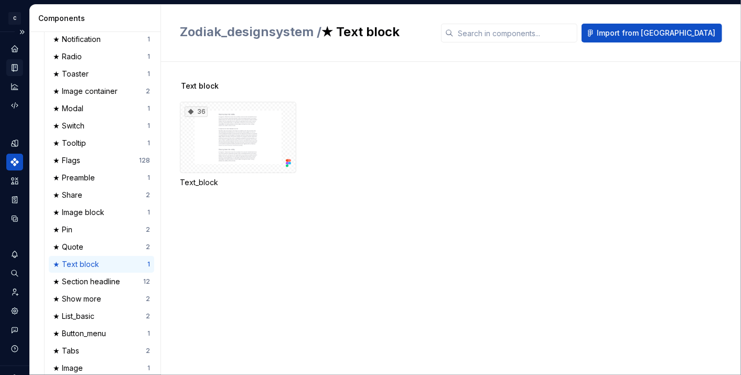
click at [17, 70] on icon "Documentation" at bounding box center [14, 68] width 5 height 7
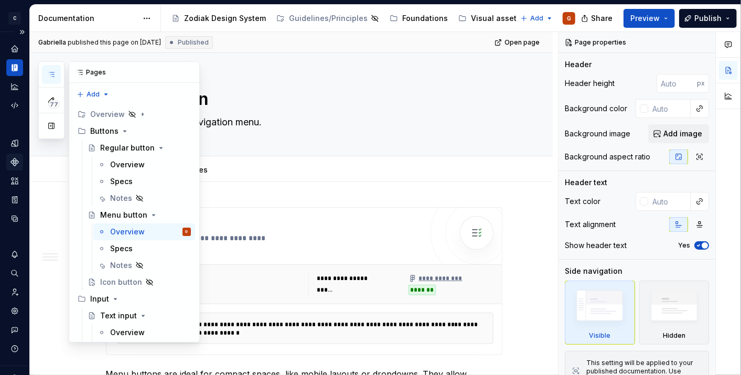
click at [51, 71] on icon "button" at bounding box center [51, 74] width 8 height 8
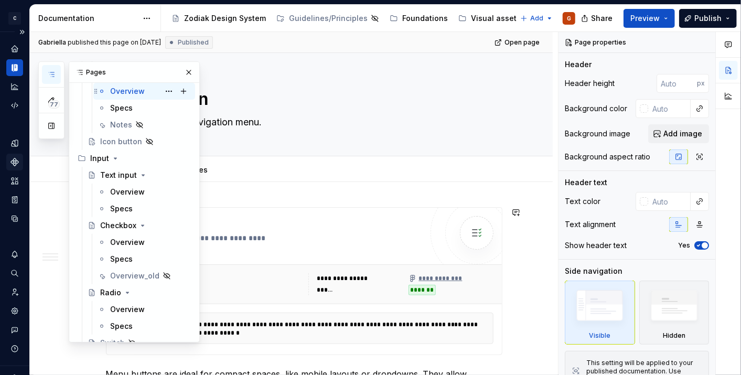
scroll to position [180, 0]
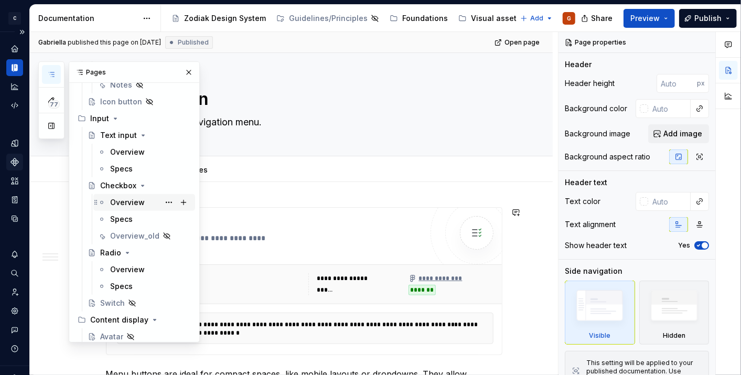
click at [126, 209] on div "Overview" at bounding box center [144, 202] width 102 height 17
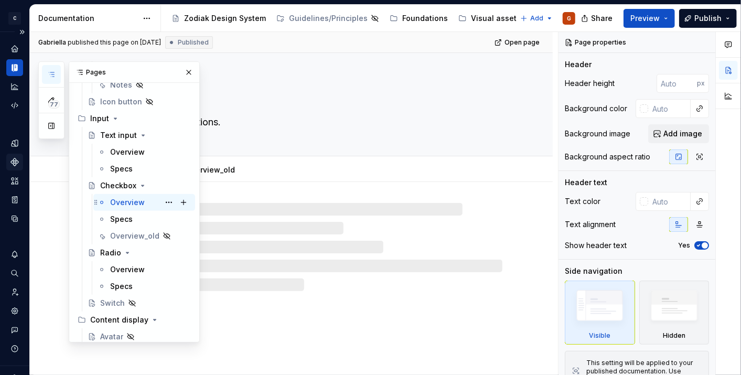
click at [126, 209] on div "Overview G" at bounding box center [144, 202] width 102 height 17
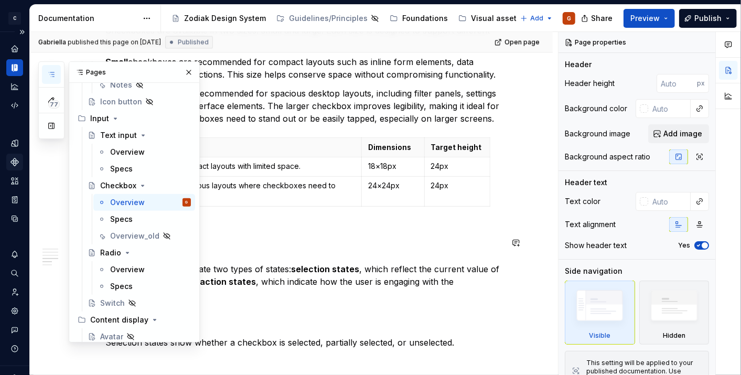
scroll to position [989, 0]
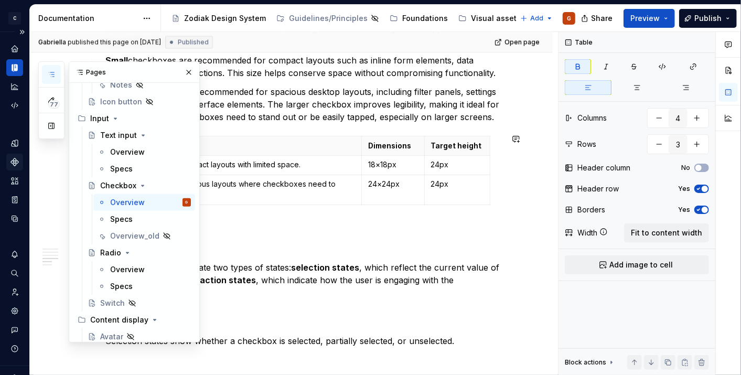
click at [498, 143] on div "Size Usage Dimensions Target height Small Used in compact layouts with limited …" at bounding box center [304, 172] width 397 height 73
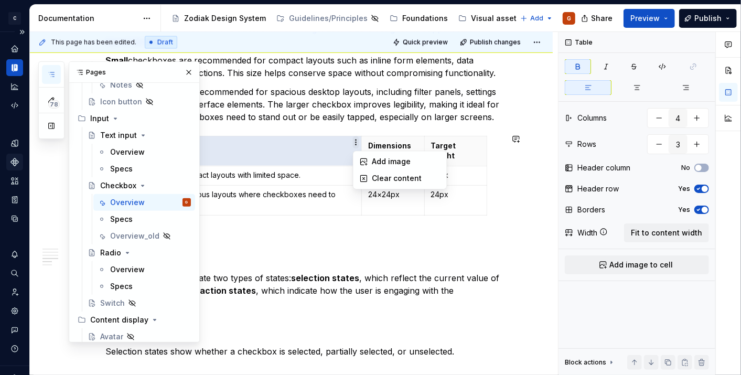
click at [358, 143] on html "C Capgemini G Dataset Zodiac Documentation Accessibility guide for tree Page tr…" at bounding box center [370, 187] width 741 height 375
click at [360, 144] on html "C Capgemini G Dataset Zodiac Documentation Accessibility guide for tree Page tr…" at bounding box center [370, 187] width 741 height 375
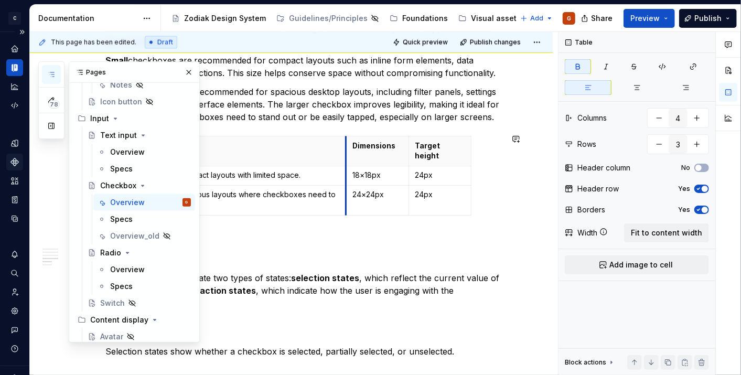
drag, startPoint x: 360, startPoint y: 143, endPoint x: 345, endPoint y: 148, distance: 16.6
click at [124, 269] on div "Overview" at bounding box center [127, 269] width 35 height 10
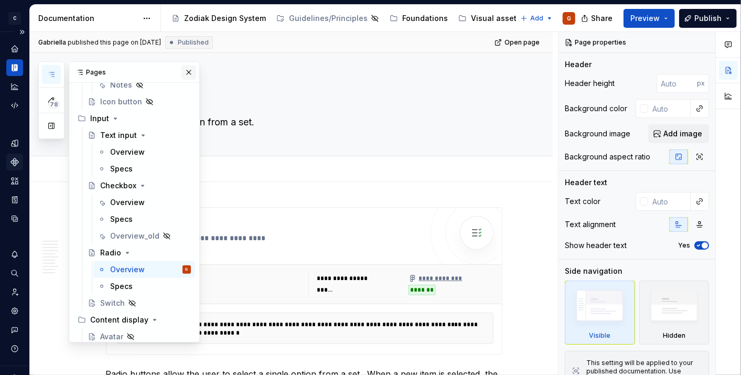
click at [187, 73] on button "button" at bounding box center [189, 72] width 15 height 15
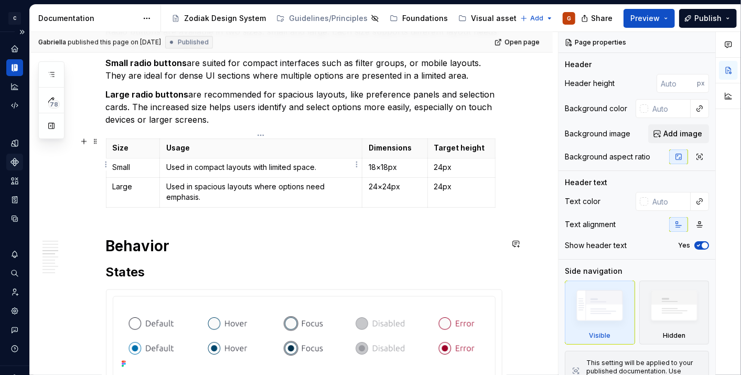
scroll to position [1006, 0]
click at [514, 39] on span "Open page" at bounding box center [522, 42] width 35 height 8
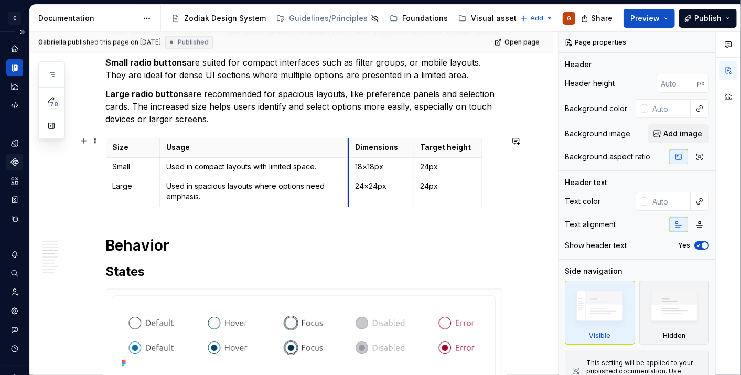
drag, startPoint x: 364, startPoint y: 144, endPoint x: 350, endPoint y: 145, distance: 13.7
click at [350, 145] on th "Dimensions" at bounding box center [381, 147] width 66 height 19
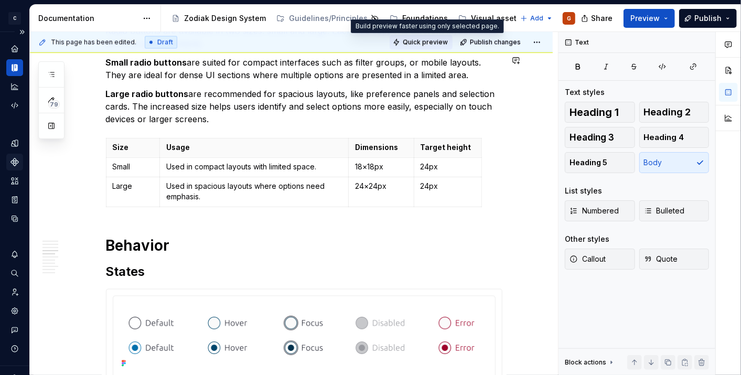
click at [431, 38] on span "Quick preview" at bounding box center [425, 42] width 45 height 8
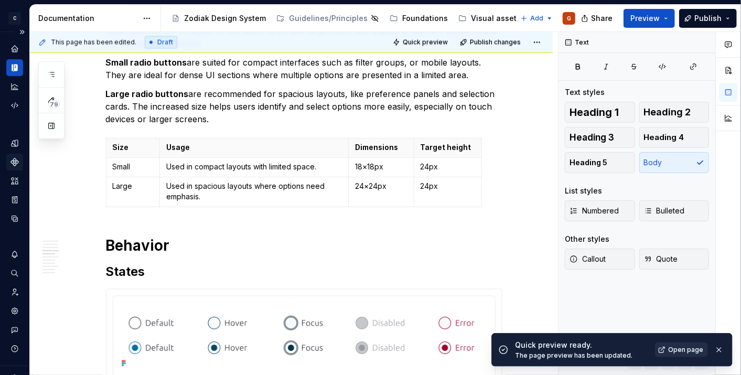
click at [672, 352] on span "Open page" at bounding box center [685, 350] width 35 height 8
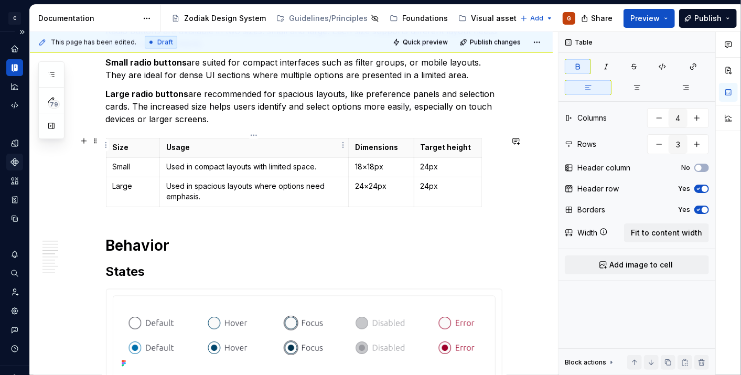
click at [184, 144] on strong "Usage" at bounding box center [178, 147] width 24 height 9
click at [166, 144] on strong "Usage" at bounding box center [178, 147] width 24 height 9
click at [157, 148] on html "C Capgemini G Dataset Zodiac Documentation Accessibility guide for tree Page tr…" at bounding box center [370, 187] width 741 height 375
click at [159, 140] on html "C Capgemini G Dataset Zodiac Documentation Accessibility guide for tree Page tr…" at bounding box center [370, 187] width 741 height 375
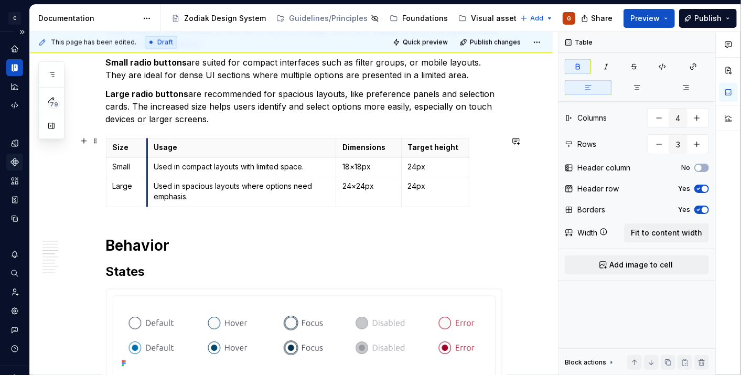
drag, startPoint x: 158, startPoint y: 147, endPoint x: 145, endPoint y: 146, distance: 12.6
click at [380, 153] on th "Dimensions" at bounding box center [369, 147] width 66 height 19
drag, startPoint x: 334, startPoint y: 140, endPoint x: 330, endPoint y: 145, distance: 6.0
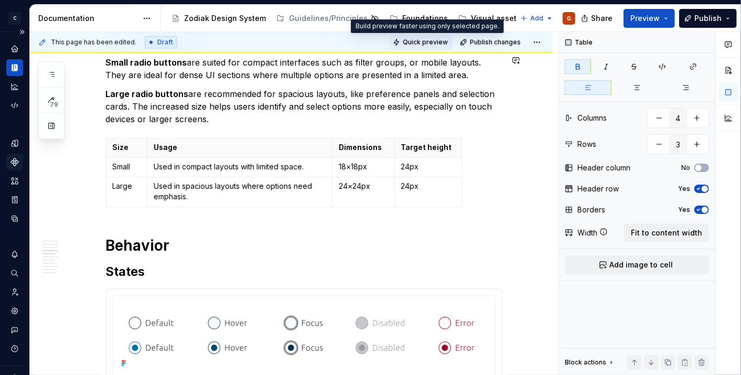
click at [406, 46] on button "Quick preview" at bounding box center [421, 42] width 63 height 15
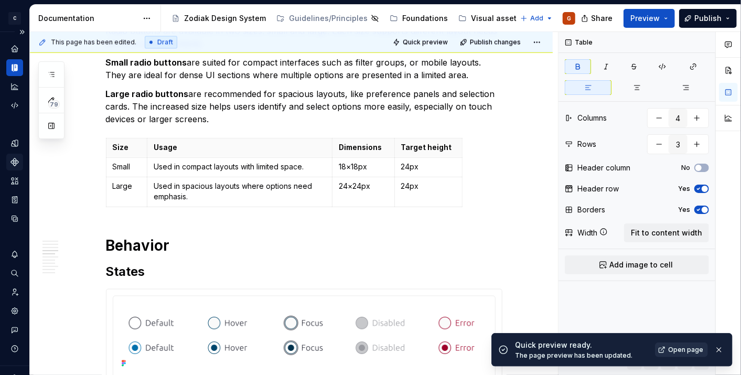
click at [669, 346] on link "Open page" at bounding box center [681, 350] width 53 height 15
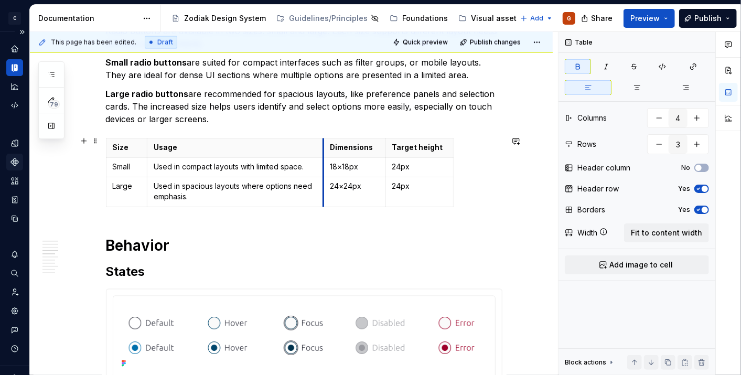
drag, startPoint x: 332, startPoint y: 150, endPoint x: 323, endPoint y: 150, distance: 8.9
click at [323, 150] on th "Dimensions" at bounding box center [354, 147] width 62 height 19
click at [386, 153] on th "Target height" at bounding box center [420, 147] width 68 height 19
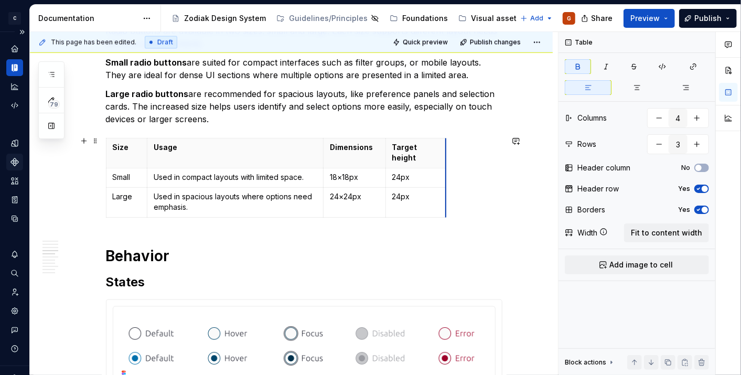
drag, startPoint x: 452, startPoint y: 148, endPoint x: 445, endPoint y: 148, distance: 7.3
click at [424, 43] on span "Quick preview" at bounding box center [425, 42] width 45 height 8
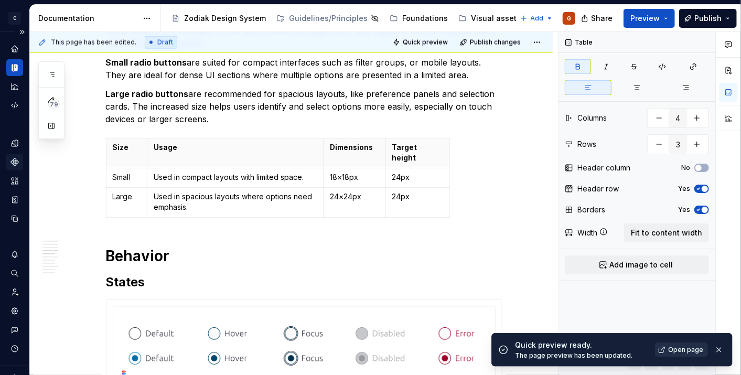
click at [688, 352] on span "Open page" at bounding box center [685, 350] width 35 height 8
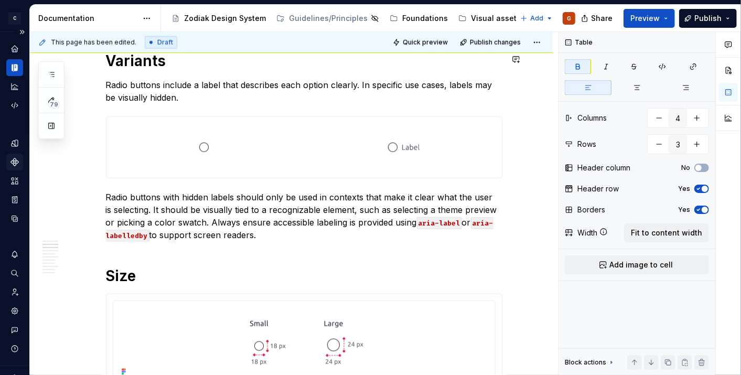
scroll to position [624, 0]
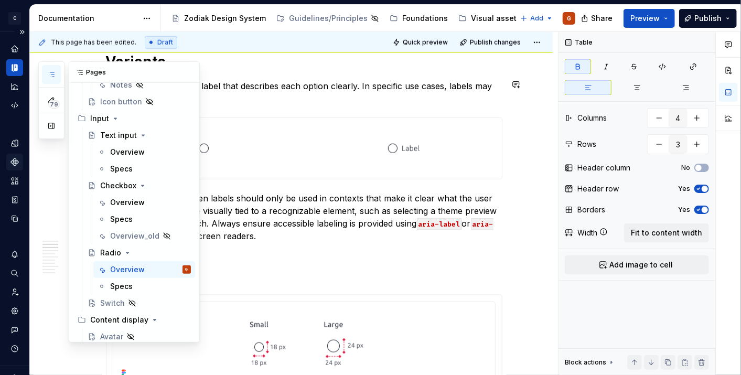
click at [55, 76] on icon "button" at bounding box center [51, 74] width 8 height 8
click at [131, 203] on div "Overview" at bounding box center [127, 202] width 35 height 10
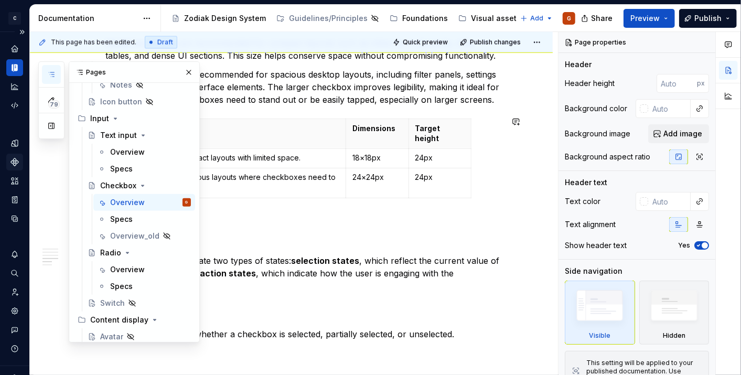
scroll to position [1007, 0]
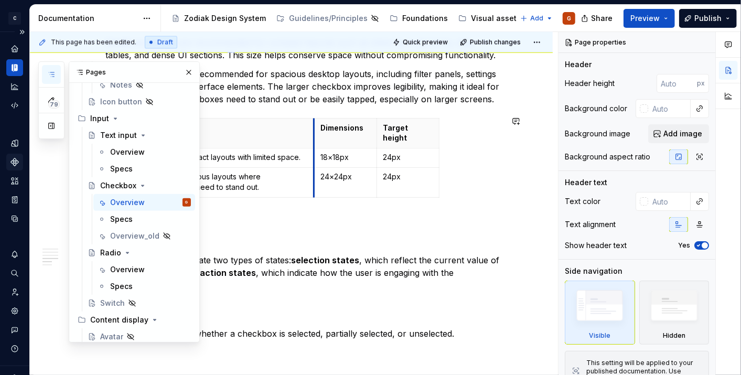
drag, startPoint x: 346, startPoint y: 161, endPoint x: 314, endPoint y: 159, distance: 32.1
click at [314, 167] on td "24×24px" at bounding box center [345, 182] width 63 height 30
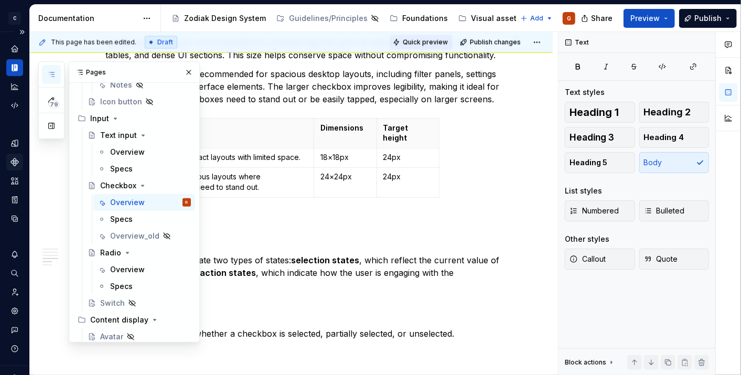
click at [431, 41] on span "Quick preview" at bounding box center [425, 42] width 45 height 8
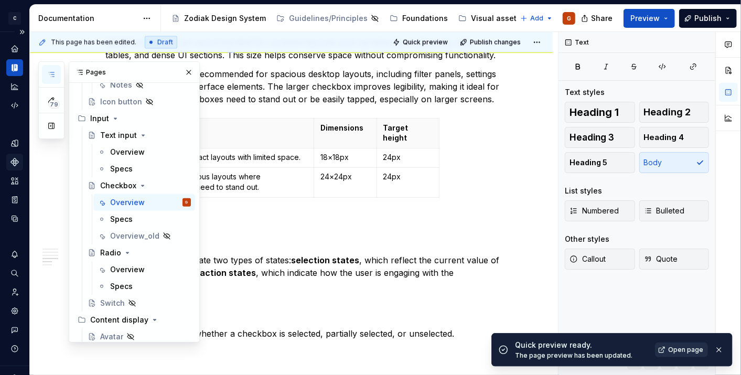
click at [685, 352] on span "Open page" at bounding box center [685, 350] width 35 height 8
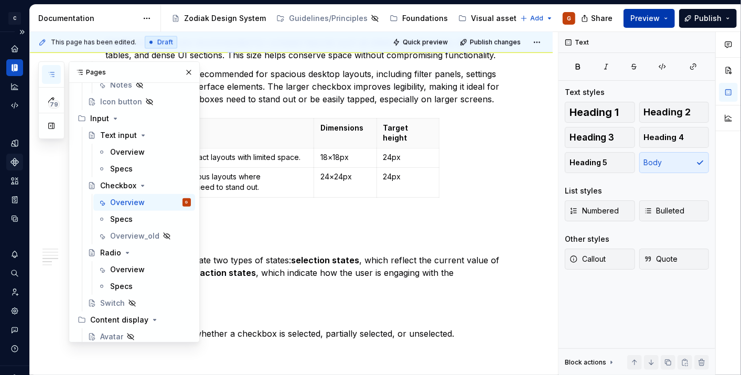
click at [658, 13] on span "Preview" at bounding box center [645, 18] width 29 height 10
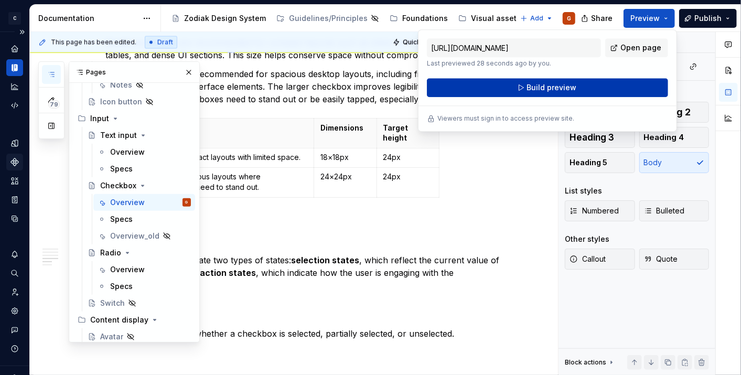
drag, startPoint x: 658, startPoint y: 13, endPoint x: 584, endPoint y: 91, distance: 107.6
click at [584, 91] on button "Build preview" at bounding box center [547, 87] width 241 height 19
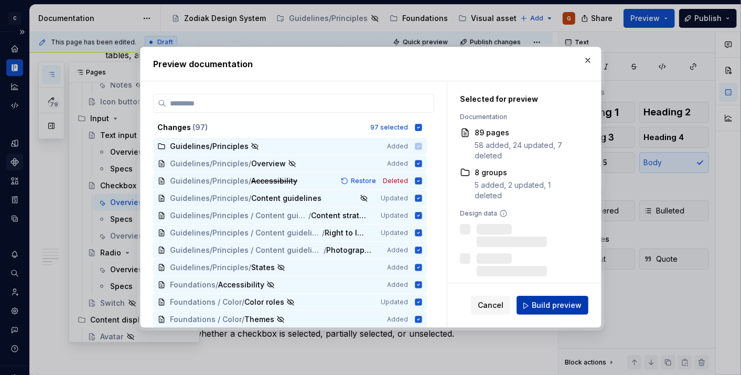
click at [535, 298] on button "Build preview" at bounding box center [553, 305] width 72 height 19
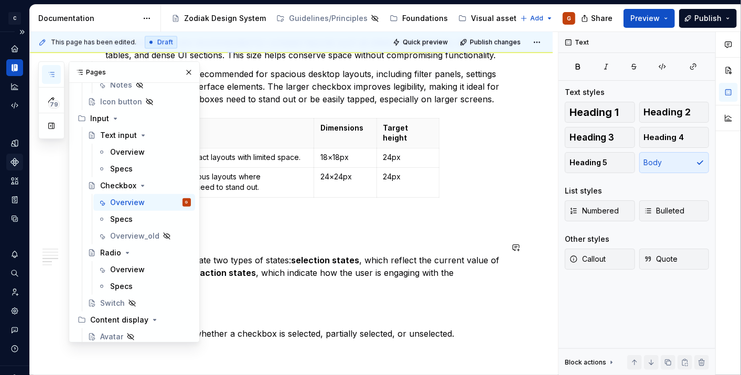
click at [428, 254] on p "Checkboxes communicate two types of states: selection states , which reflect th…" at bounding box center [304, 273] width 397 height 38
click at [658, 22] on span "Preview" at bounding box center [645, 18] width 29 height 10
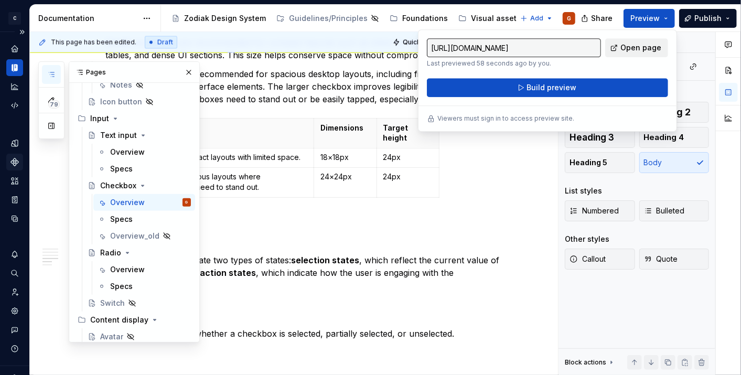
drag, startPoint x: 658, startPoint y: 22, endPoint x: 615, endPoint y: 51, distance: 52.8
click at [615, 51] on link "Open page" at bounding box center [636, 47] width 63 height 19
click at [721, 21] on span "Publish" at bounding box center [708, 18] width 27 height 10
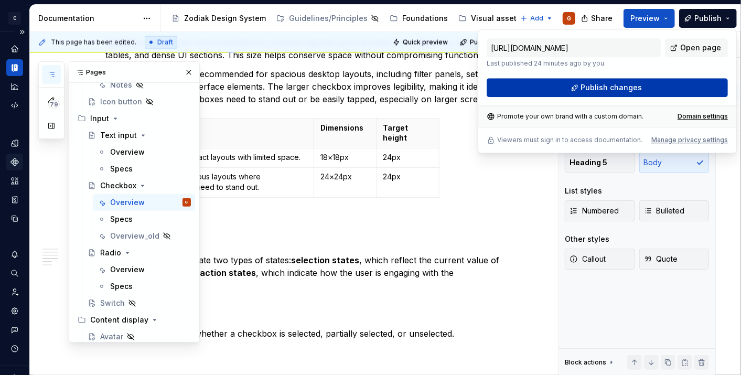
drag, startPoint x: 721, startPoint y: 21, endPoint x: 640, endPoint y: 81, distance: 100.8
click at [640, 81] on button "Publish changes" at bounding box center [607, 87] width 241 height 19
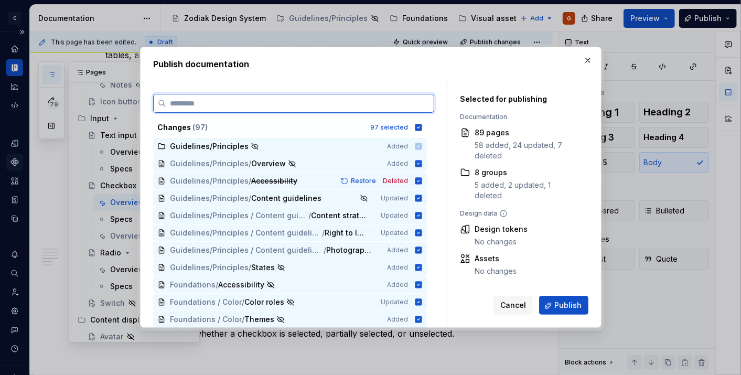
type textarea "*"
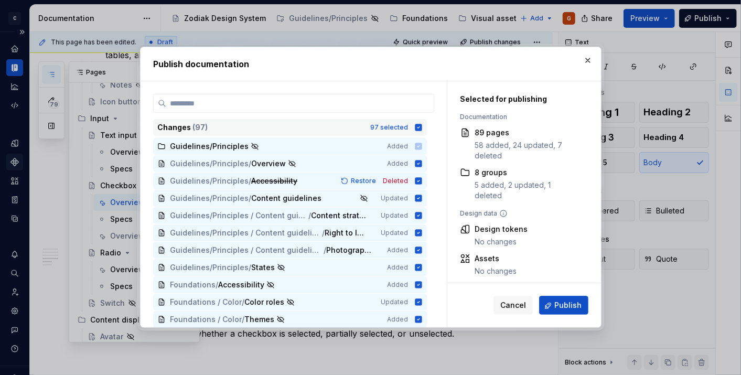
click at [423, 125] on div "Changes ( 97 ) 97 selected" at bounding box center [290, 127] width 274 height 17
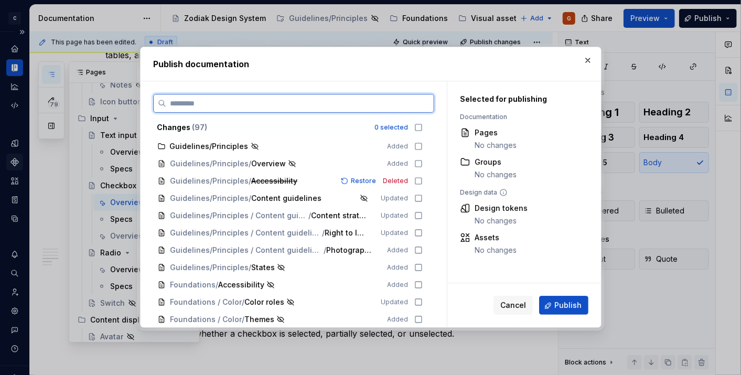
click at [384, 100] on input "search" at bounding box center [300, 103] width 268 height 10
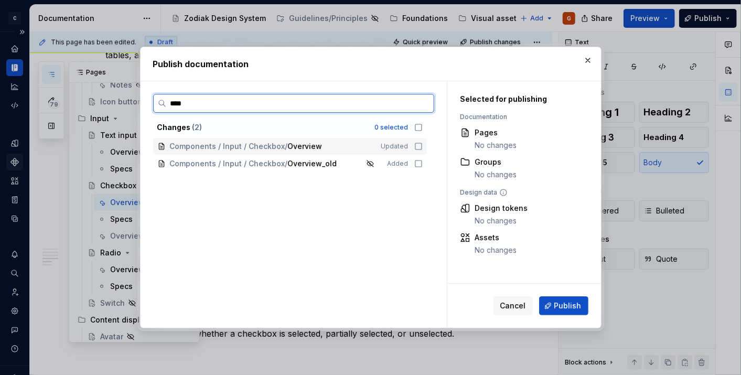
click at [420, 144] on icon at bounding box center [418, 146] width 8 height 8
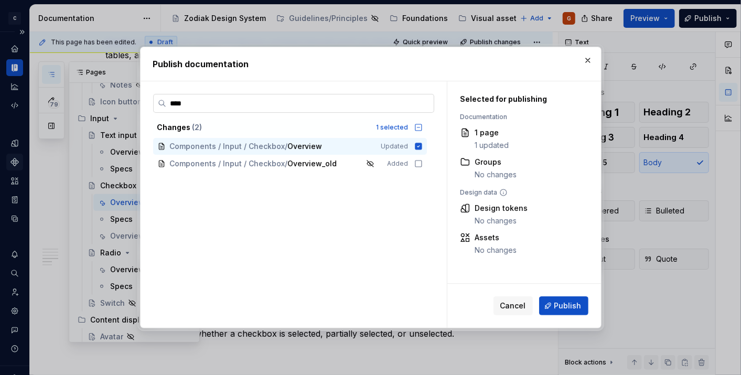
click at [375, 105] on input "****" at bounding box center [300, 103] width 268 height 10
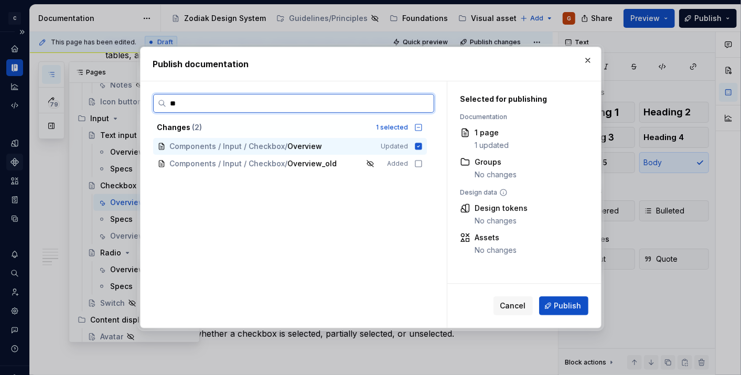
type input "***"
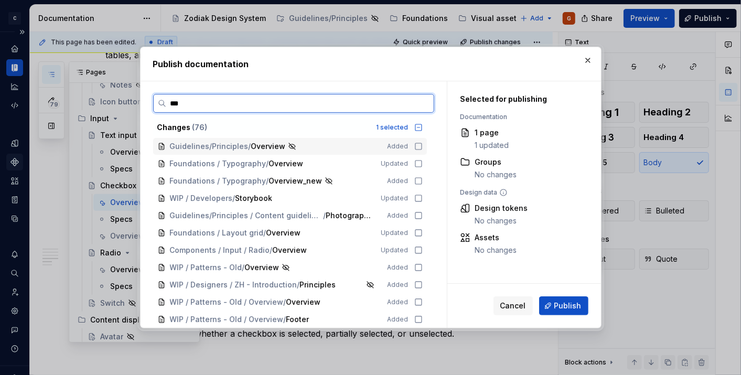
scroll to position [0, 0]
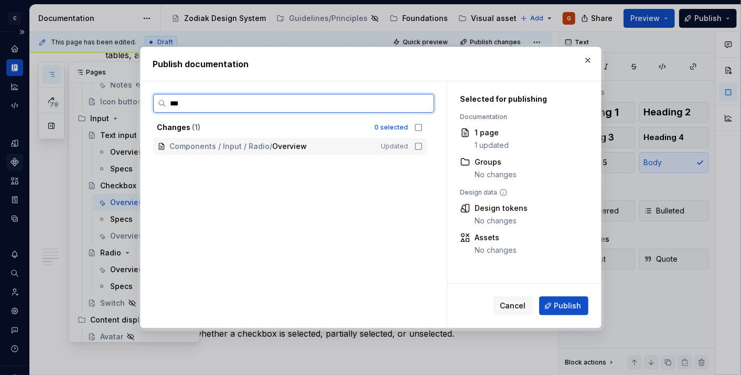
click at [414, 146] on icon at bounding box center [418, 146] width 8 height 8
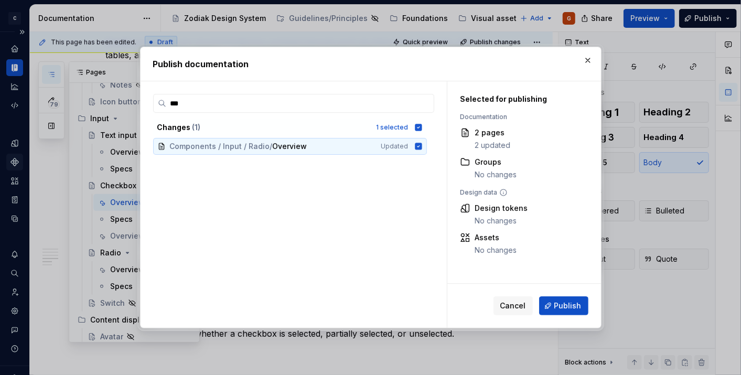
click at [566, 317] on div "Cancel Publish" at bounding box center [525, 306] width 154 height 44
click at [563, 309] on span "Publish" at bounding box center [568, 306] width 27 height 10
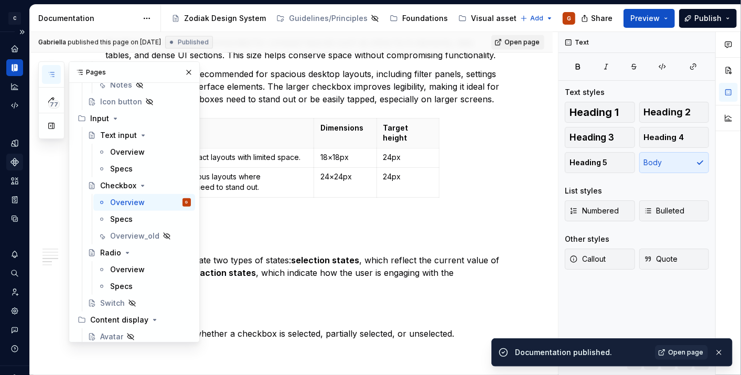
click at [527, 40] on span "Open page" at bounding box center [522, 42] width 35 height 8
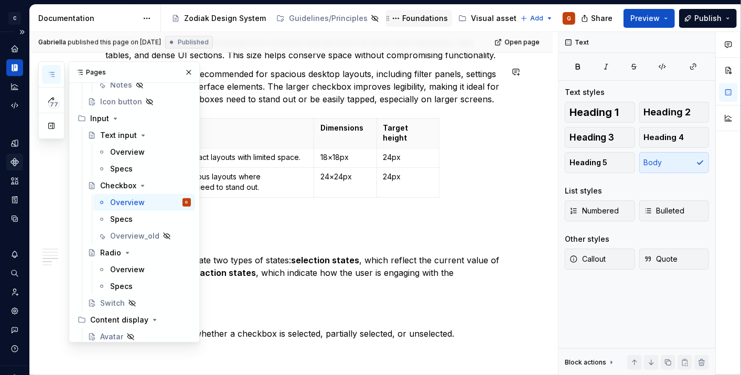
click at [416, 20] on div "Foundations" at bounding box center [425, 18] width 46 height 10
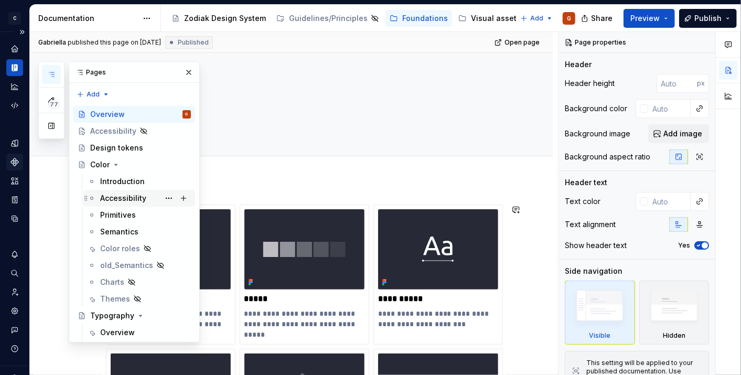
click at [130, 196] on div "Accessibility" at bounding box center [123, 198] width 46 height 10
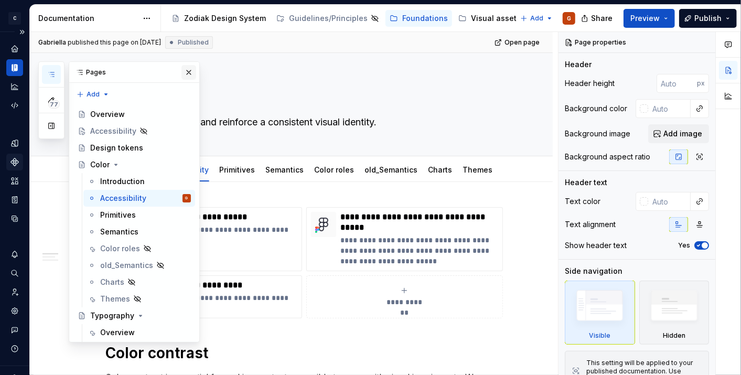
click at [182, 71] on button "button" at bounding box center [189, 72] width 15 height 15
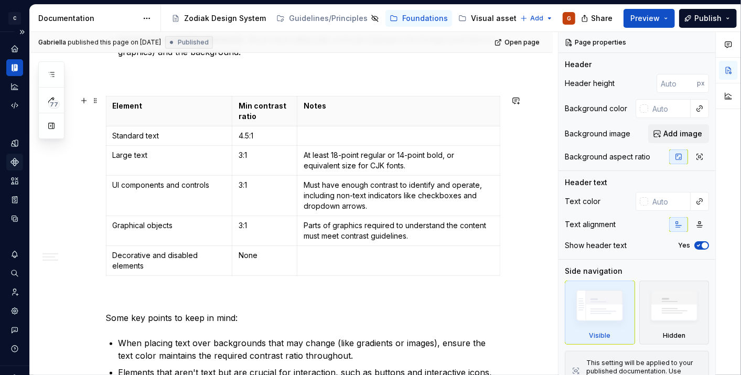
scroll to position [444, 0]
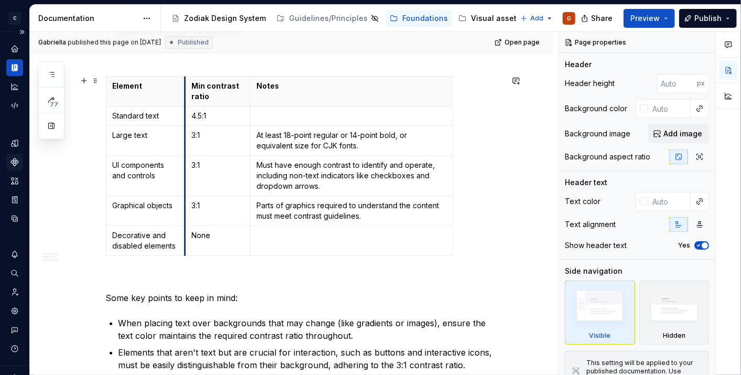
drag, startPoint x: 233, startPoint y: 103, endPoint x: 186, endPoint y: 114, distance: 48.4
click at [186, 114] on tbody "Element Min contrast ratio Notes Standard text 4.5:1 Large text 3:1 At least 18…" at bounding box center [279, 166] width 347 height 179
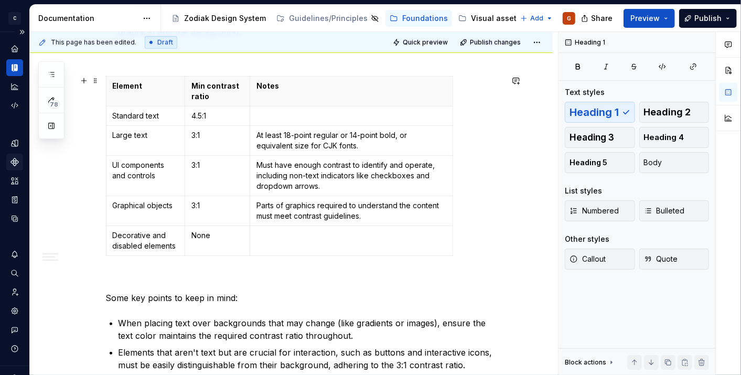
scroll to position [413, 0]
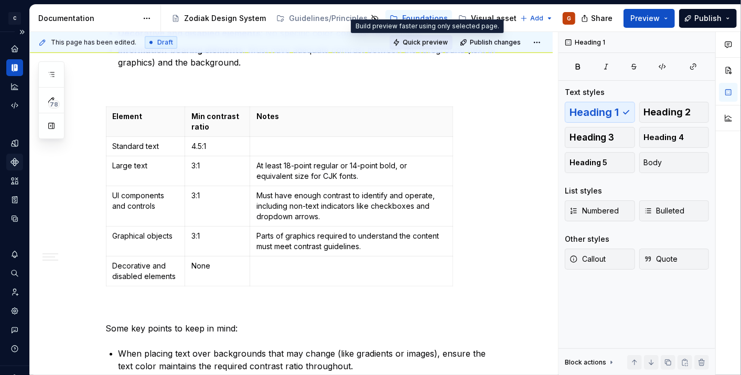
click at [425, 46] on span "Quick preview" at bounding box center [425, 42] width 45 height 8
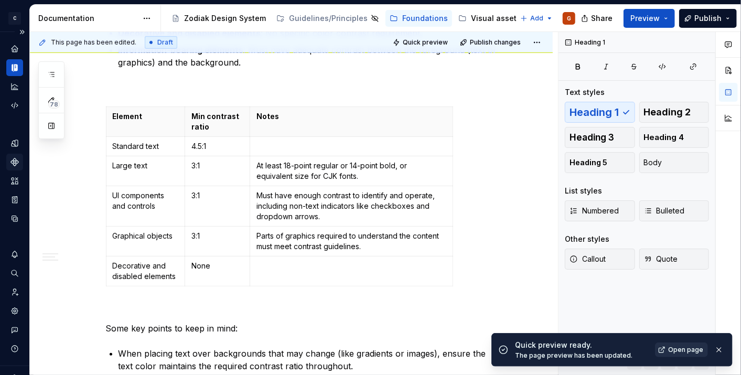
click at [668, 355] on link "Open page" at bounding box center [681, 350] width 53 height 15
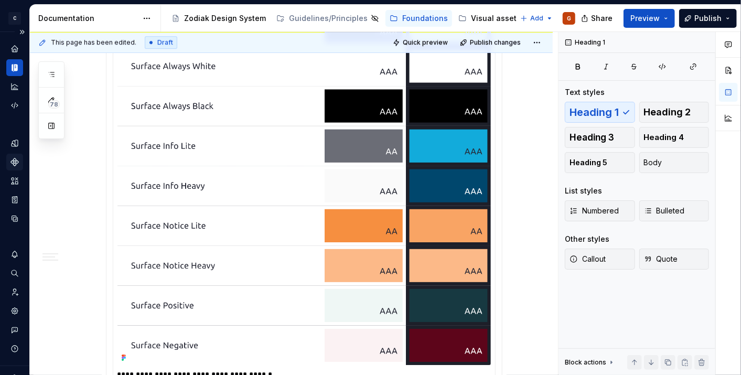
scroll to position [1945, 0]
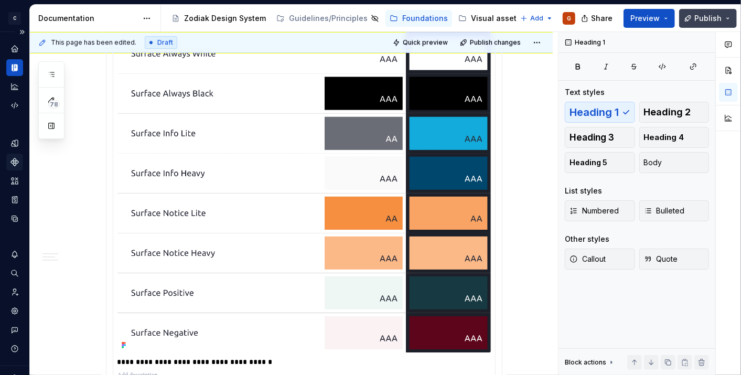
click at [725, 19] on button "Publish" at bounding box center [708, 18] width 58 height 19
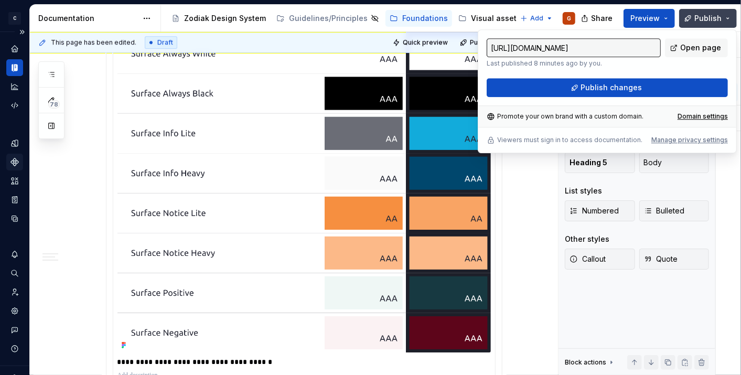
type textarea "*"
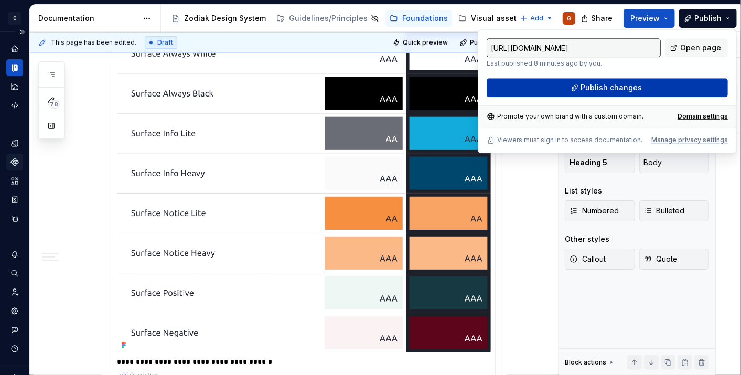
drag, startPoint x: 725, startPoint y: 19, endPoint x: 618, endPoint y: 86, distance: 126.1
click at [618, 86] on span "Publish changes" at bounding box center [611, 87] width 61 height 10
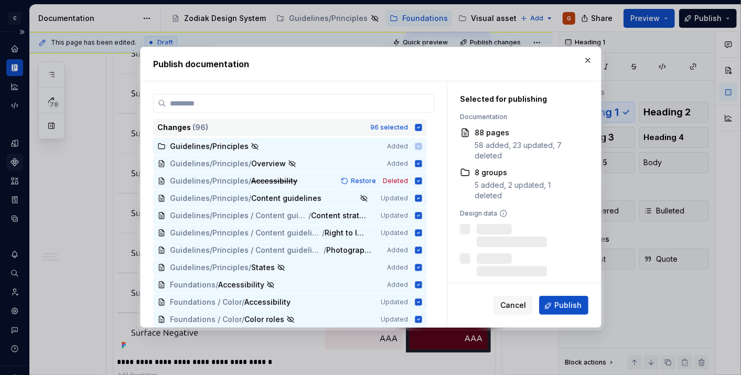
click at [418, 128] on icon at bounding box center [418, 127] width 8 height 8
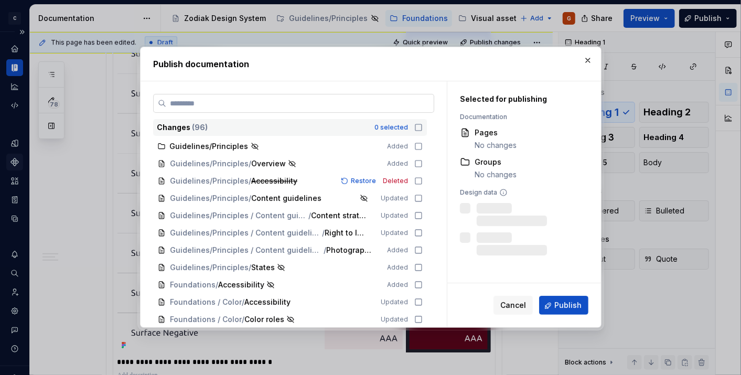
click at [414, 109] on label at bounding box center [293, 103] width 281 height 19
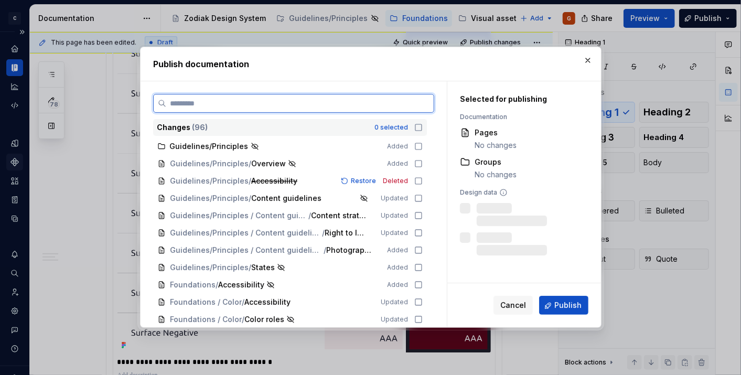
click at [414, 109] on input "search" at bounding box center [300, 103] width 268 height 10
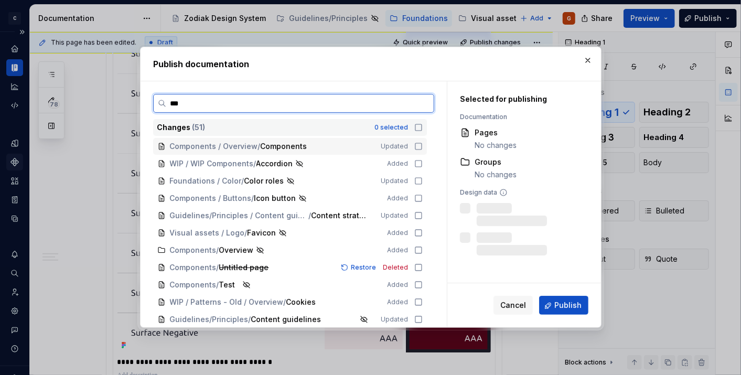
scroll to position [0, 0]
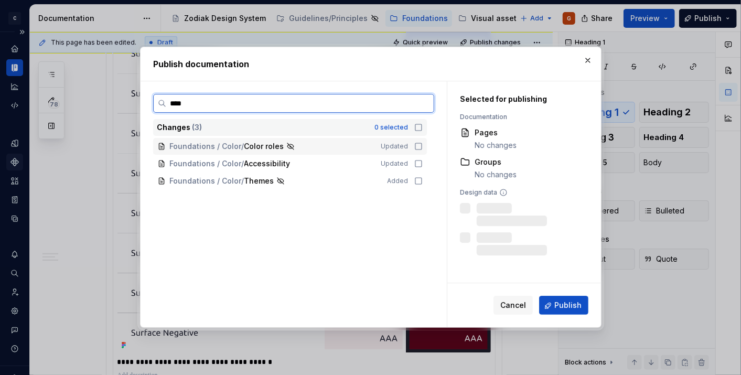
type input "*****"
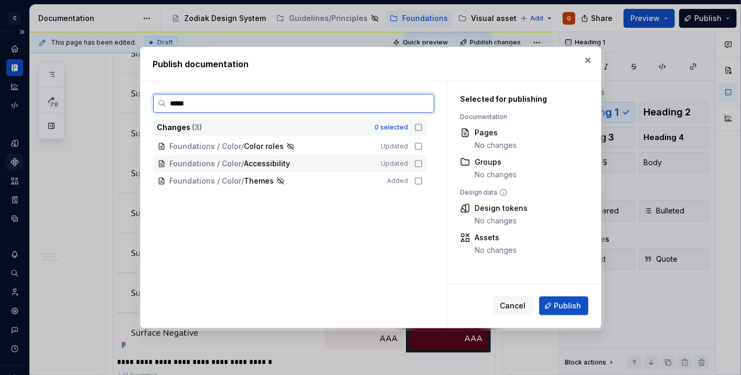
click at [412, 166] on div "Foundations / Color / Accessibility Updated" at bounding box center [290, 163] width 274 height 17
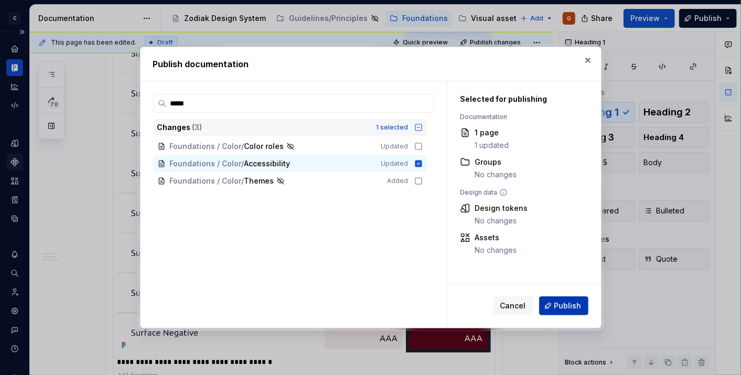
click at [584, 312] on button "Publish" at bounding box center [563, 305] width 49 height 19
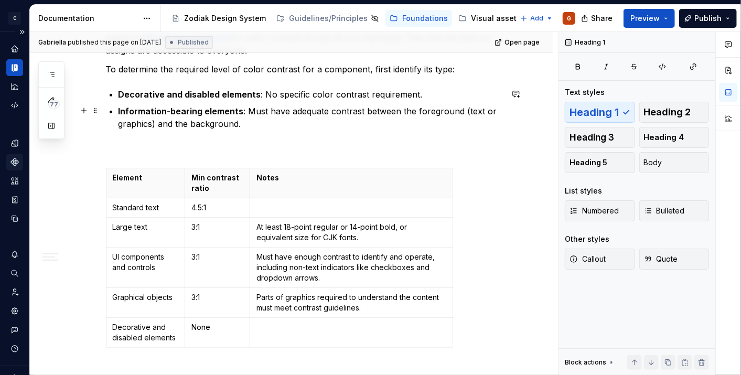
scroll to position [396, 0]
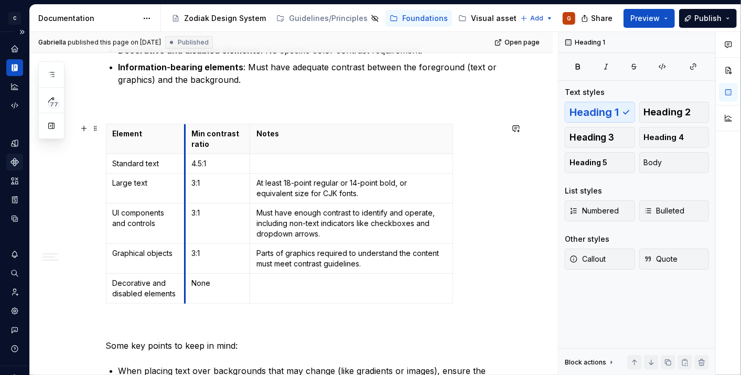
click at [185, 144] on th "Min contrast ratio" at bounding box center [217, 139] width 65 height 30
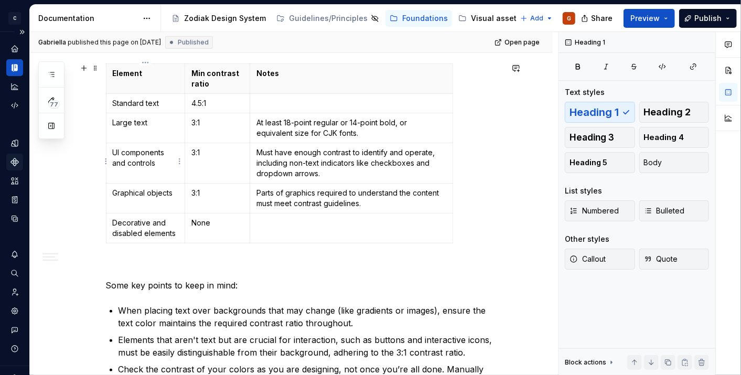
click at [178, 172] on td "UI components and controls" at bounding box center [145, 163] width 79 height 40
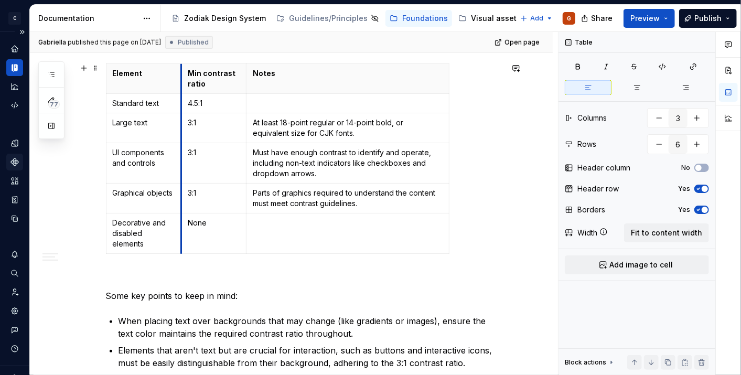
drag, startPoint x: 186, startPoint y: 163, endPoint x: 179, endPoint y: 1, distance: 162.3
click at [183, 173] on td "3:1" at bounding box center [214, 163] width 65 height 40
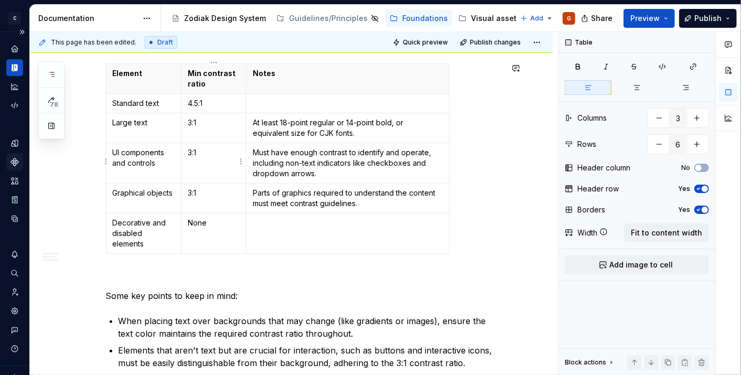
type textarea "*"
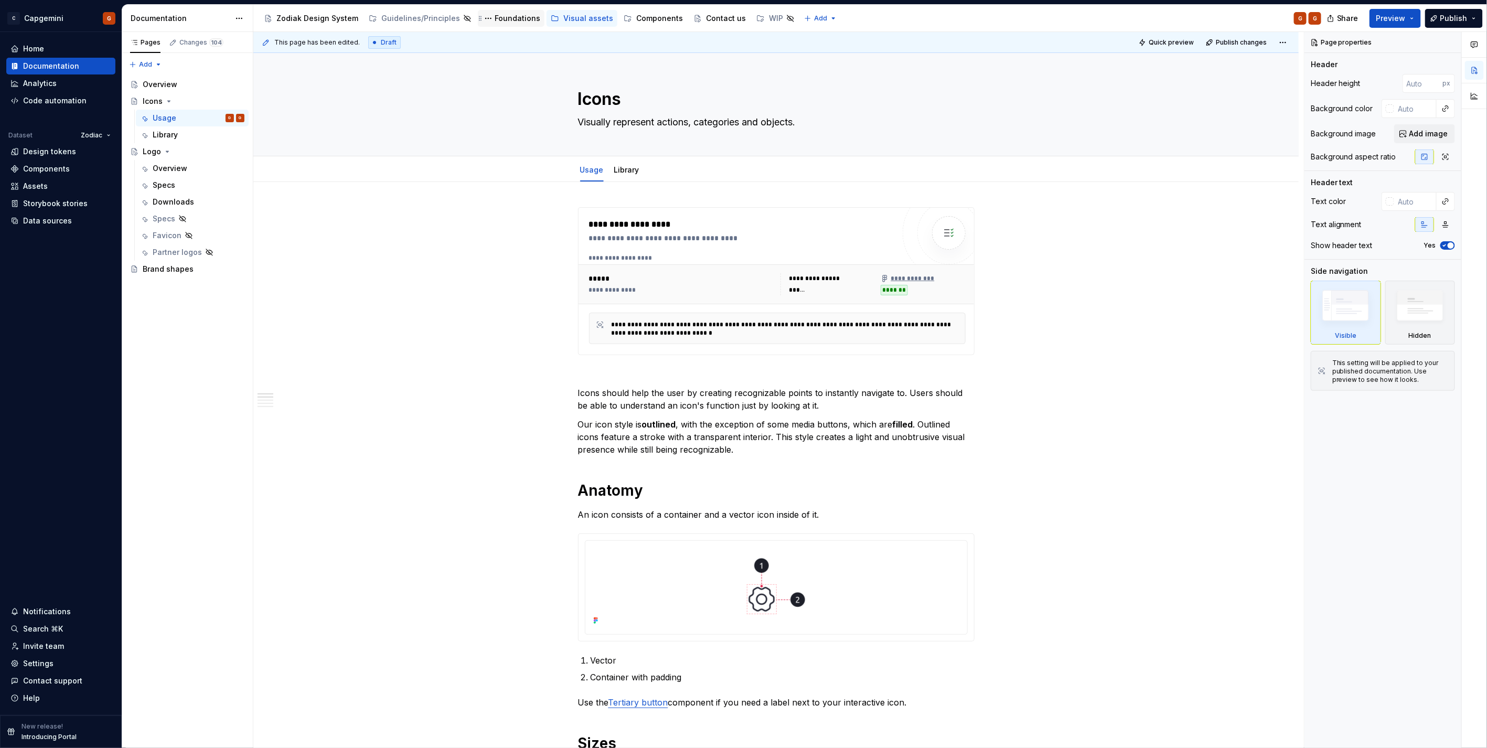
click at [495, 20] on div "Foundations" at bounding box center [518, 18] width 46 height 10
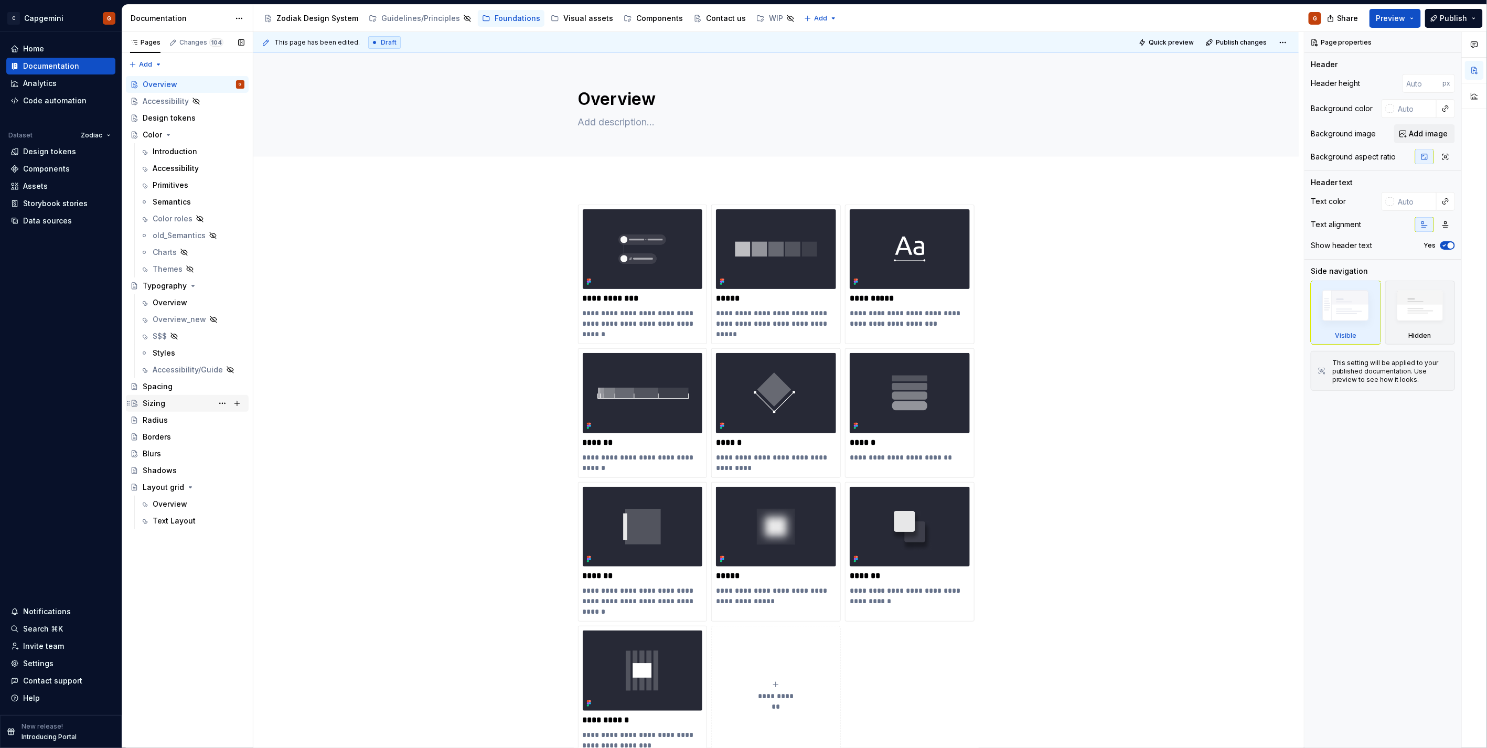
click at [176, 406] on div "Sizing" at bounding box center [194, 403] width 102 height 15
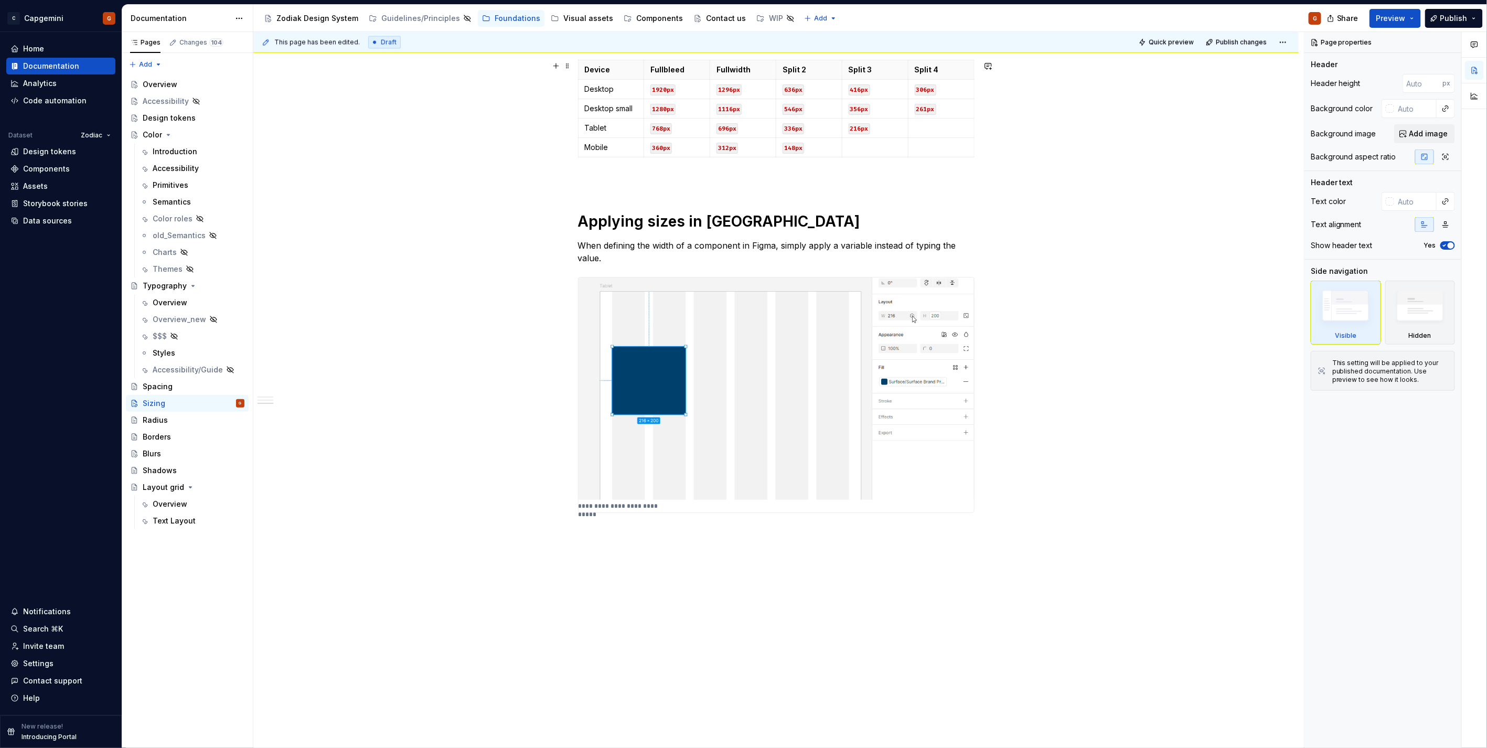
scroll to position [1233, 0]
click at [180, 422] on div "Radius" at bounding box center [194, 420] width 102 height 15
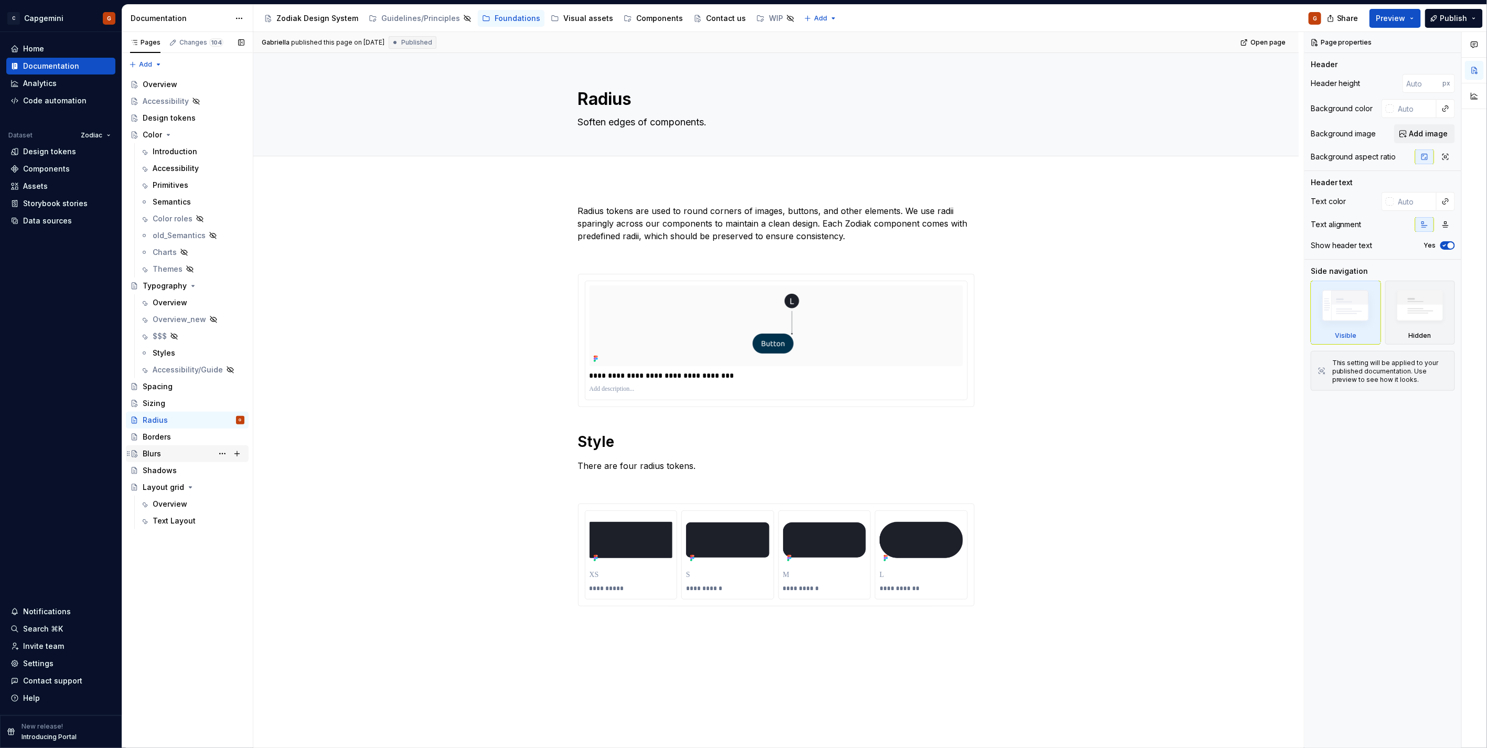
click at [161, 455] on div "Blurs" at bounding box center [194, 453] width 102 height 15
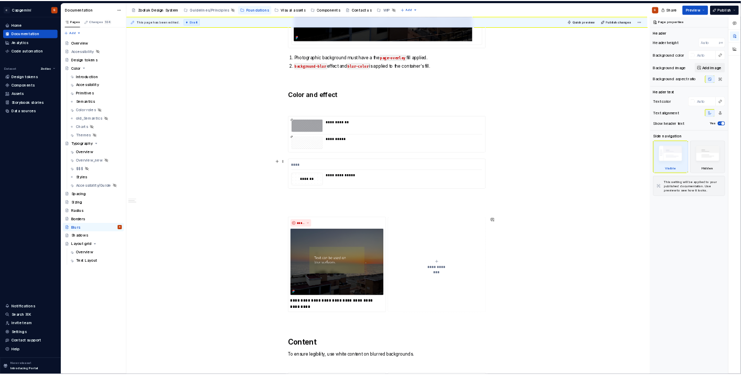
scroll to position [233, 0]
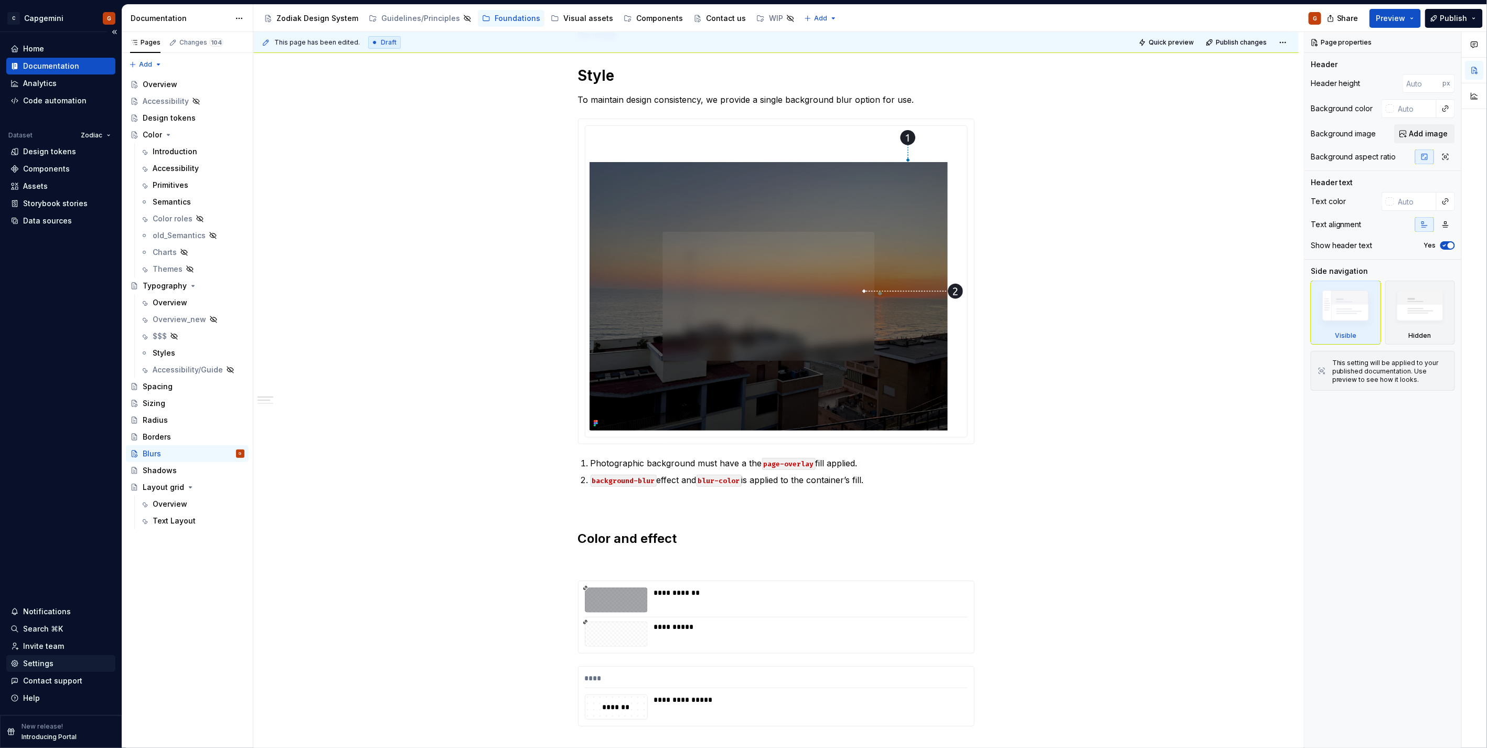
type textarea "*"
click at [44, 668] on div "Settings" at bounding box center [38, 663] width 30 height 10
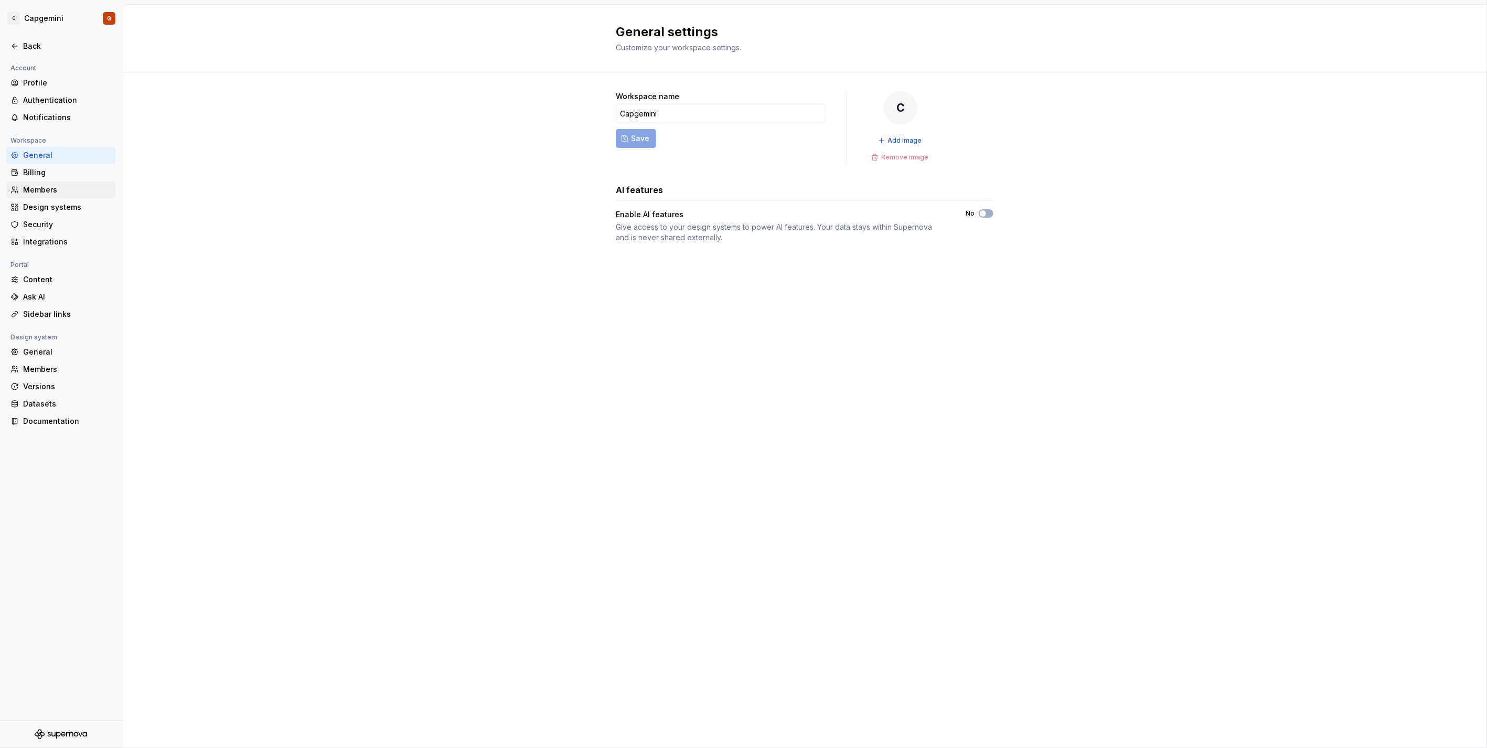
click at [77, 193] on div "Members" at bounding box center [67, 190] width 88 height 10
